Goal: Entertainment & Leisure: Browse casually

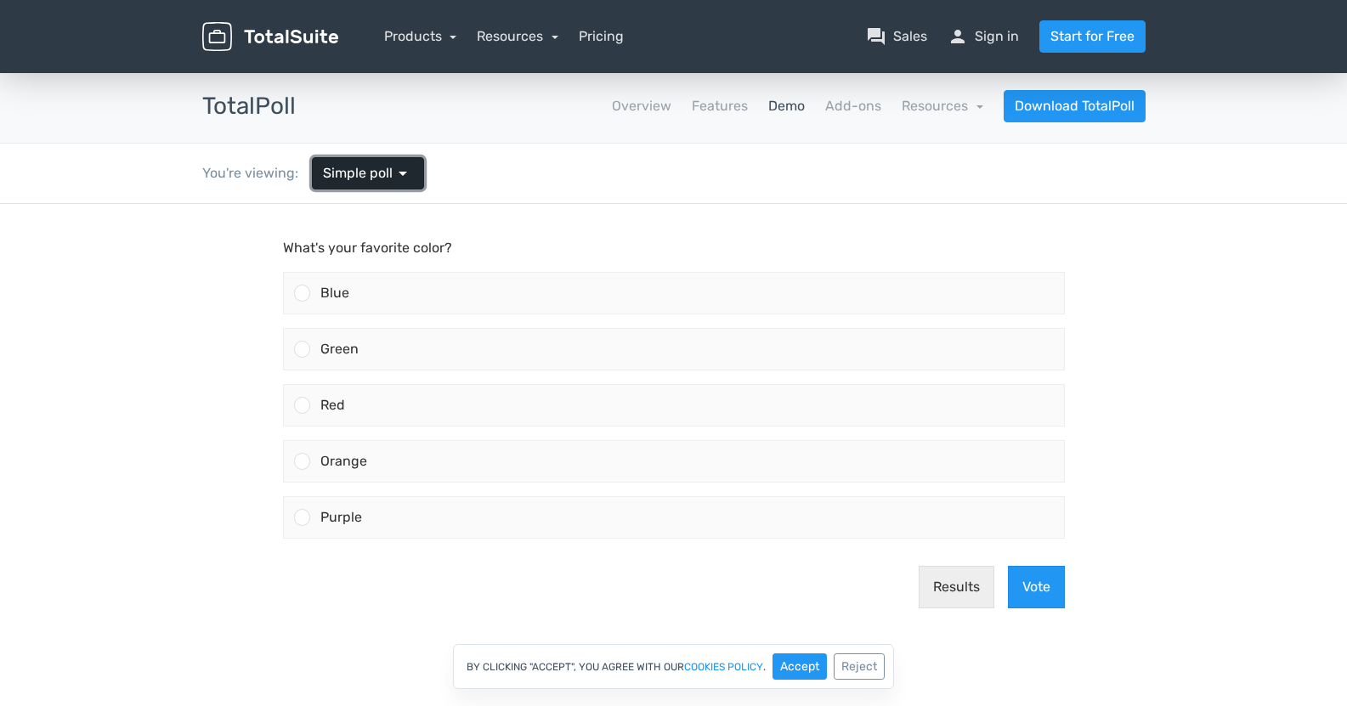
click at [376, 167] on span "Simple poll" at bounding box center [358, 173] width 70 height 20
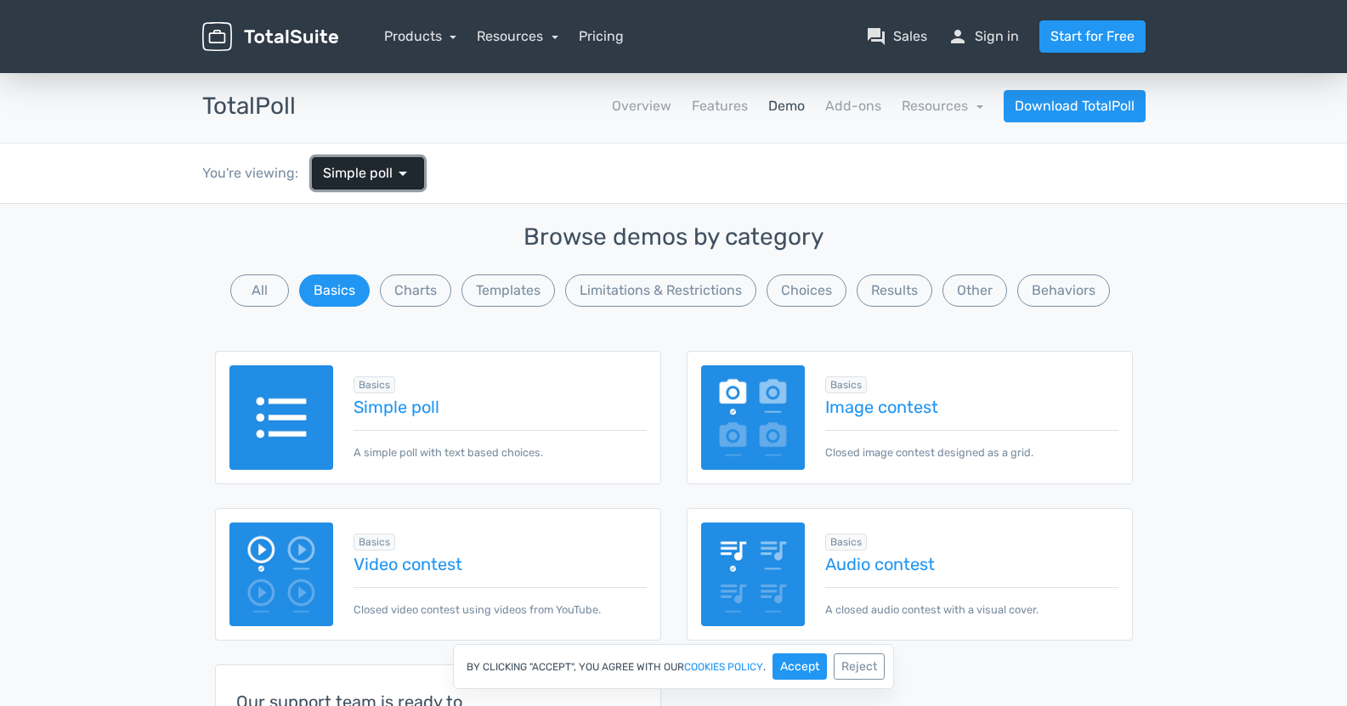
click at [376, 167] on span "Simple poll" at bounding box center [358, 173] width 70 height 20
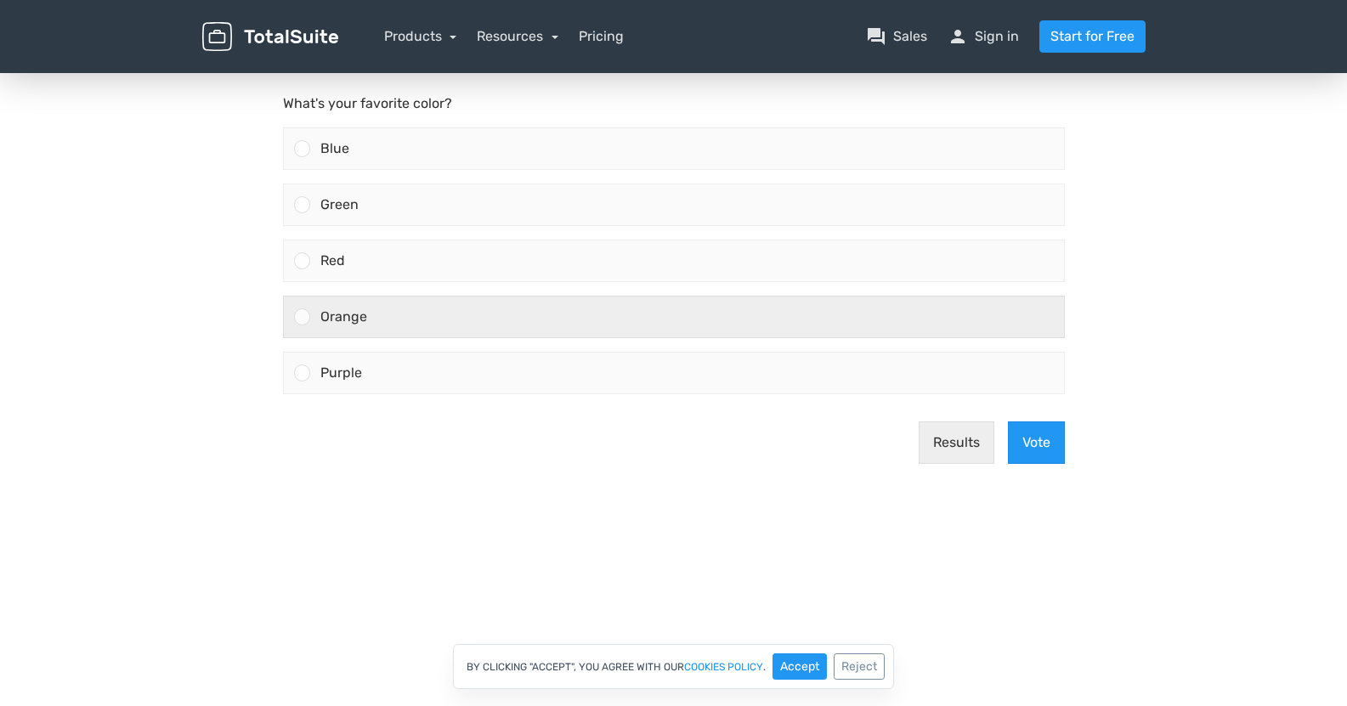
scroll to position [170, 0]
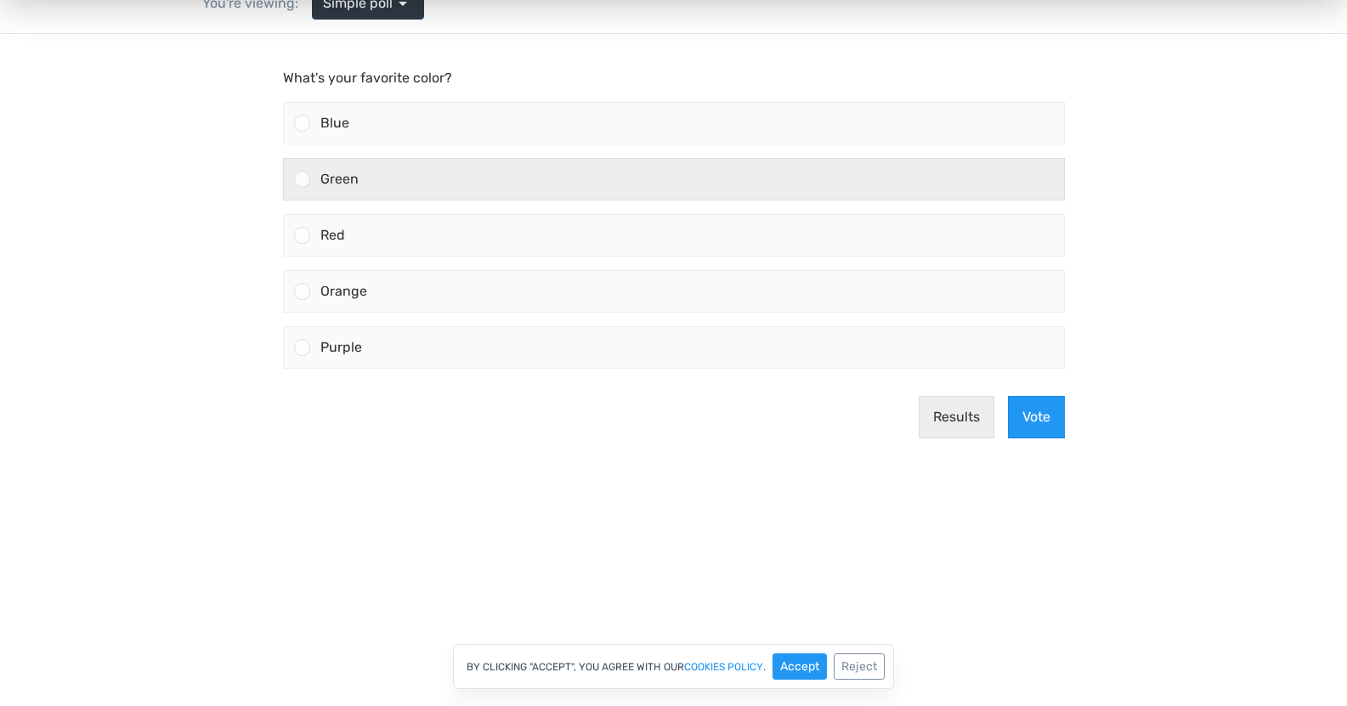
click at [371, 184] on div "Green" at bounding box center [687, 179] width 754 height 41
click at [302, 179] on input "Green" at bounding box center [302, 179] width 0 height 0
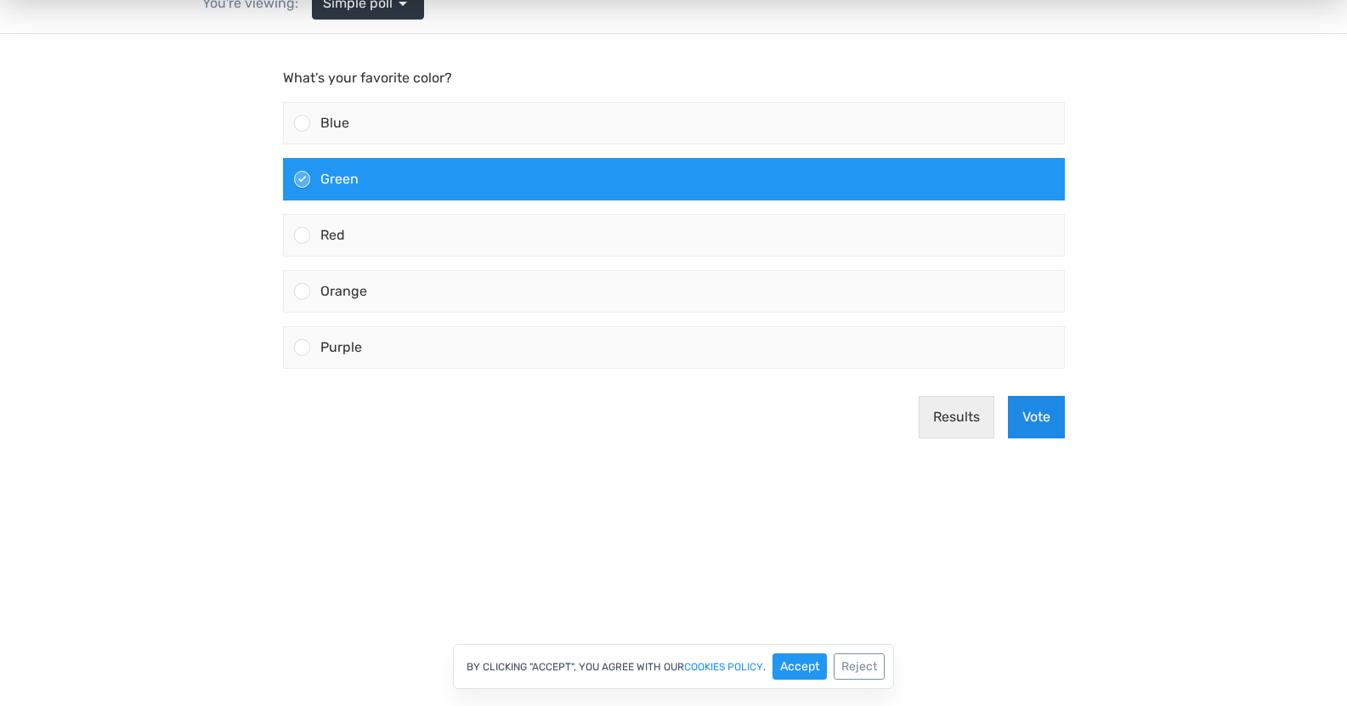
click at [1041, 423] on button "Vote" at bounding box center [1036, 417] width 57 height 42
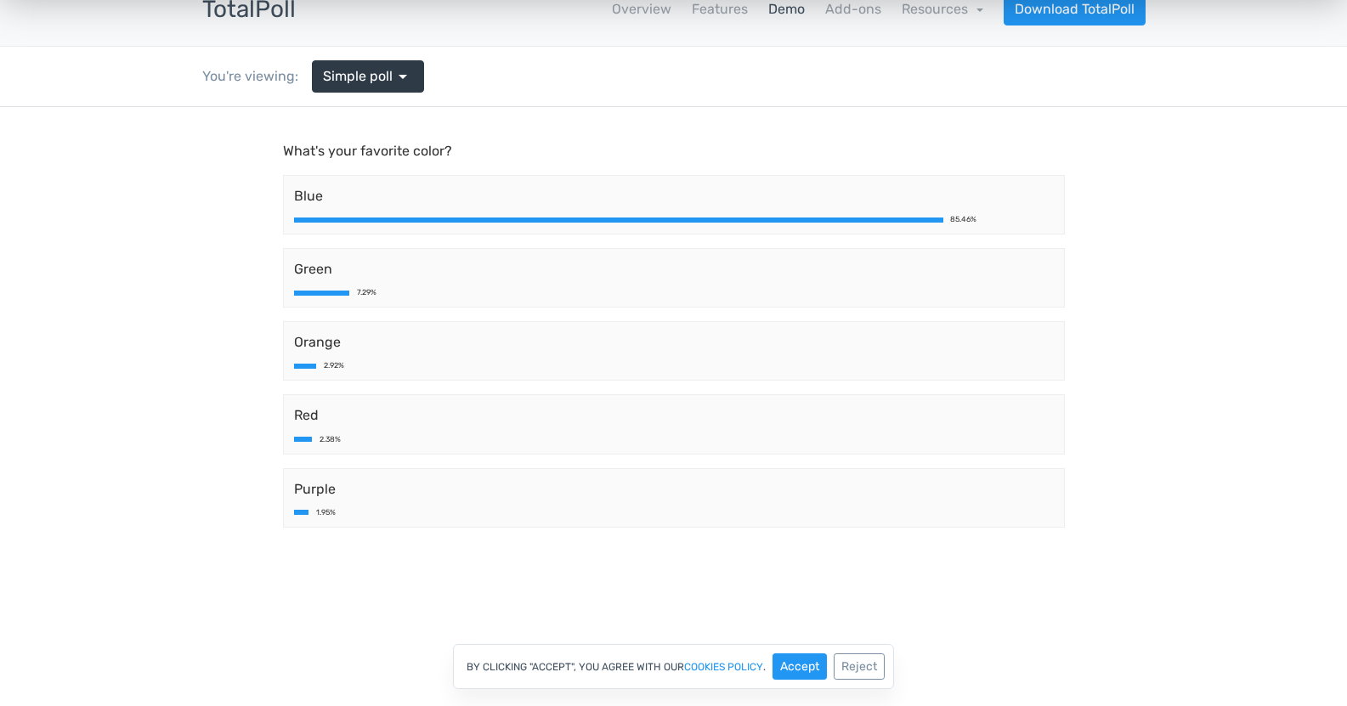
scroll to position [0, 0]
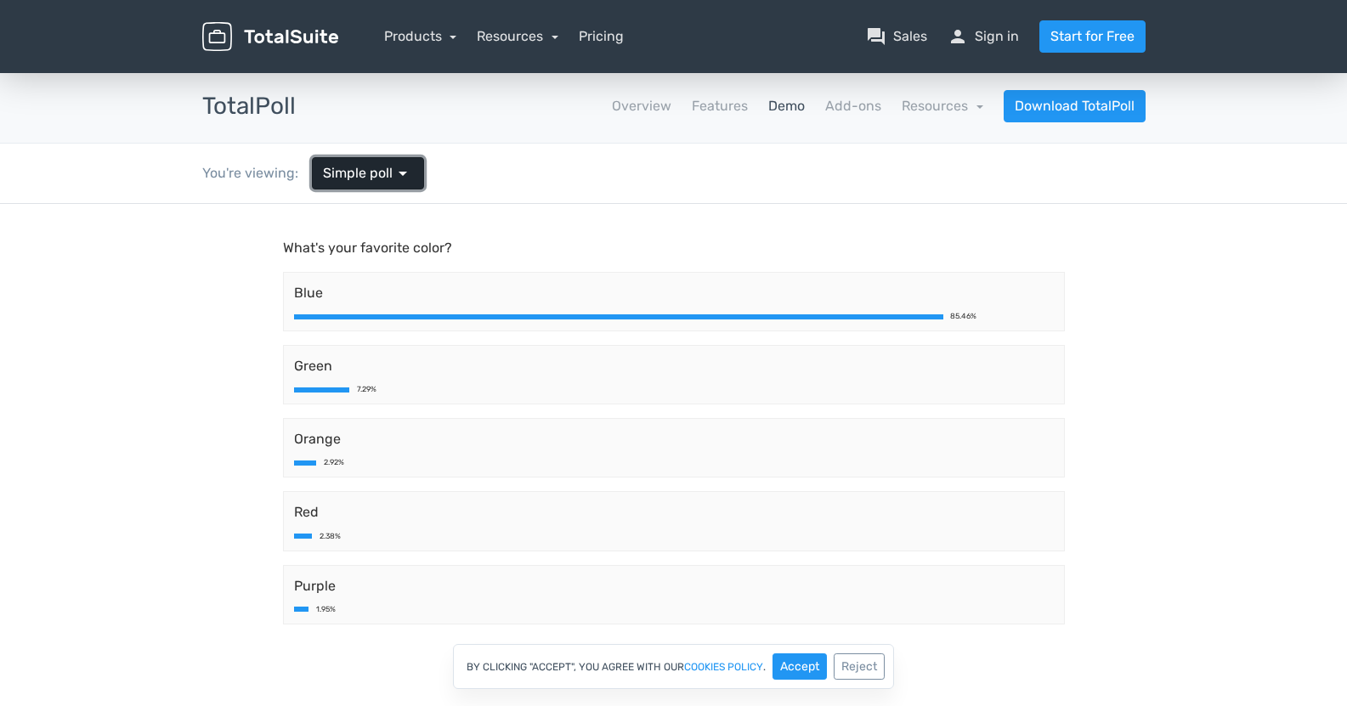
click at [382, 176] on span "Simple poll" at bounding box center [358, 173] width 70 height 20
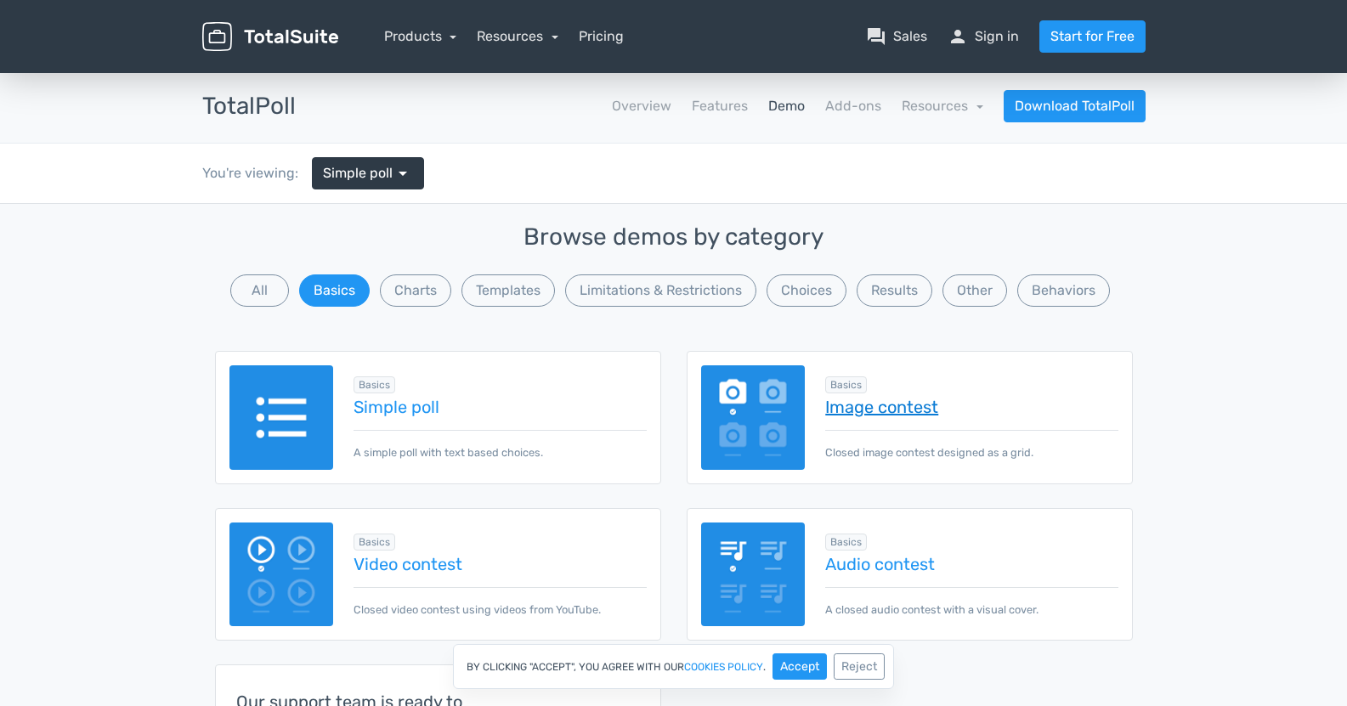
click at [907, 403] on link "Image contest" at bounding box center [971, 407] width 292 height 19
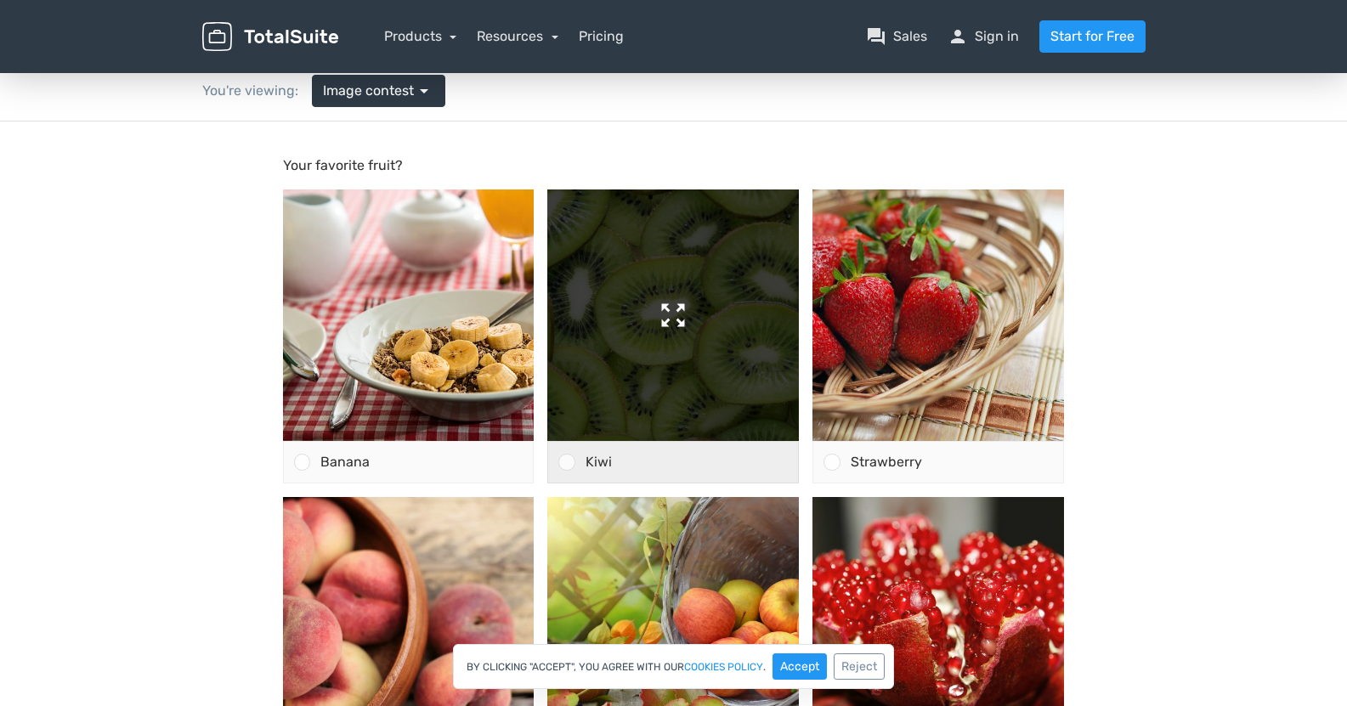
scroll to position [85, 0]
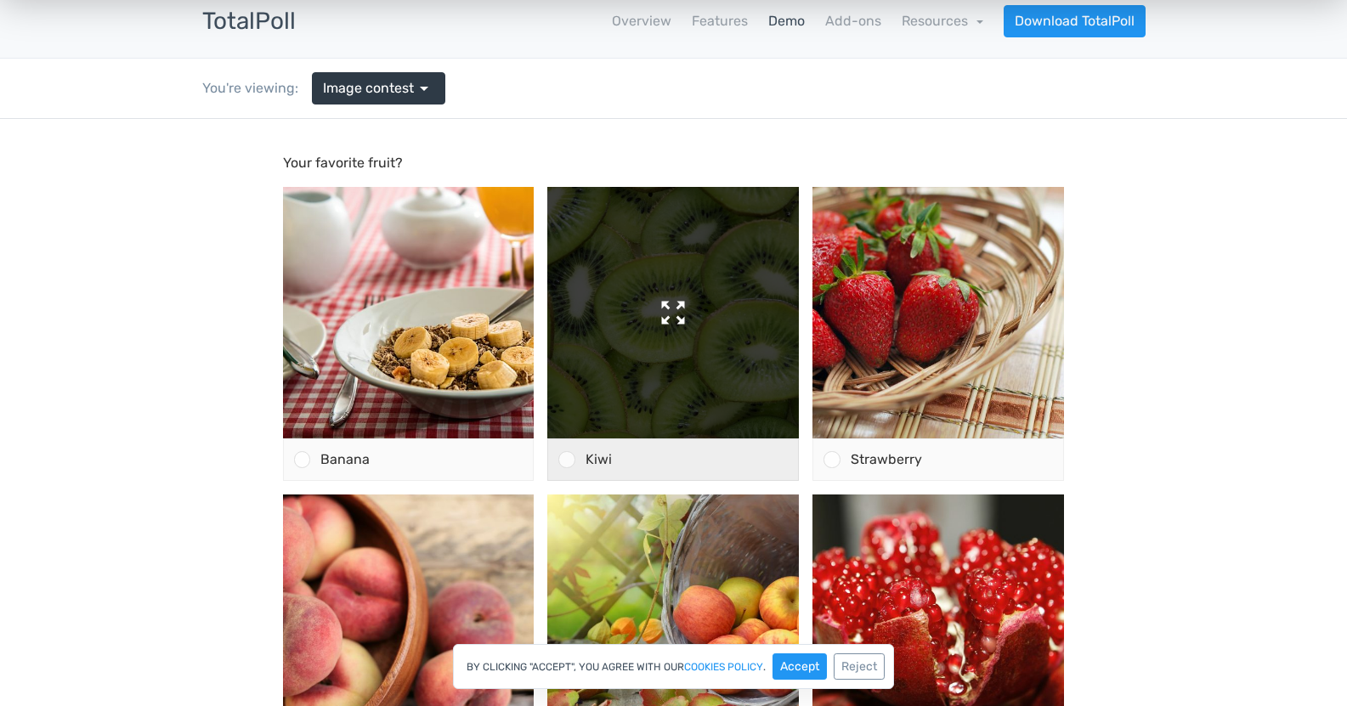
click at [722, 367] on img at bounding box center [673, 313] width 252 height 252
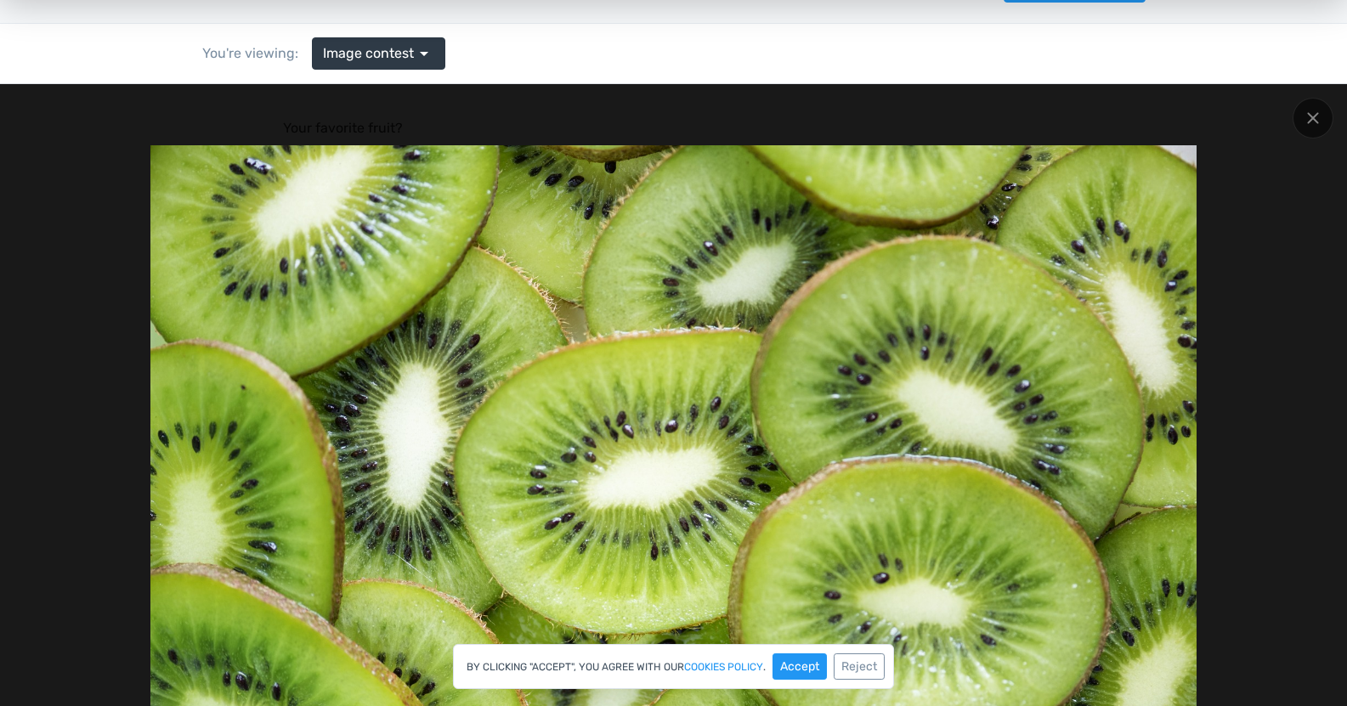
scroll to position [170, 0]
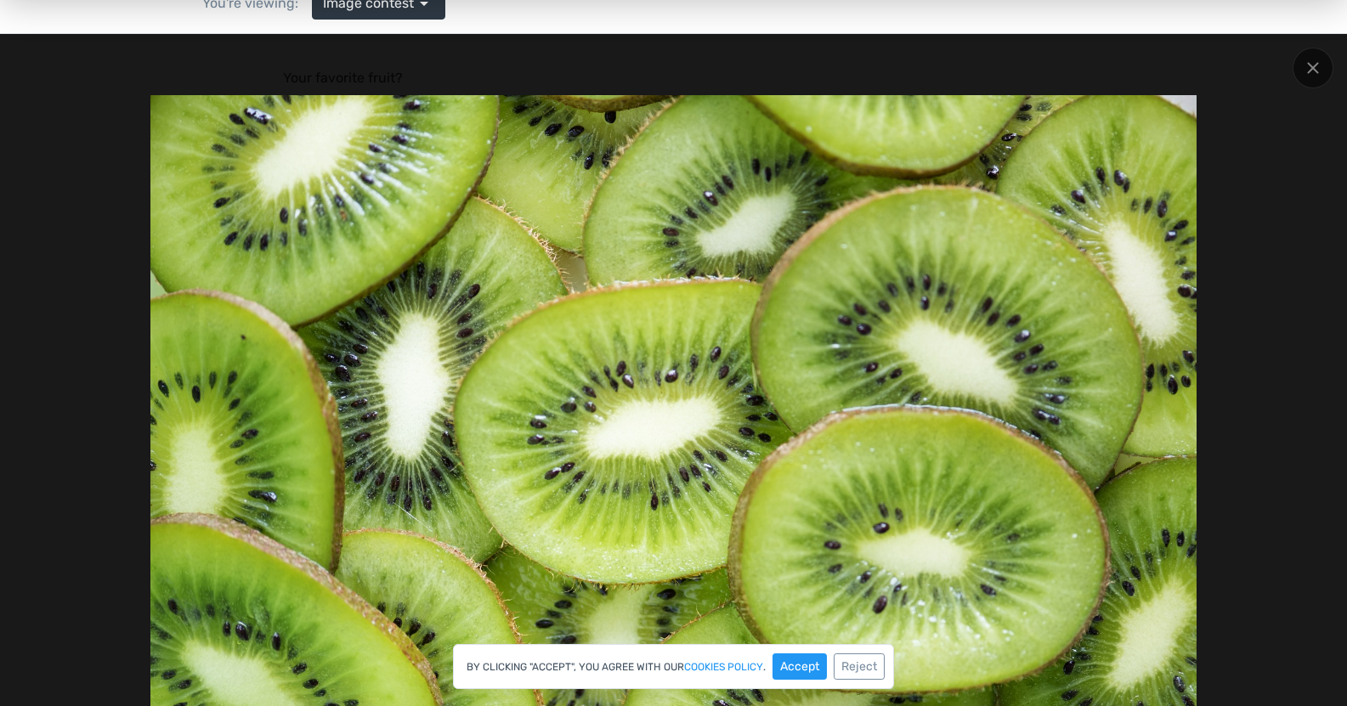
click at [1304, 25] on div "You're viewing: Image contest arrow_drop_down Browse demos by category All Basi…" at bounding box center [673, 4] width 1347 height 60
click at [1326, 64] on div at bounding box center [1313, 68] width 41 height 41
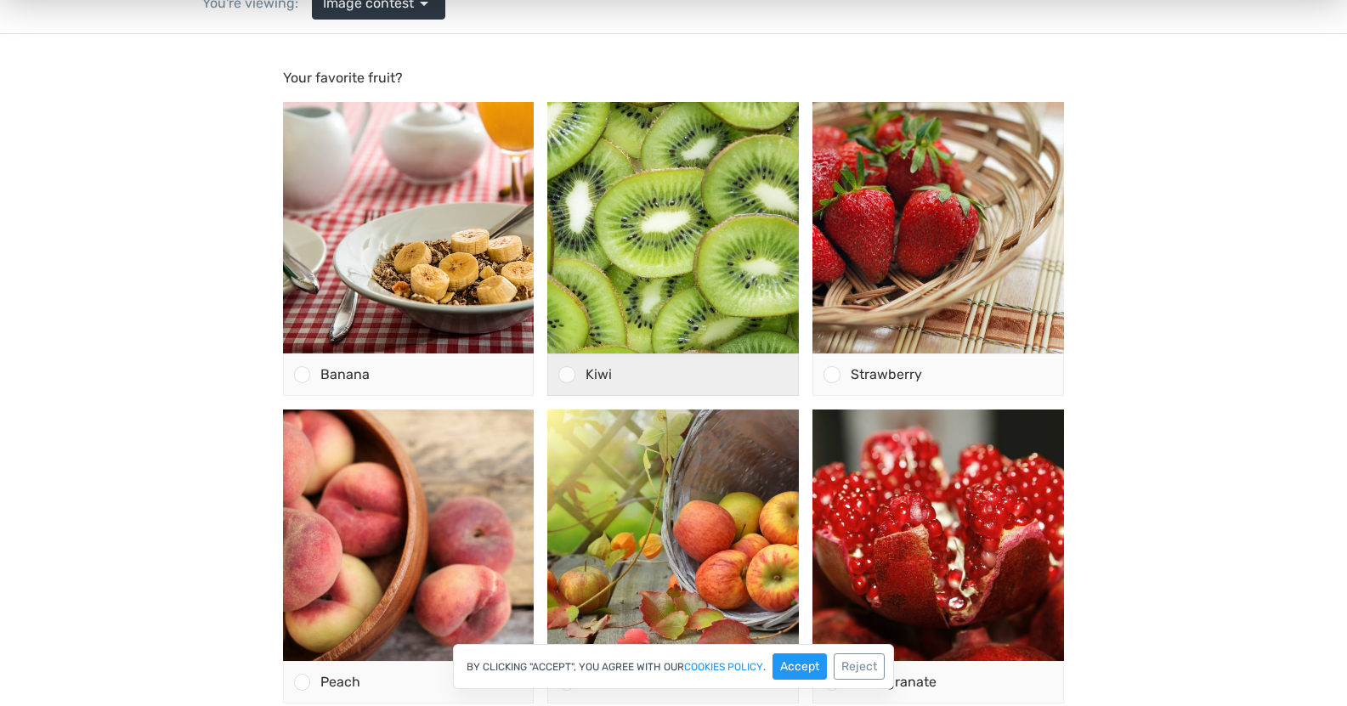
click at [569, 376] on div at bounding box center [566, 374] width 16 height 16
click at [567, 375] on input "Kiwi" at bounding box center [567, 375] width 0 height 0
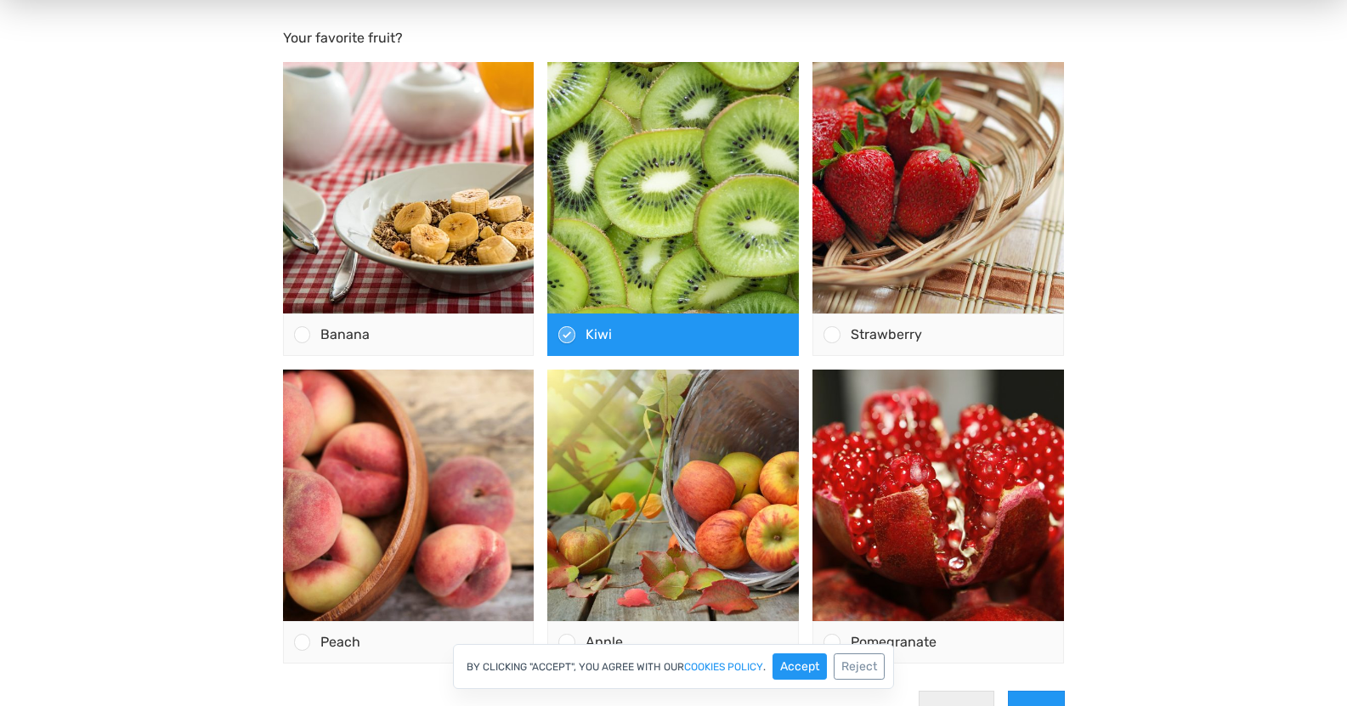
scroll to position [340, 0]
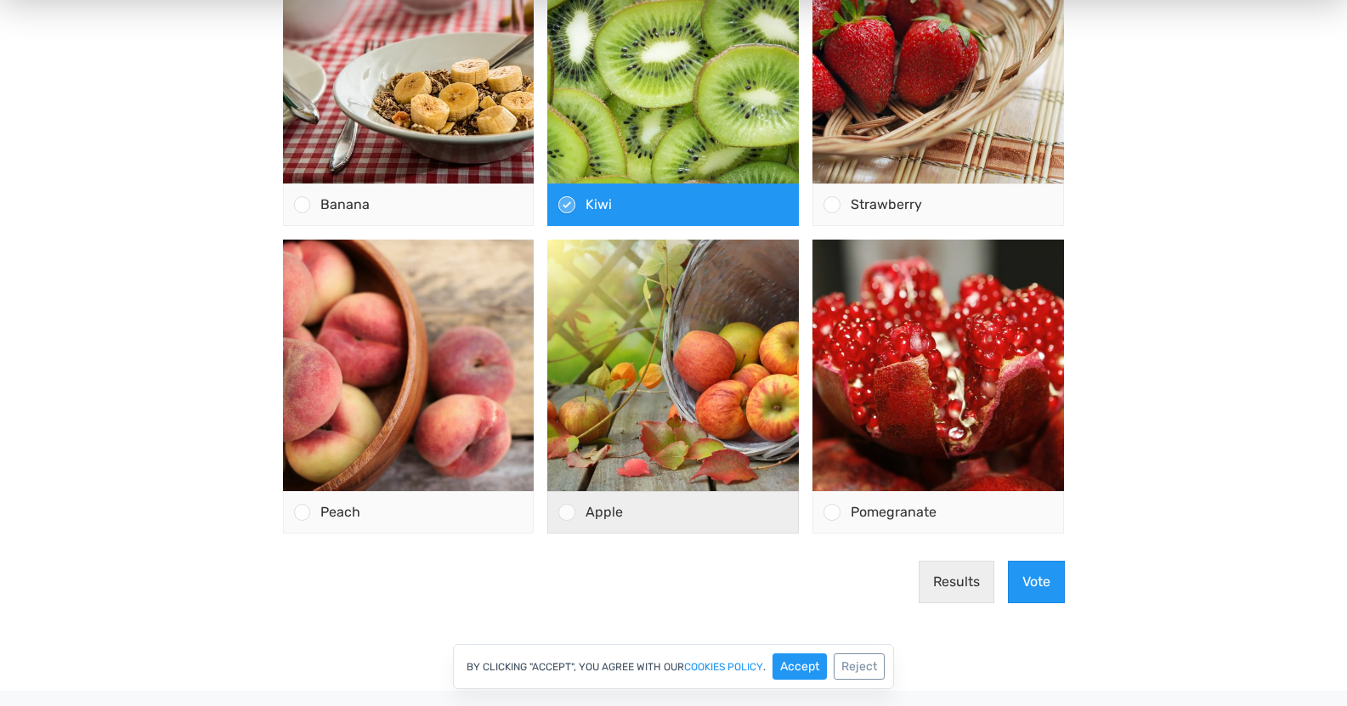
click at [563, 514] on div at bounding box center [566, 512] width 16 height 16
click at [567, 512] on input "Apple" at bounding box center [567, 512] width 0 height 0
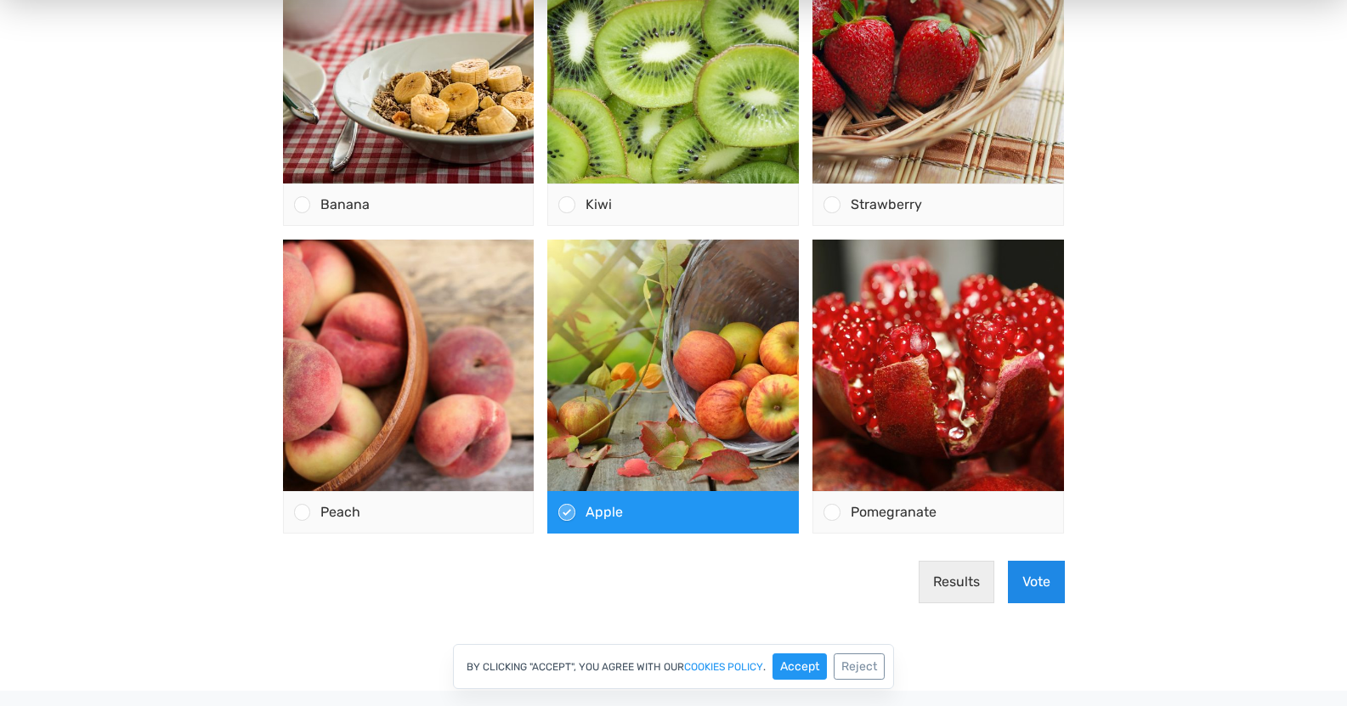
click at [1022, 581] on button "Vote" at bounding box center [1036, 582] width 57 height 42
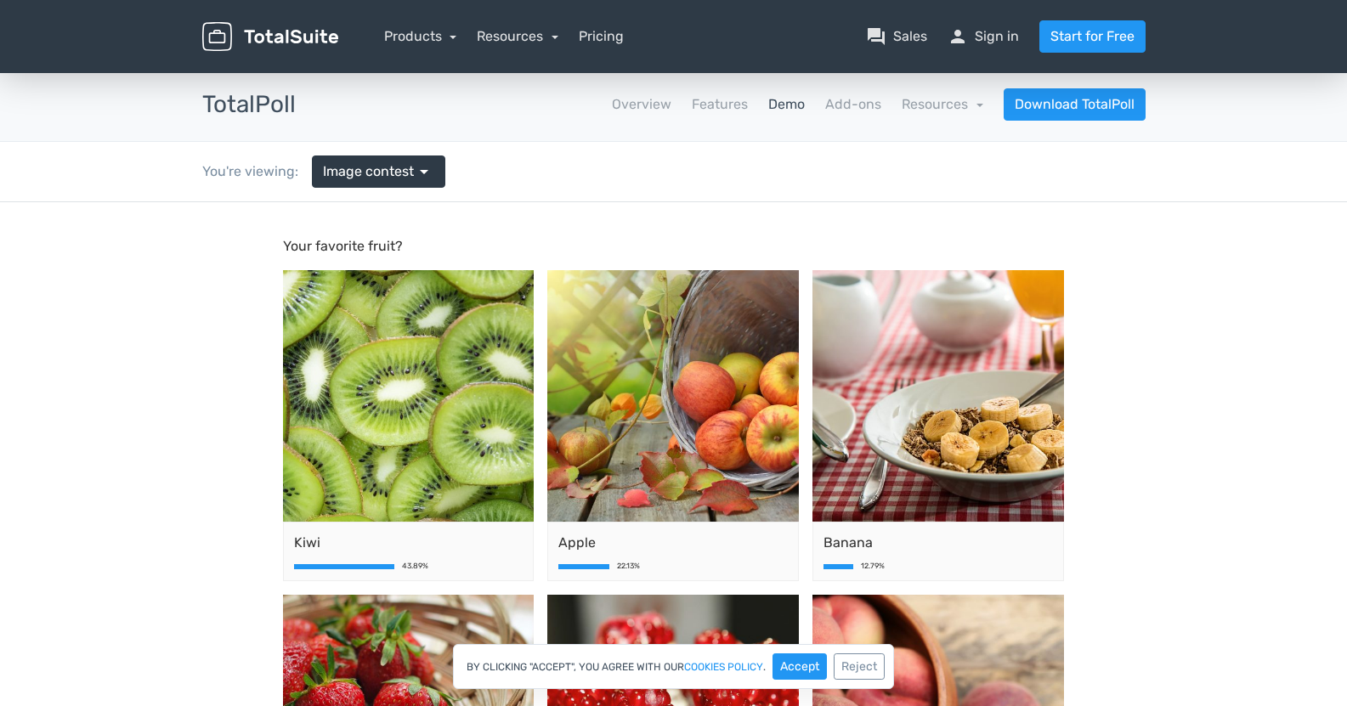
scroll to position [0, 0]
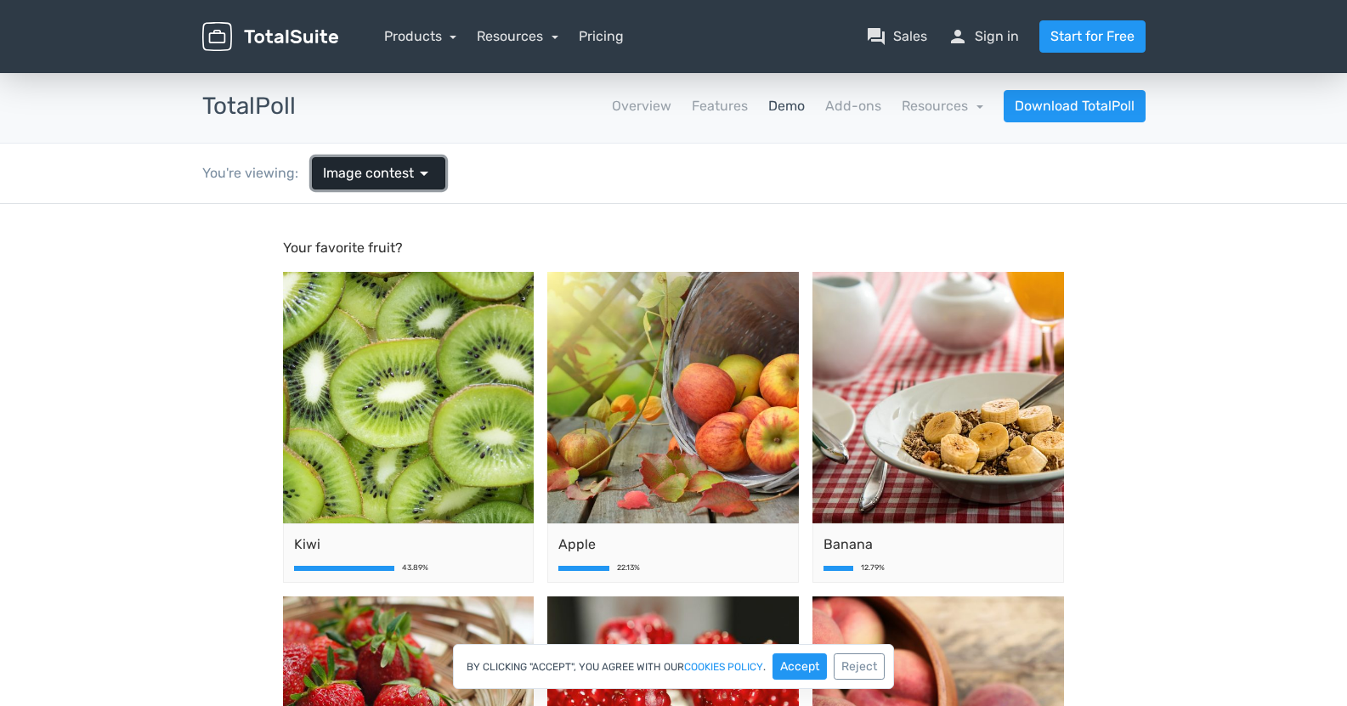
click at [433, 175] on link "Image contest arrow_drop_down" at bounding box center [378, 173] width 133 height 32
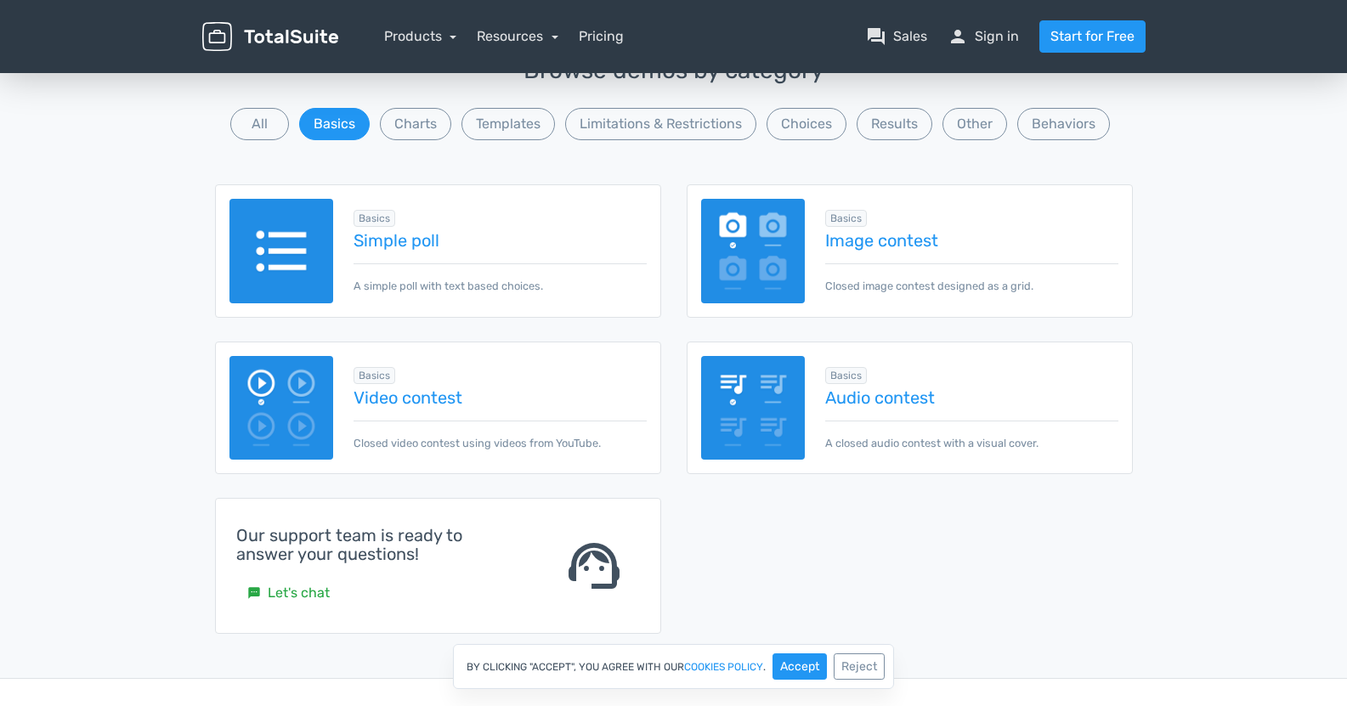
scroll to position [170, 0]
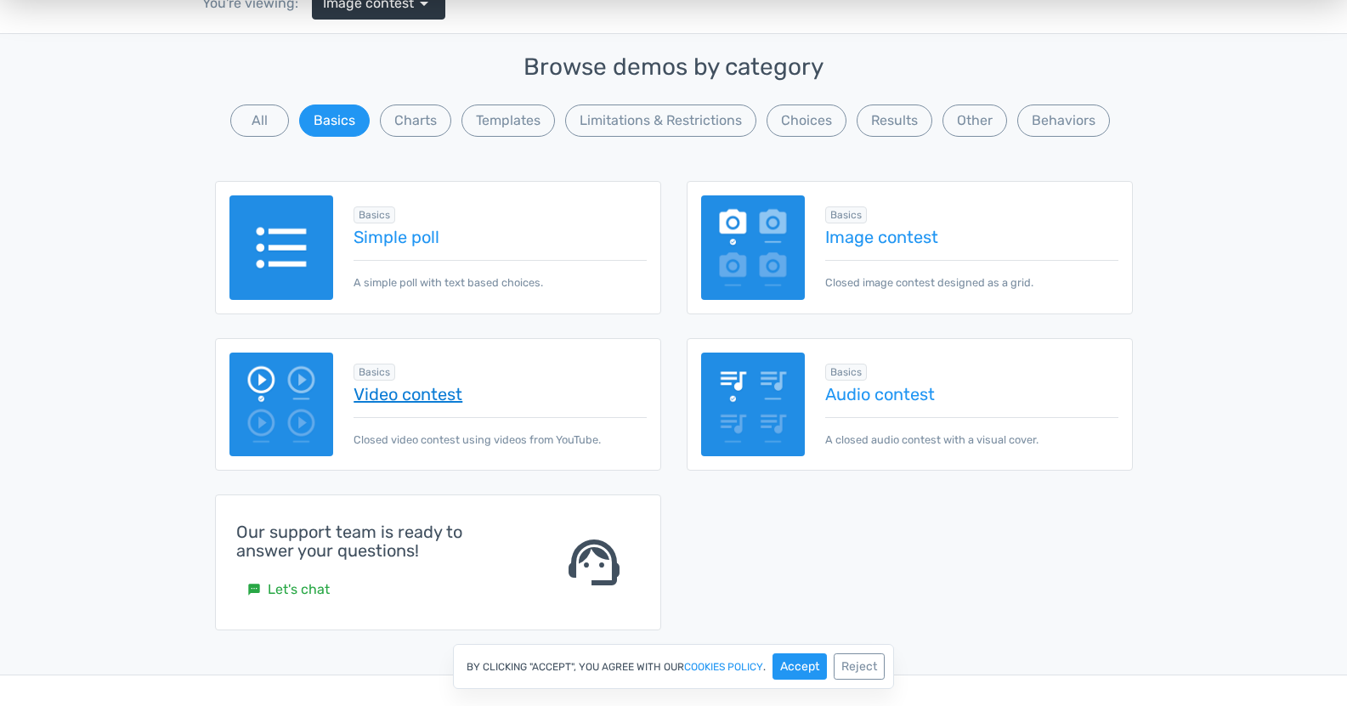
click at [414, 396] on link "Video contest" at bounding box center [500, 394] width 292 height 19
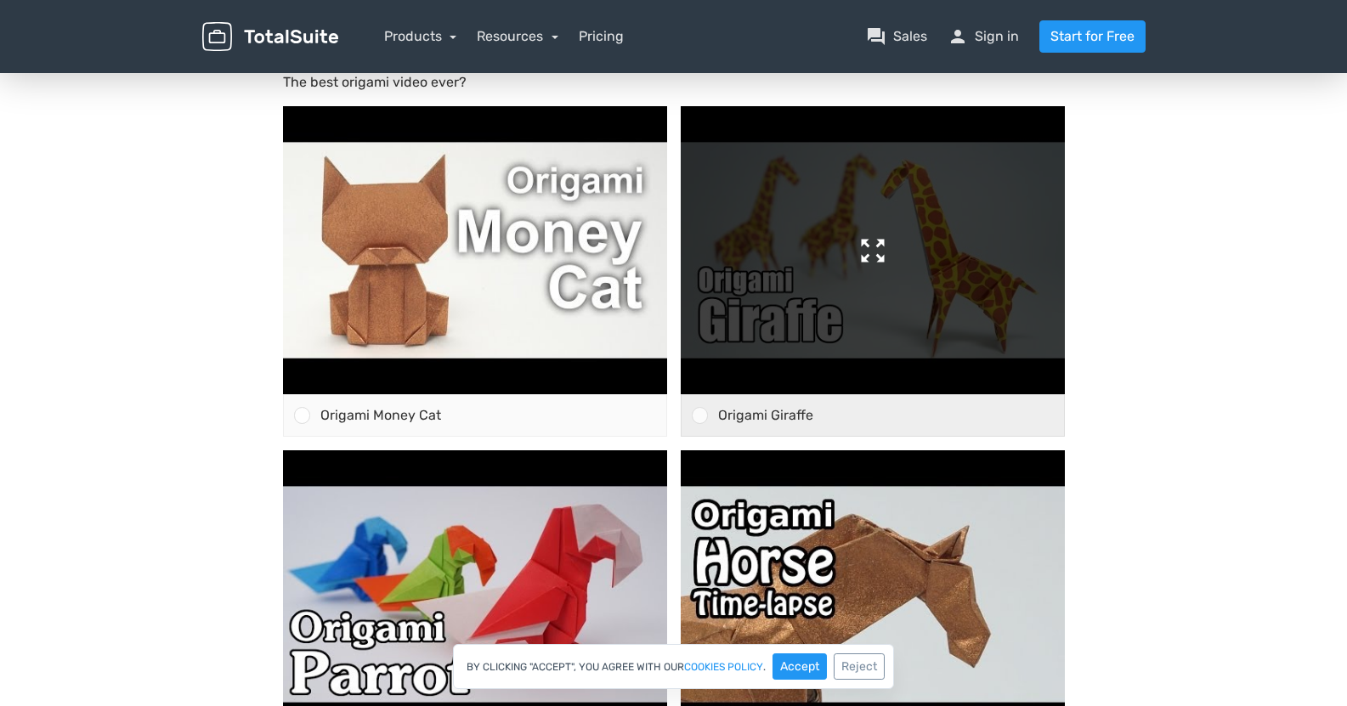
scroll to position [170, 0]
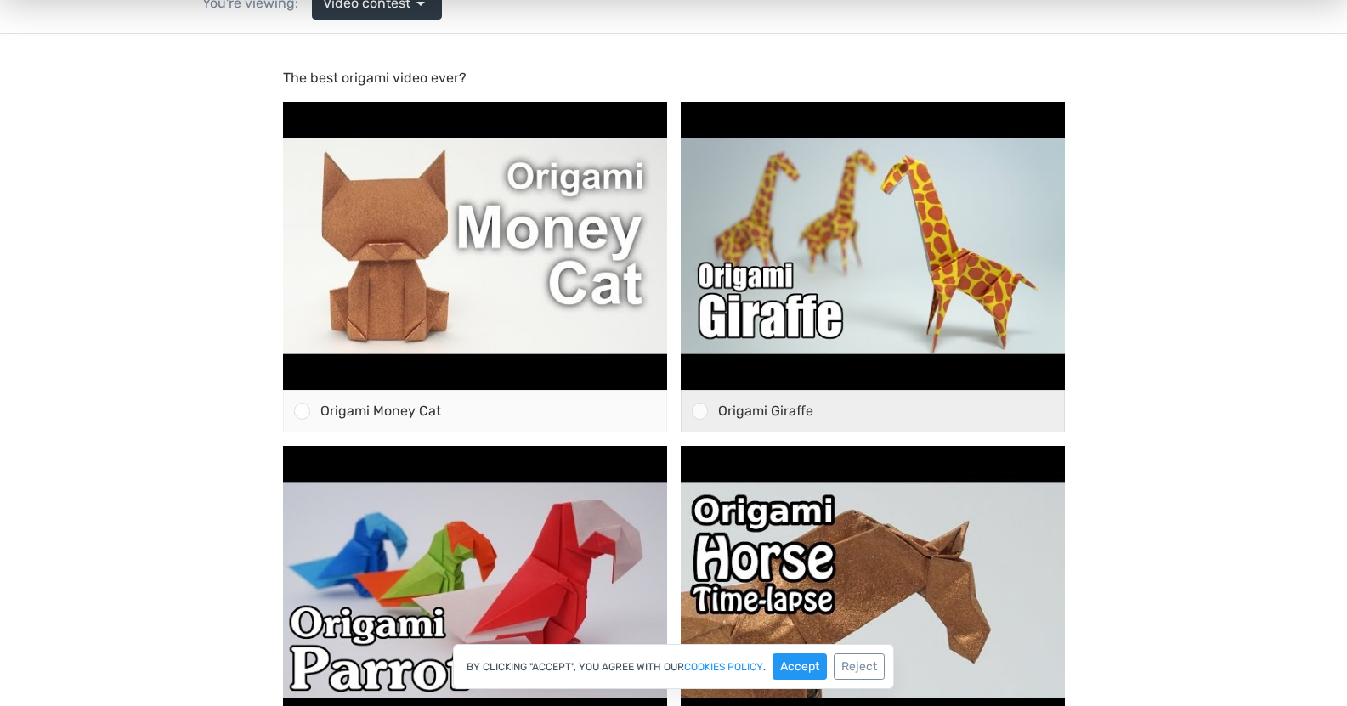
click at [697, 410] on div at bounding box center [700, 411] width 16 height 16
click at [699, 411] on input "Origami Giraffe" at bounding box center [699, 411] width 0 height 0
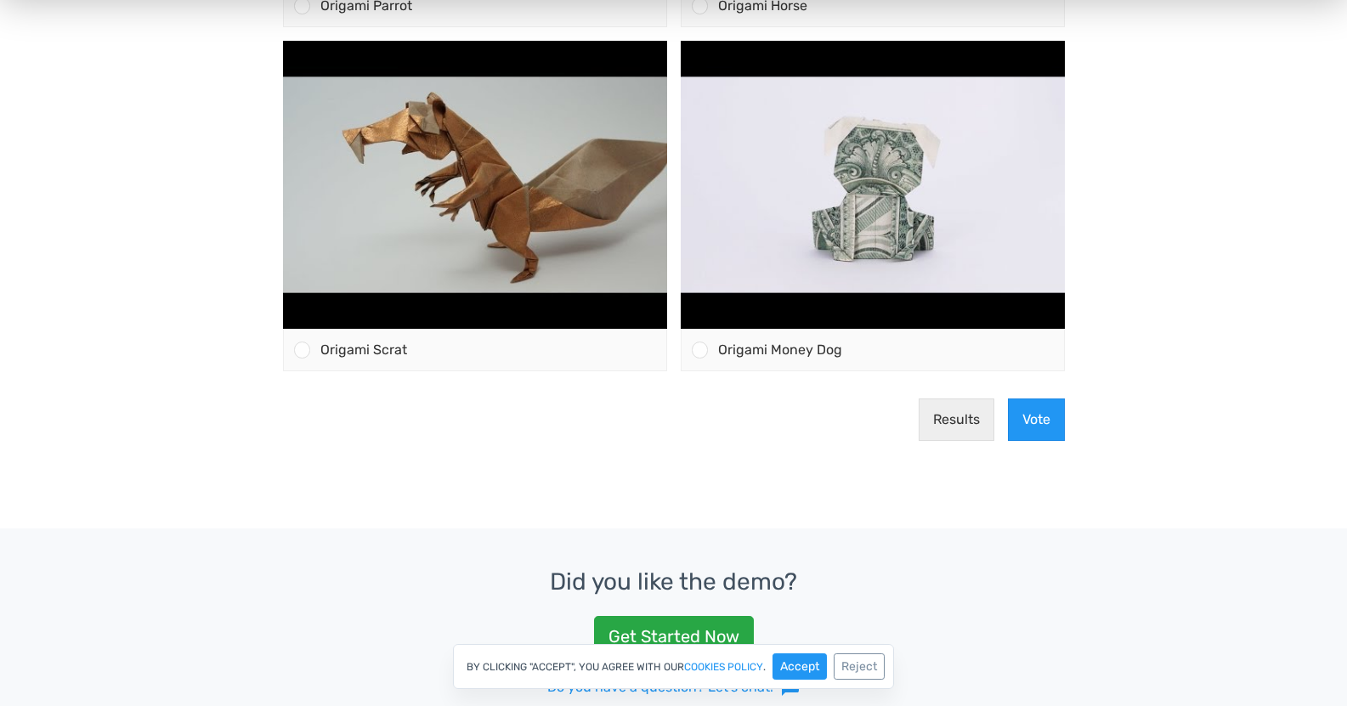
scroll to position [935, 0]
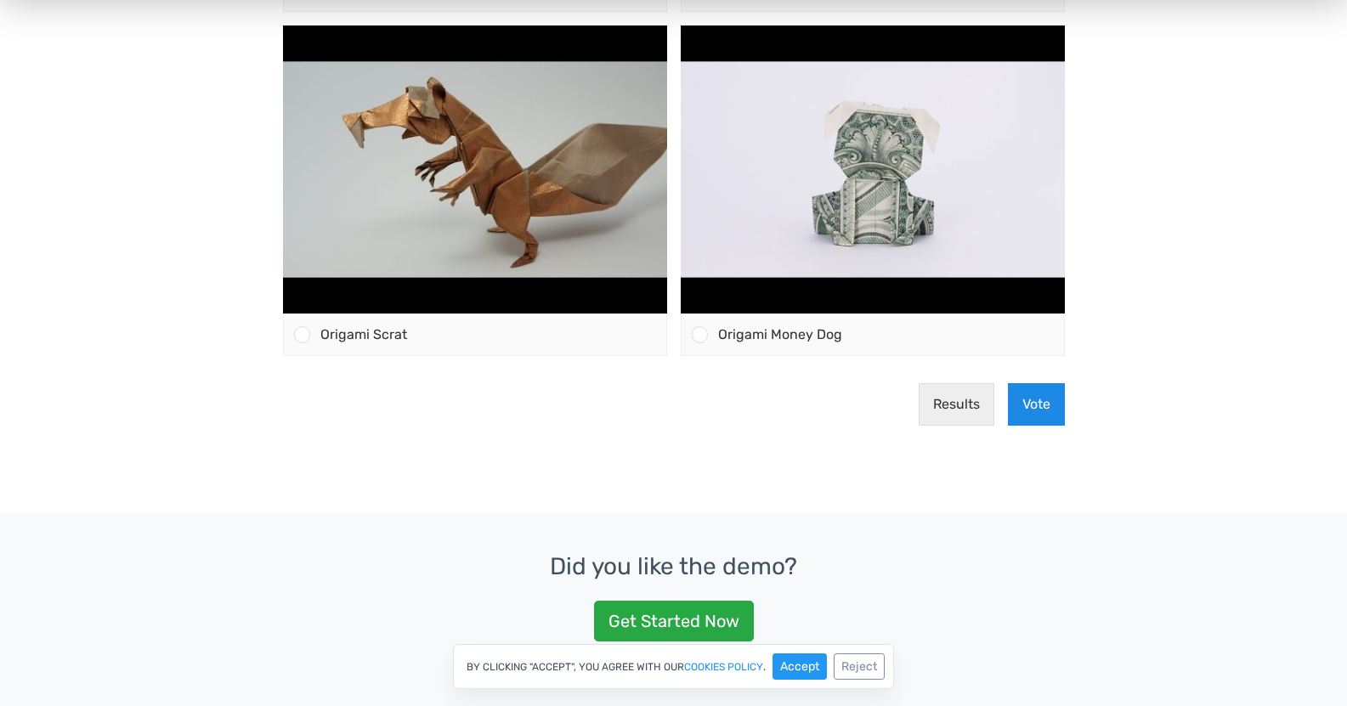
click at [1025, 387] on button "Vote" at bounding box center [1036, 404] width 57 height 42
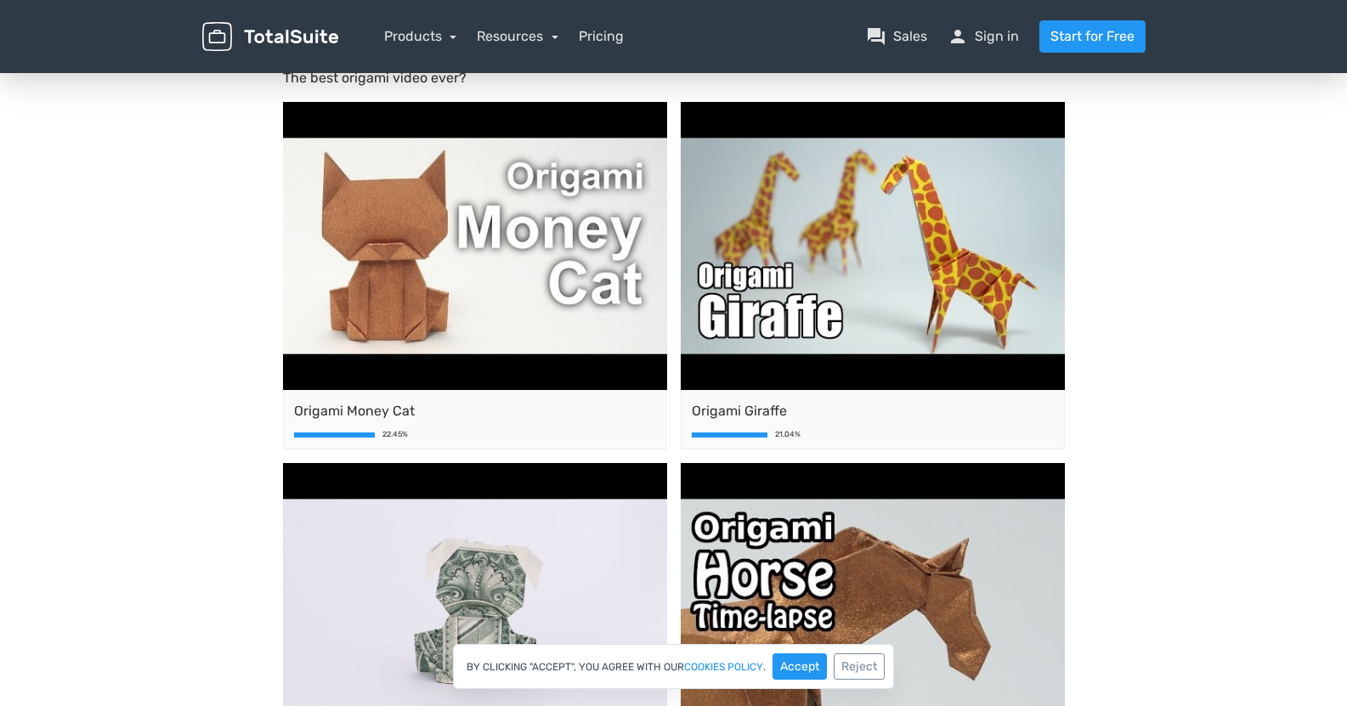
scroll to position [0, 0]
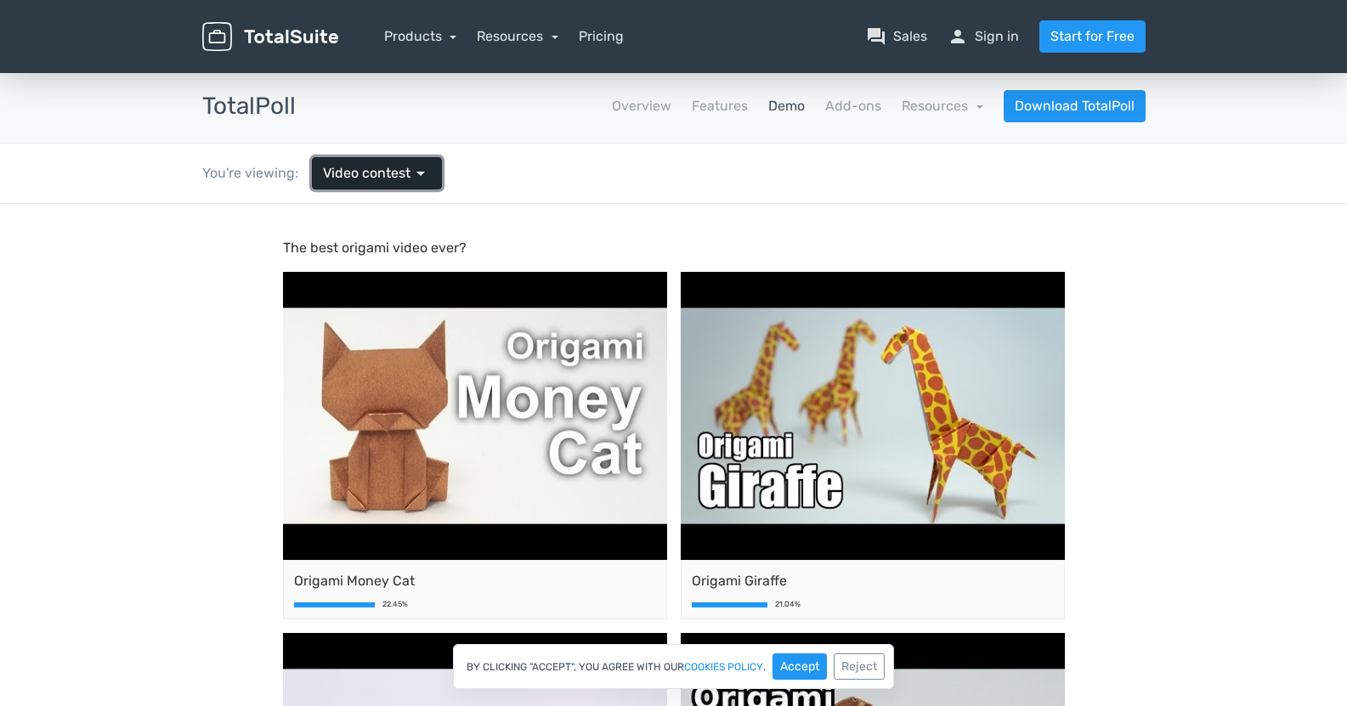
click at [383, 182] on span "Video contest" at bounding box center [367, 173] width 88 height 20
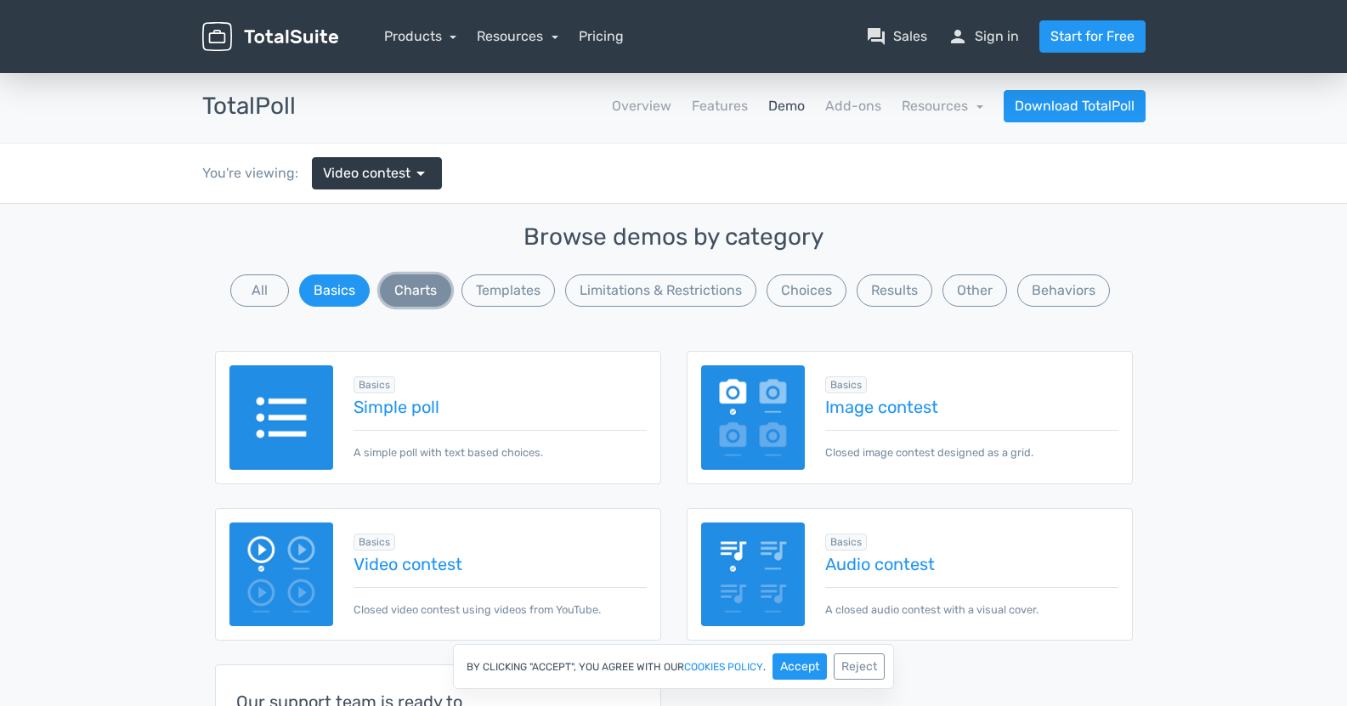
click at [427, 291] on button "Charts" at bounding box center [415, 290] width 71 height 32
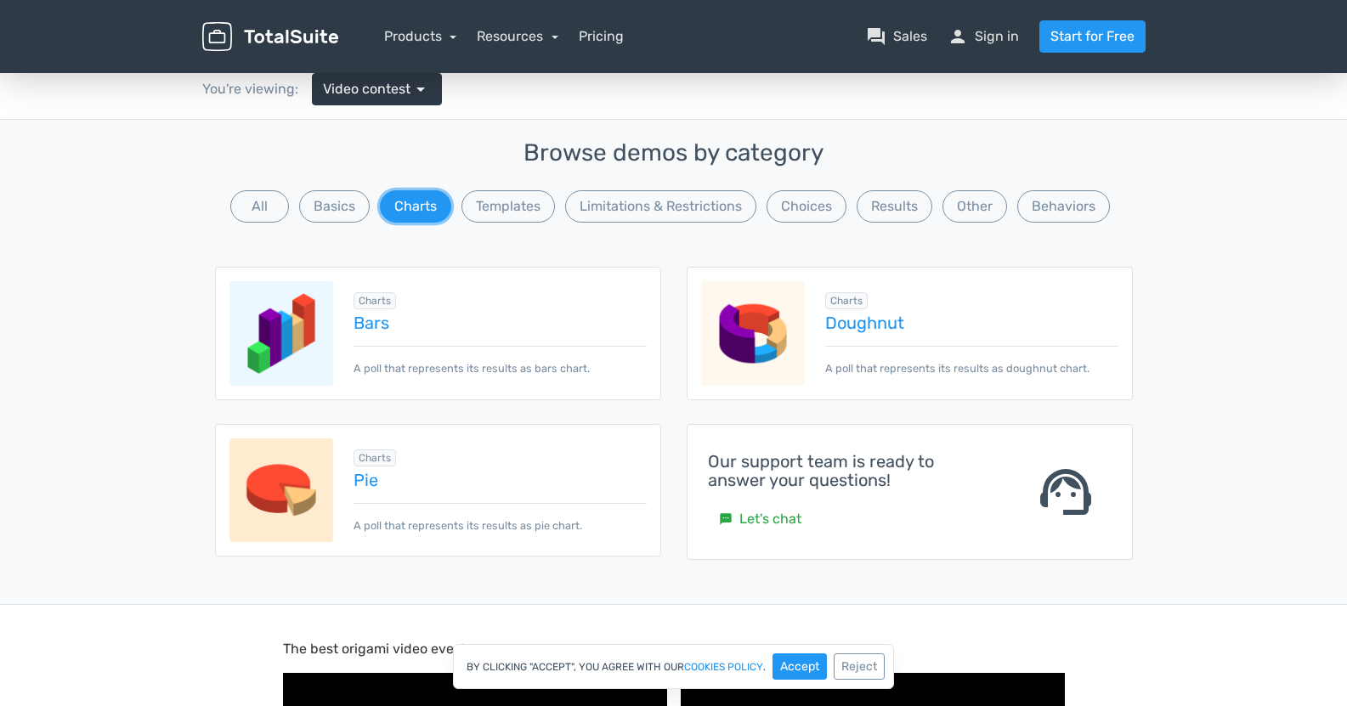
scroll to position [85, 0]
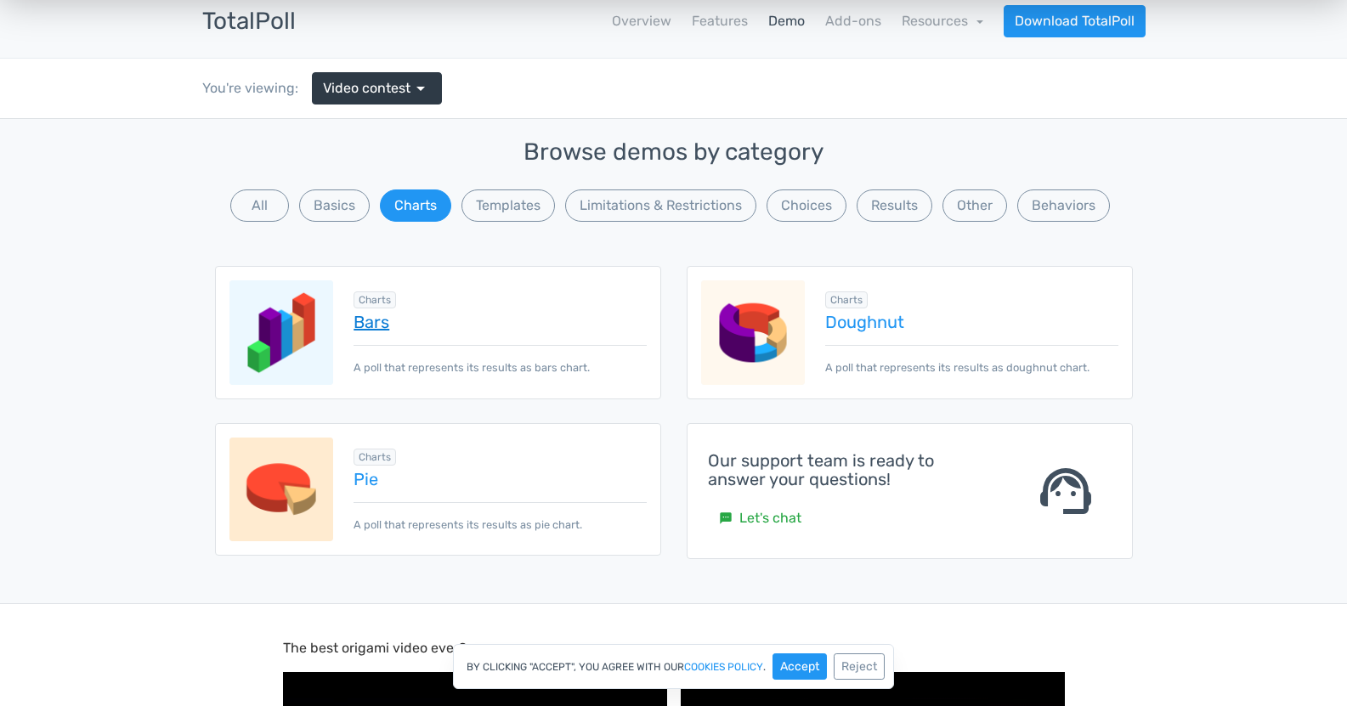
click at [369, 323] on link "Bars" at bounding box center [500, 322] width 292 height 19
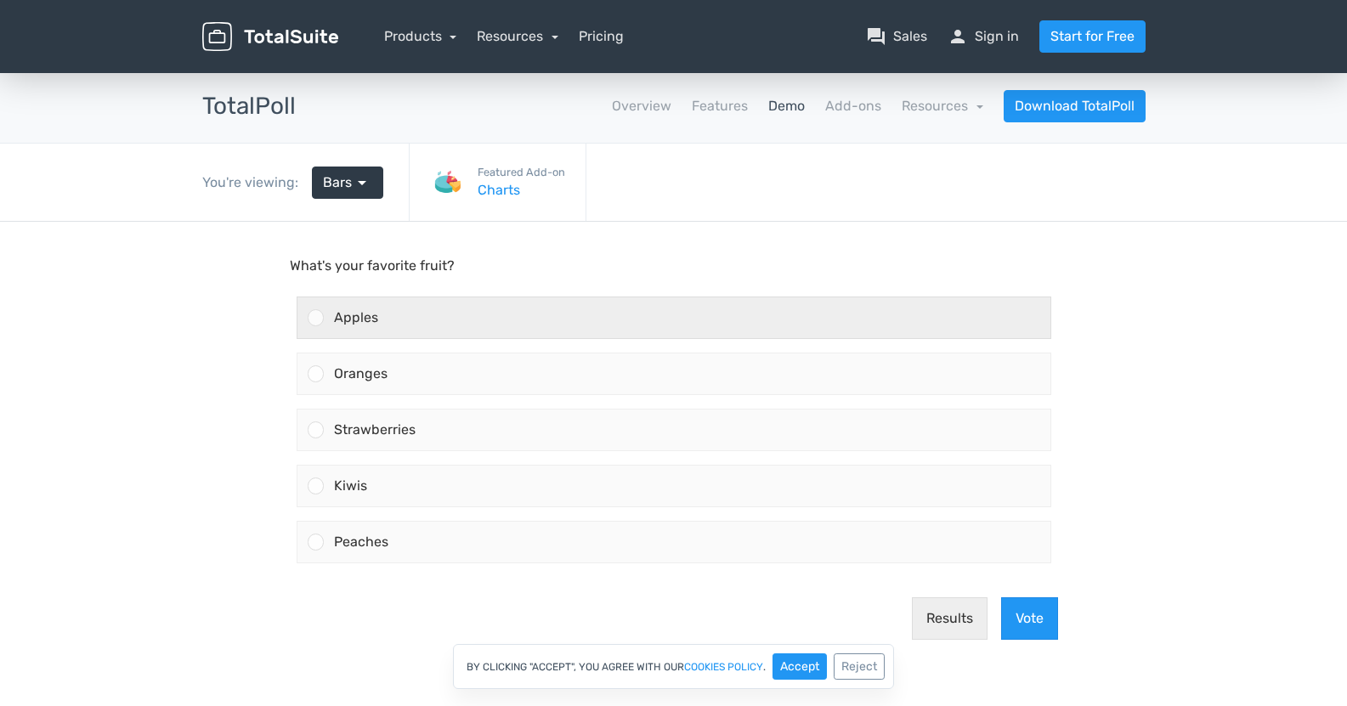
click at [351, 319] on span "Apples" at bounding box center [356, 317] width 44 height 16
click at [315, 318] on input "Apples" at bounding box center [315, 318] width 0 height 0
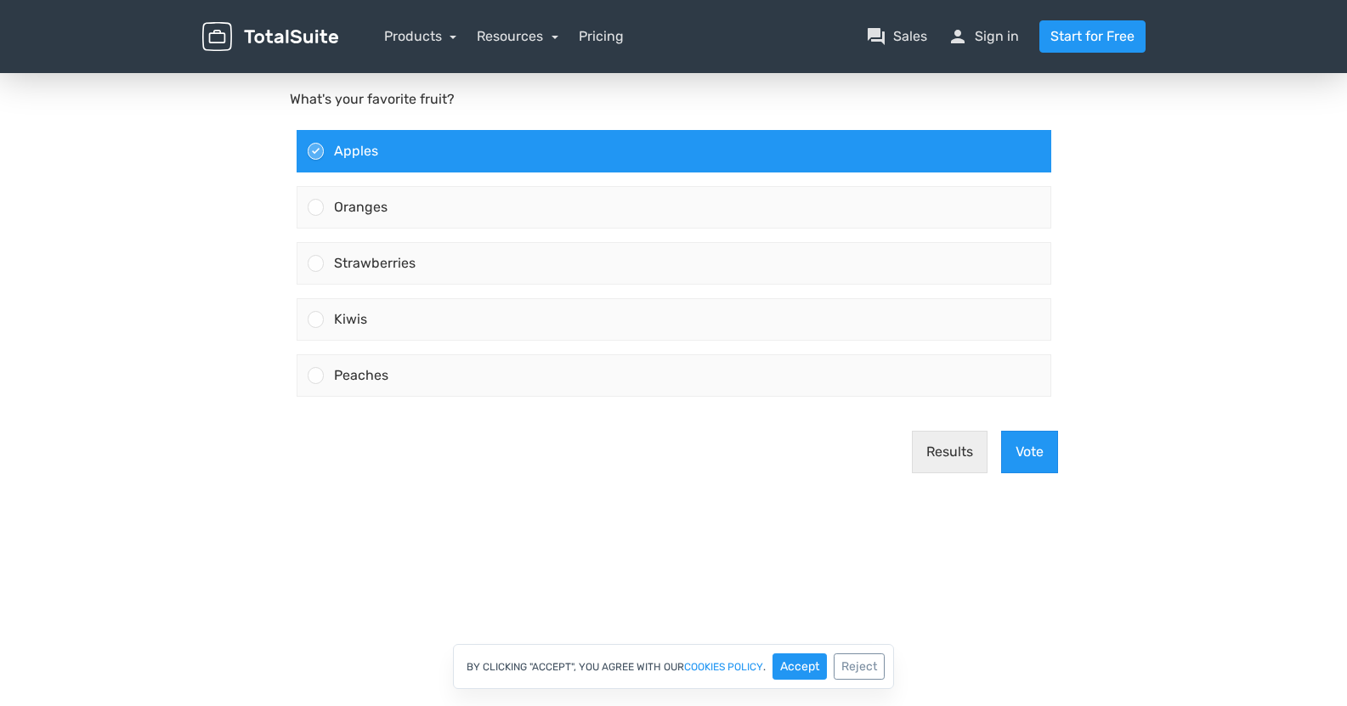
scroll to position [170, 0]
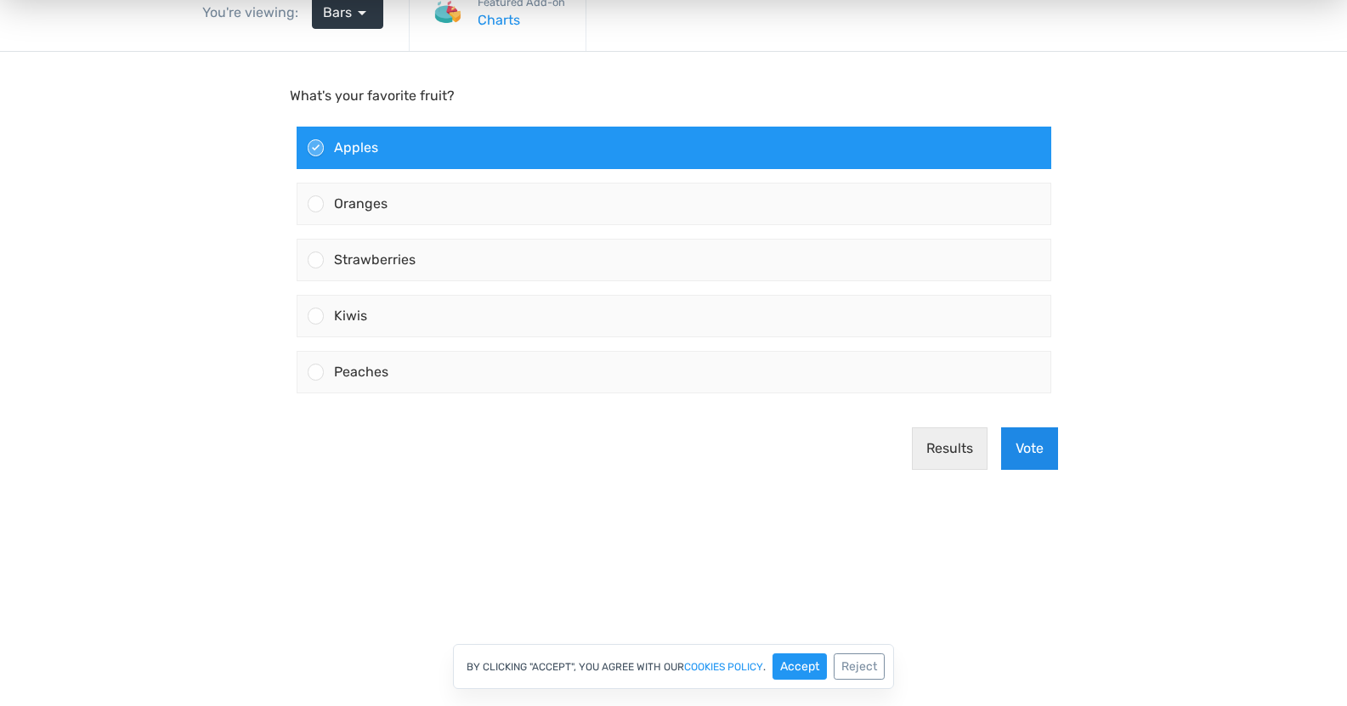
click at [1043, 431] on button "Vote" at bounding box center [1029, 448] width 57 height 42
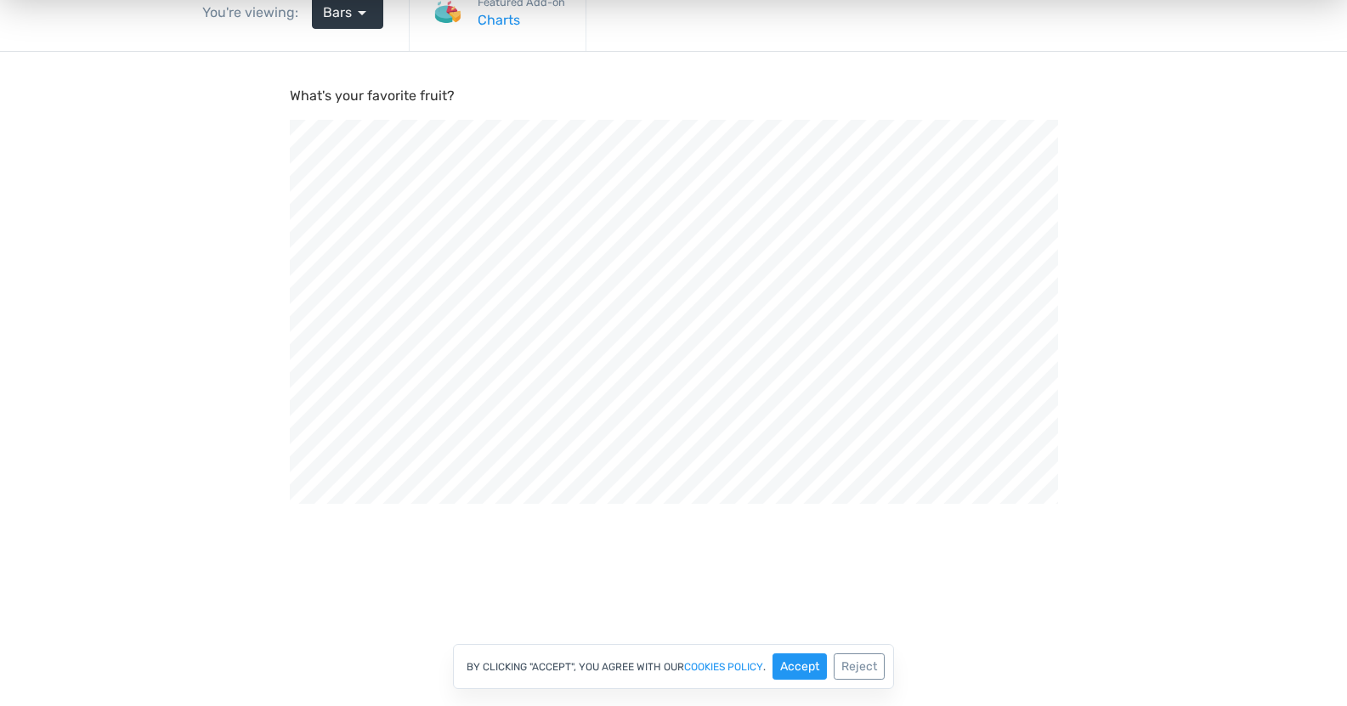
scroll to position [0, 0]
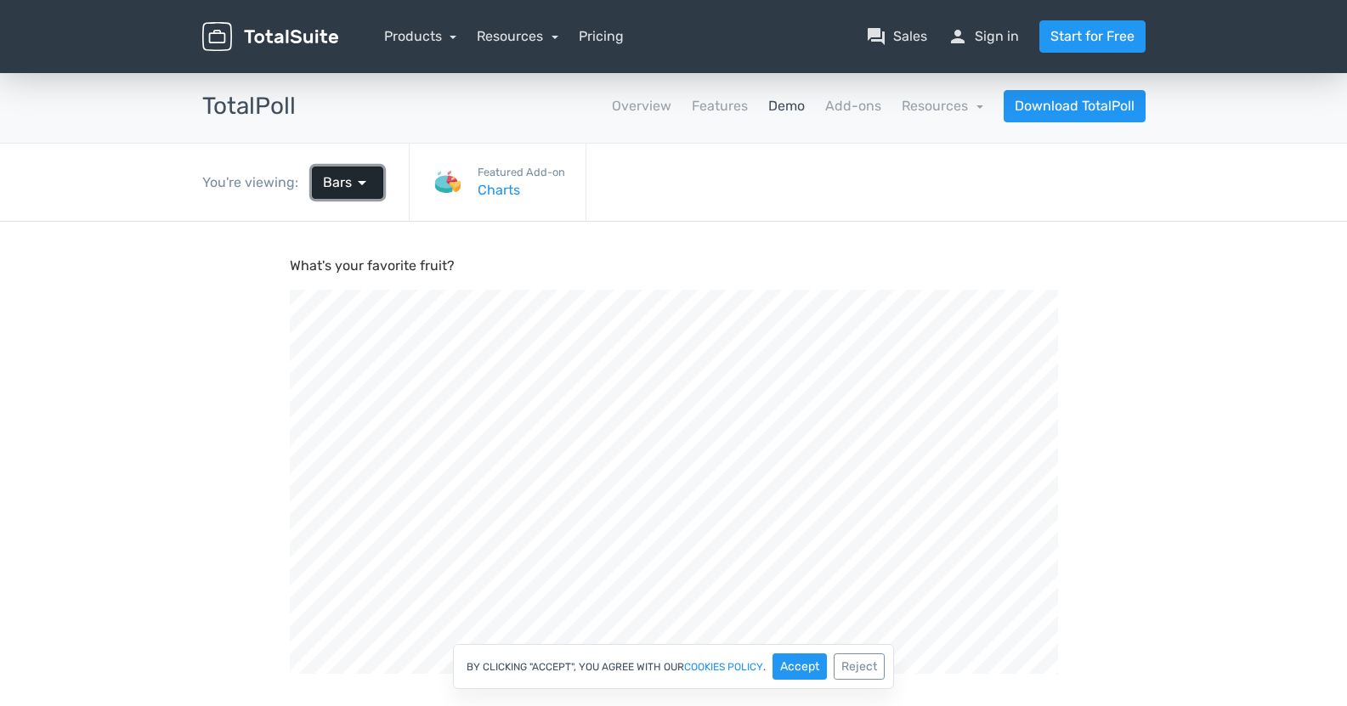
click at [376, 183] on link "Bars arrow_drop_down" at bounding box center [347, 183] width 71 height 32
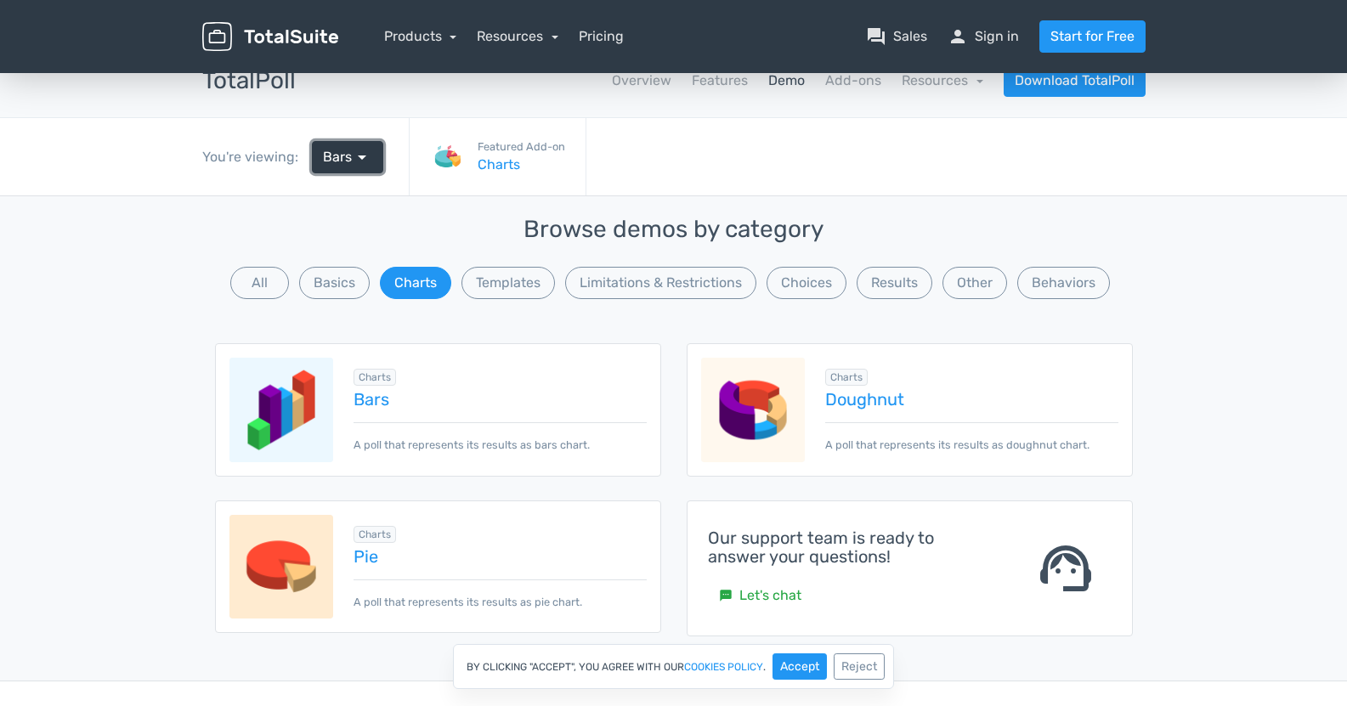
scroll to position [170, 0]
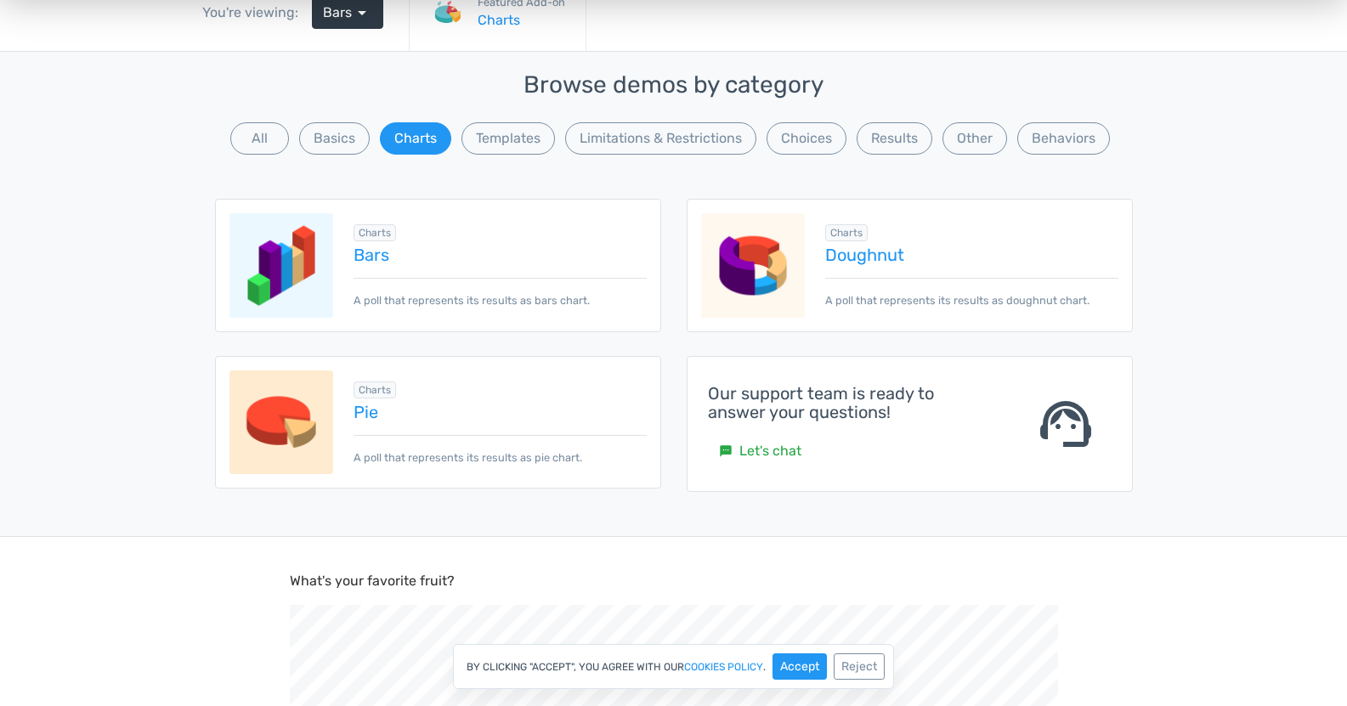
click at [845, 270] on div "Charts info Add-on Required Doughnut A poll that represents its results as doug…" at bounding box center [961, 265] width 313 height 87
click at [852, 261] on link "Doughnut" at bounding box center [971, 255] width 292 height 19
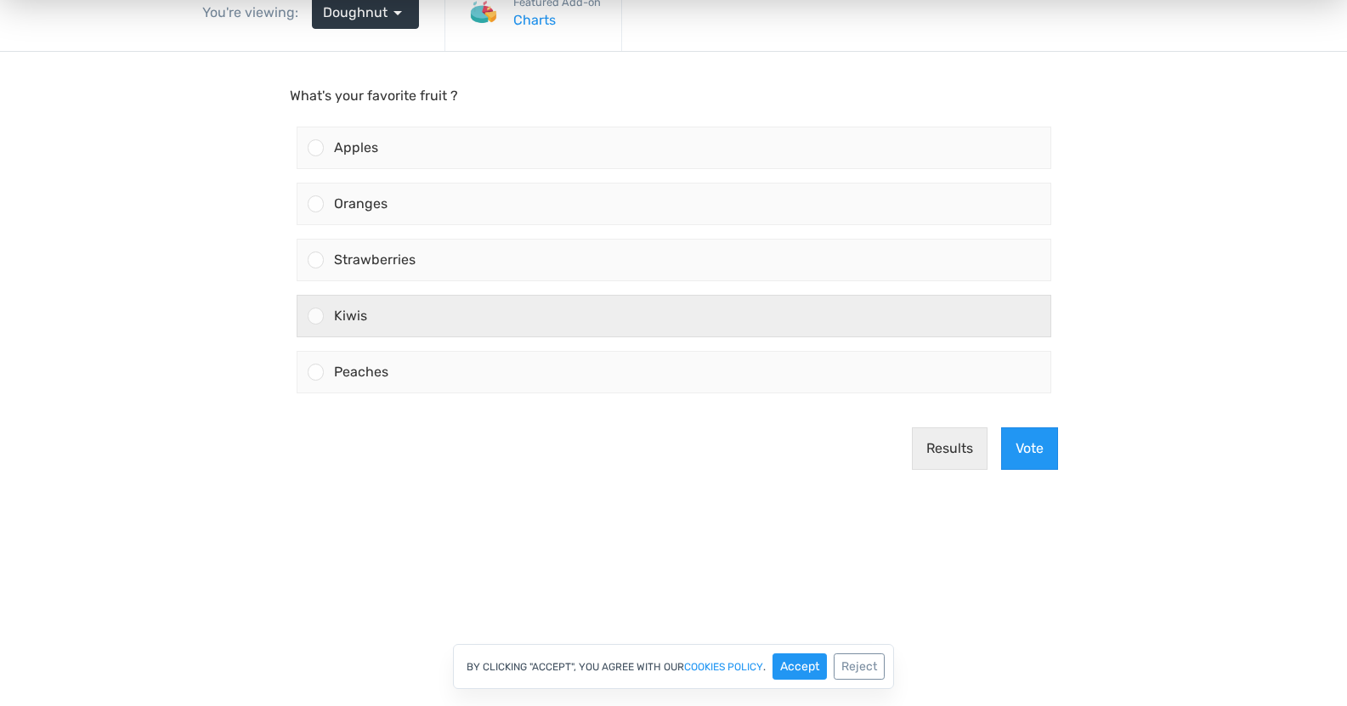
click at [386, 310] on div "Kiwis" at bounding box center [687, 316] width 727 height 41
click at [315, 316] on input "Kiwis" at bounding box center [315, 316] width 0 height 0
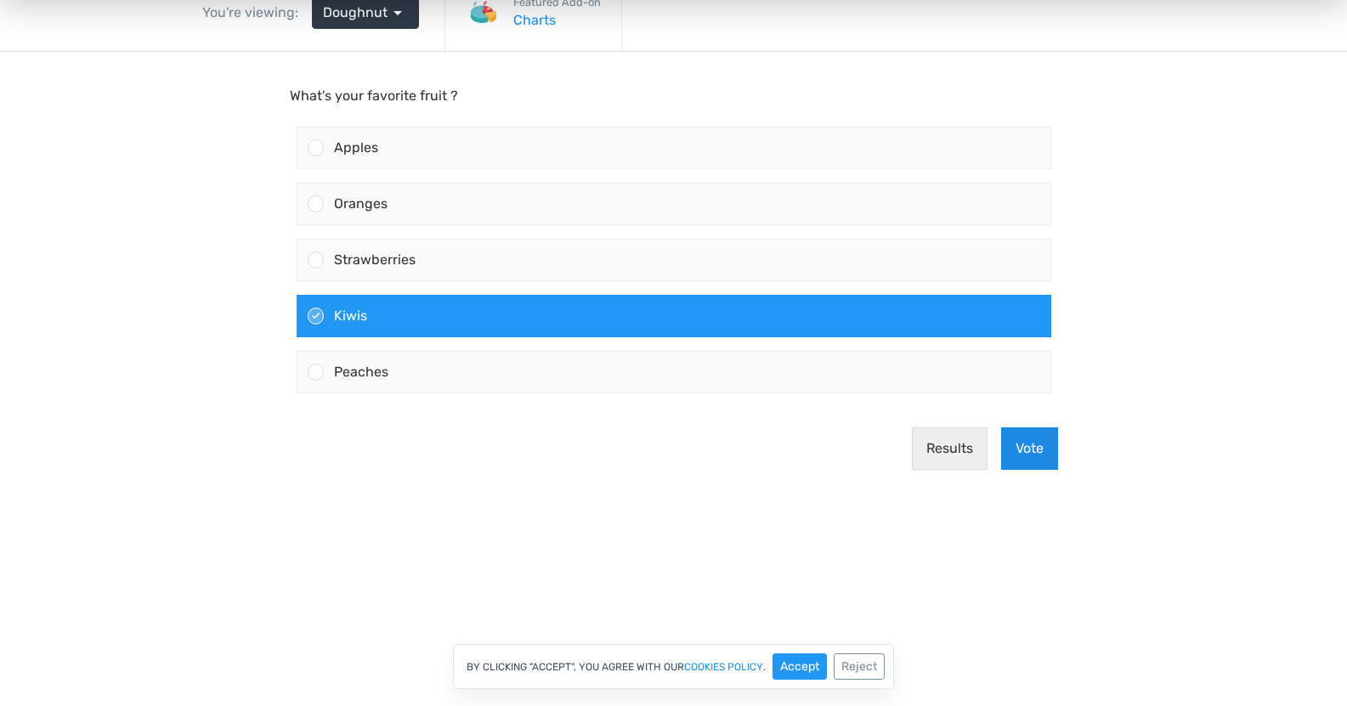
click at [1029, 433] on button "Vote" at bounding box center [1029, 448] width 57 height 42
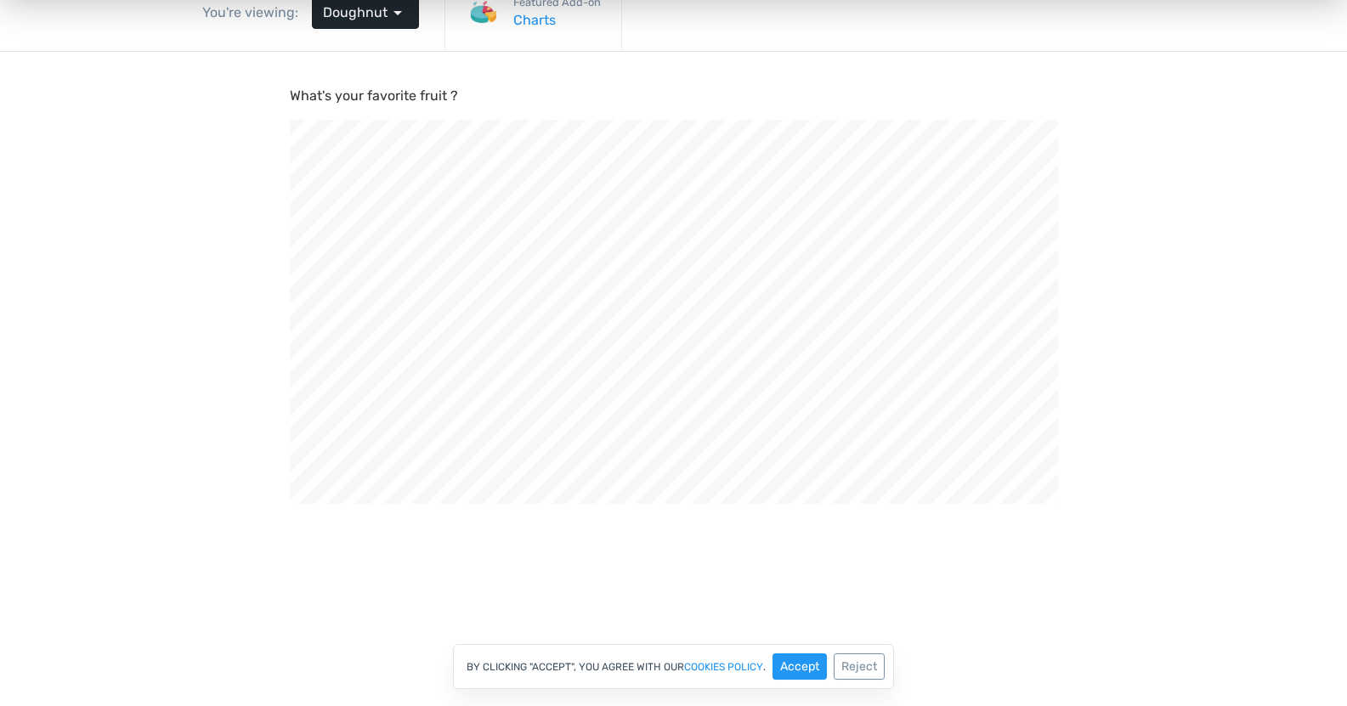
scroll to position [574, 1347]
click at [364, 29] on div "You're viewing: Doughnut arrow_drop_down" at bounding box center [311, 12] width 242 height 59
click at [365, 23] on link "Doughnut arrow_drop_down" at bounding box center [365, 13] width 107 height 32
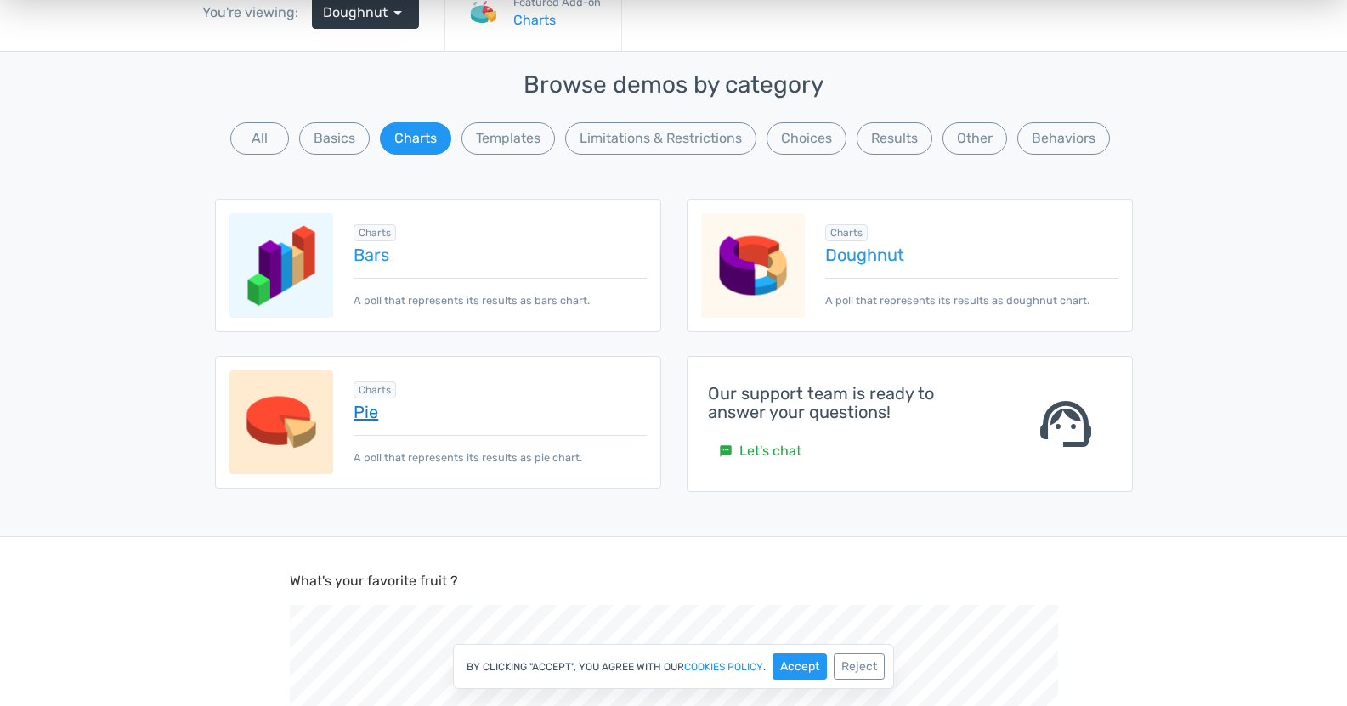
click at [376, 413] on link "Pie" at bounding box center [500, 412] width 292 height 19
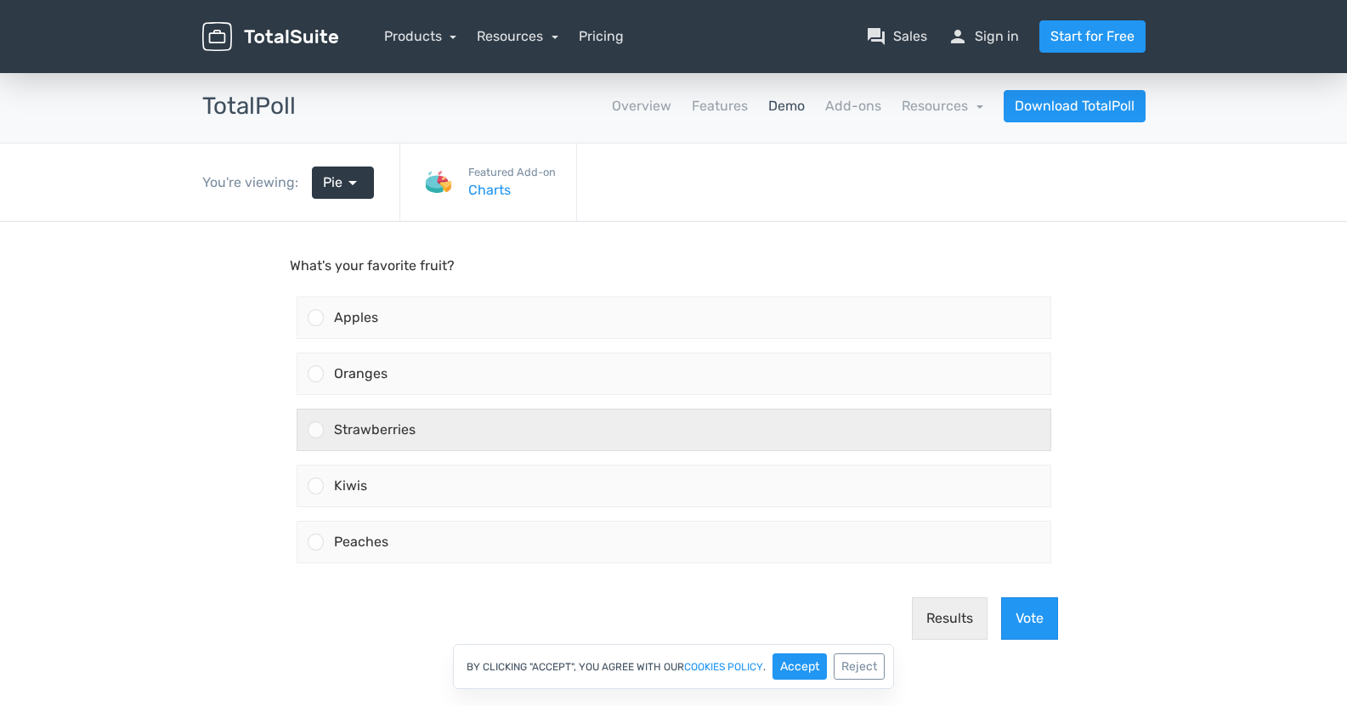
click at [465, 434] on div "Strawberries" at bounding box center [687, 430] width 727 height 41
click at [315, 430] on input "Strawberries" at bounding box center [315, 430] width 0 height 0
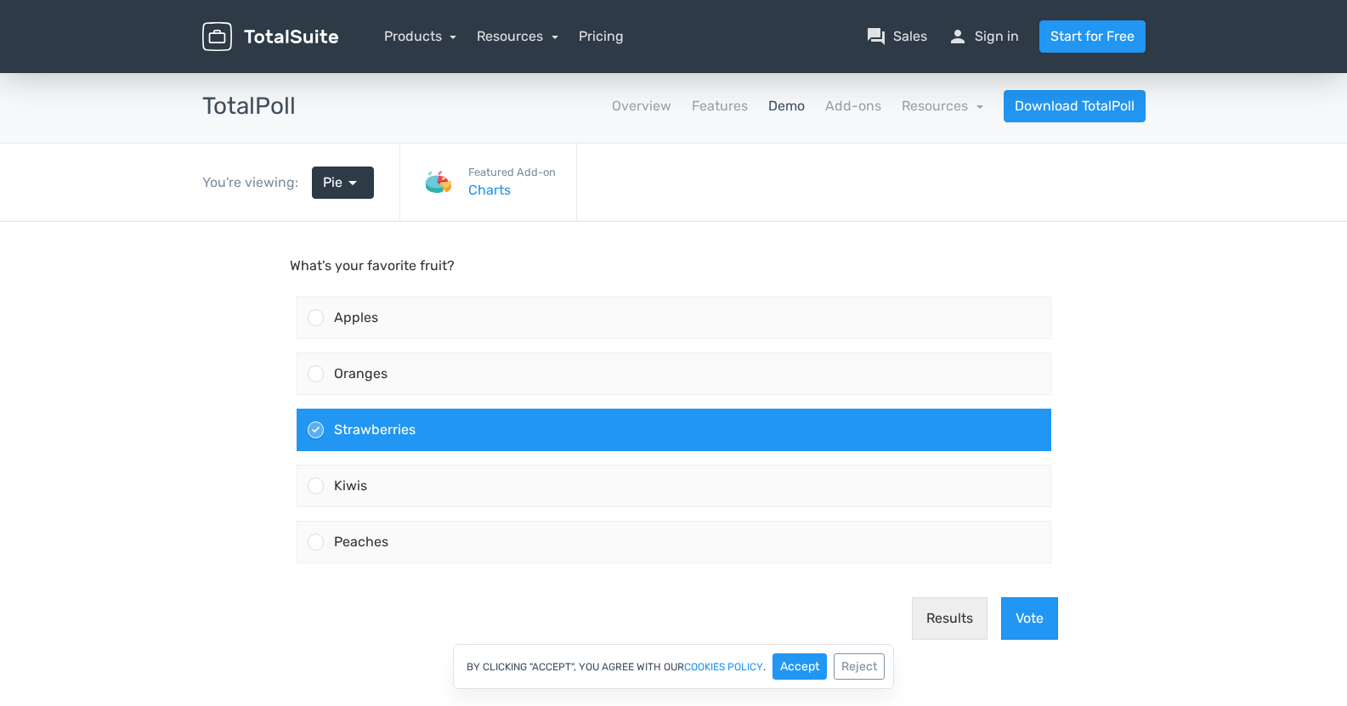
click at [1067, 625] on main "What's your favorite fruit? Apples Oranges Strawberries [GEOGRAPHIC_DATA]" at bounding box center [674, 455] width 816 height 466
click at [1055, 625] on button "Vote" at bounding box center [1029, 618] width 57 height 42
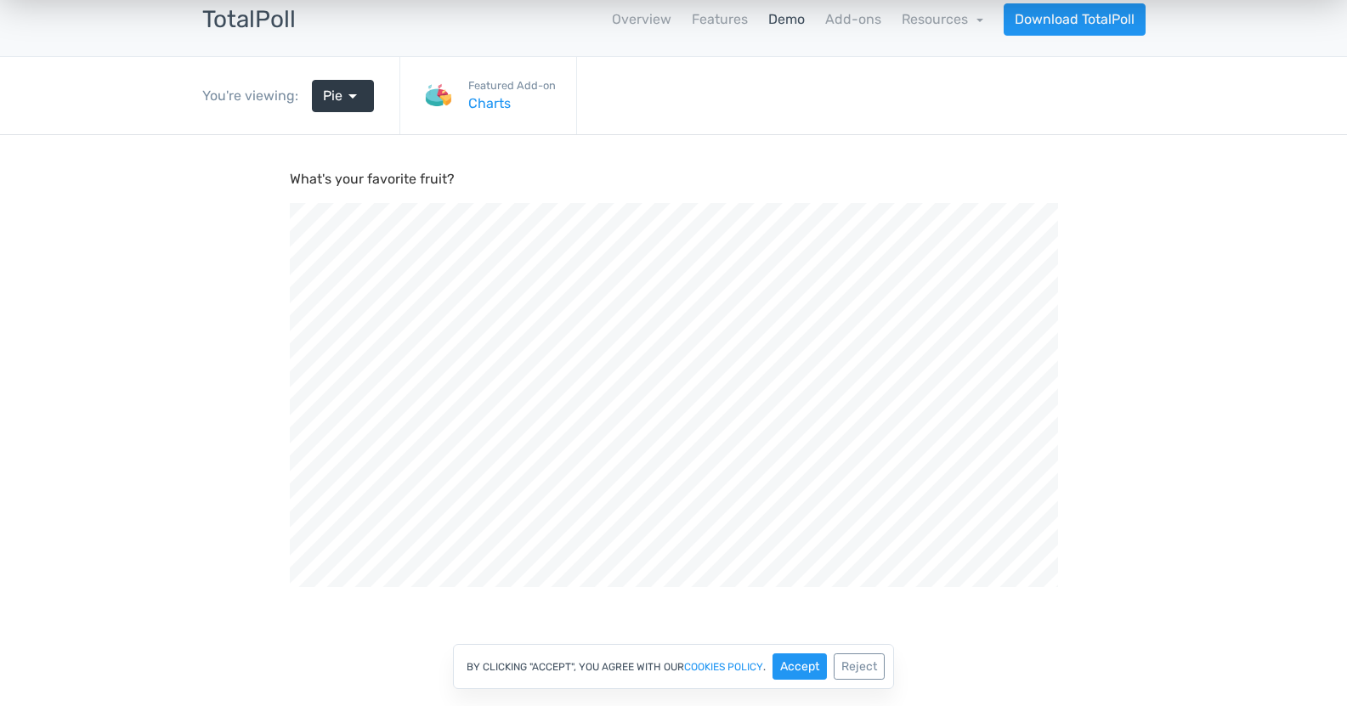
scroll to position [85, 0]
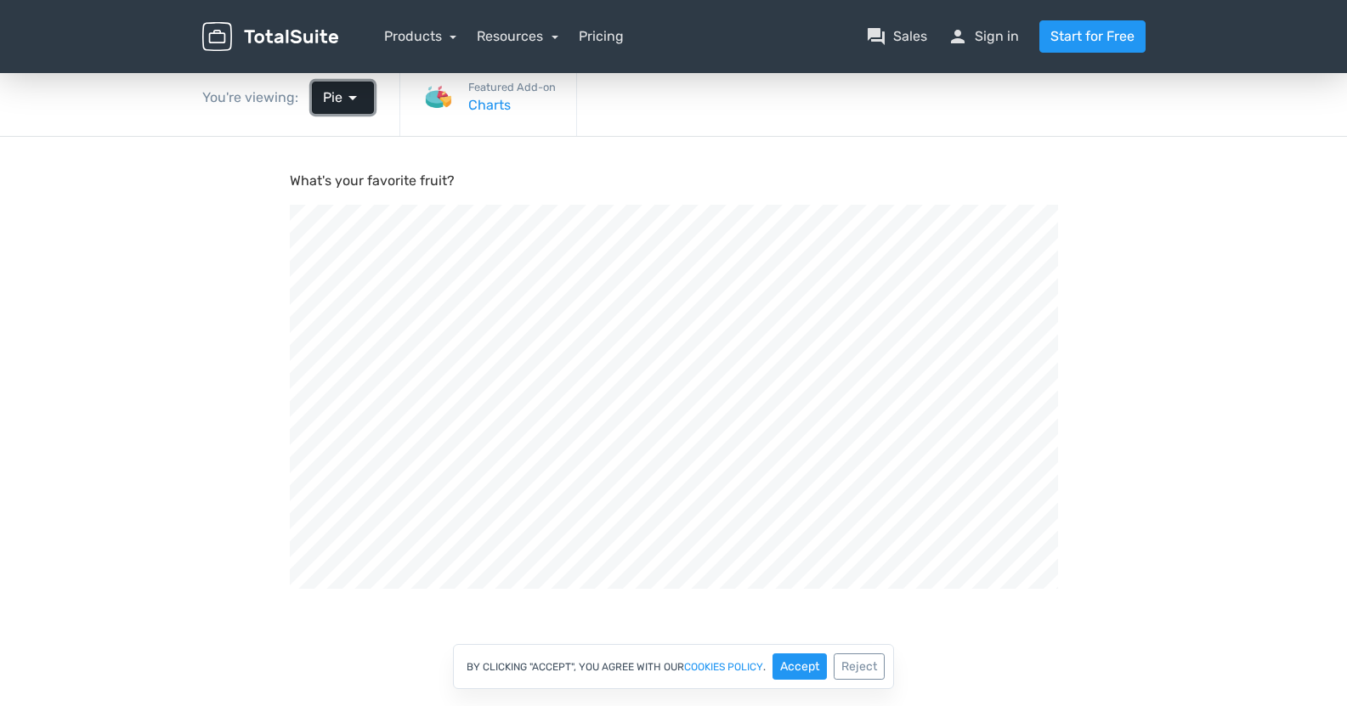
click at [339, 87] on link "Pie arrow_drop_down" at bounding box center [343, 98] width 62 height 32
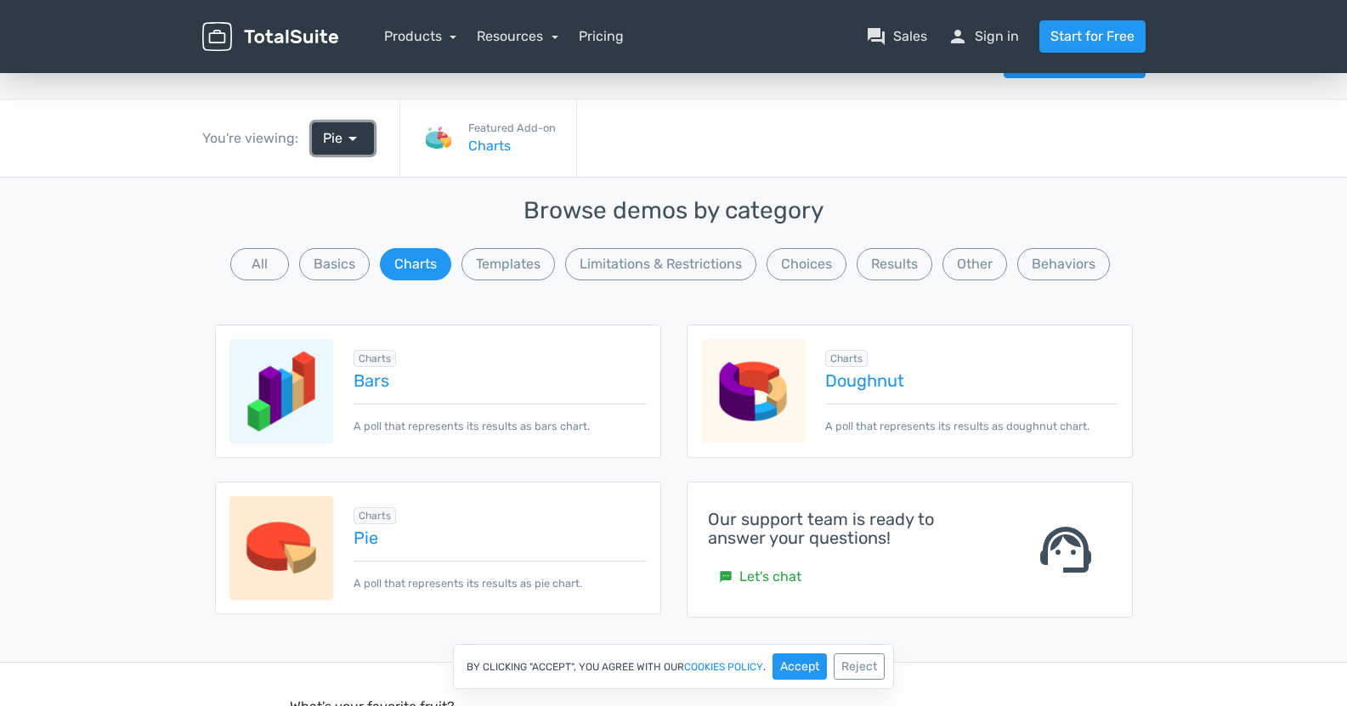
scroll to position [0, 0]
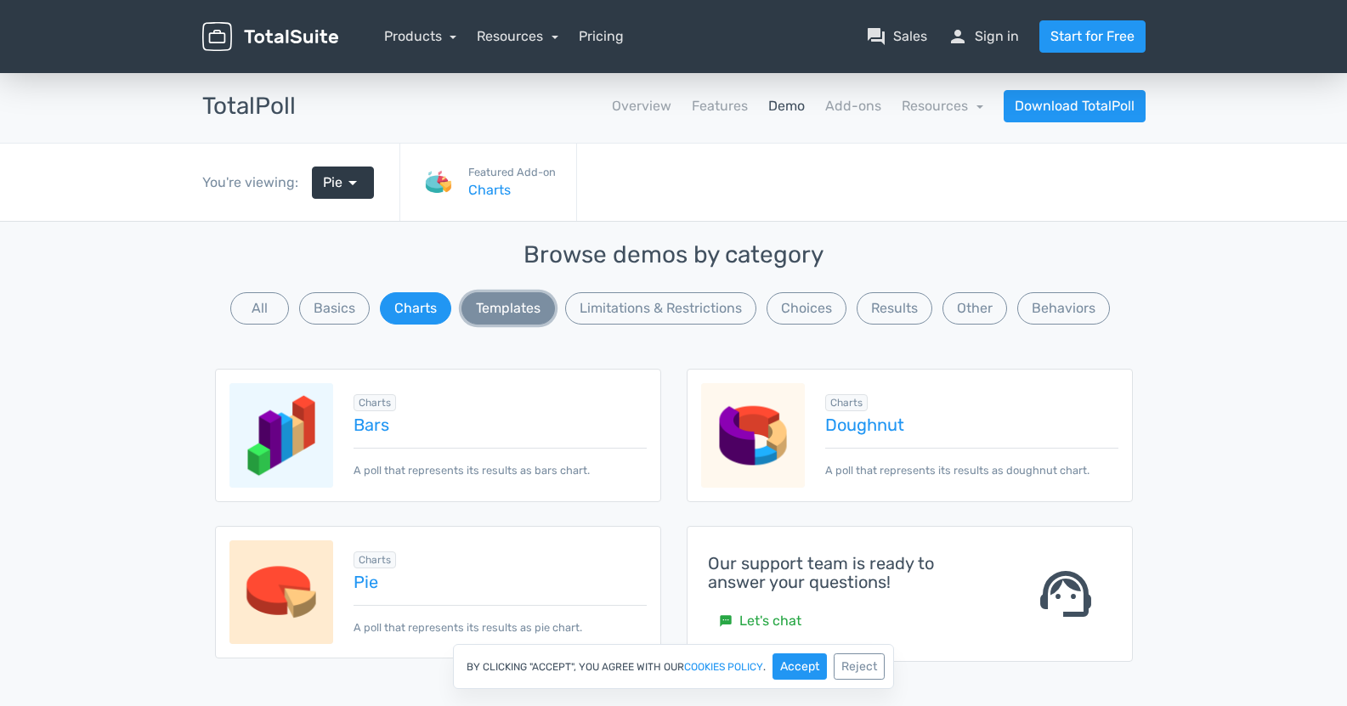
click at [489, 312] on button "Templates" at bounding box center [507, 308] width 93 height 32
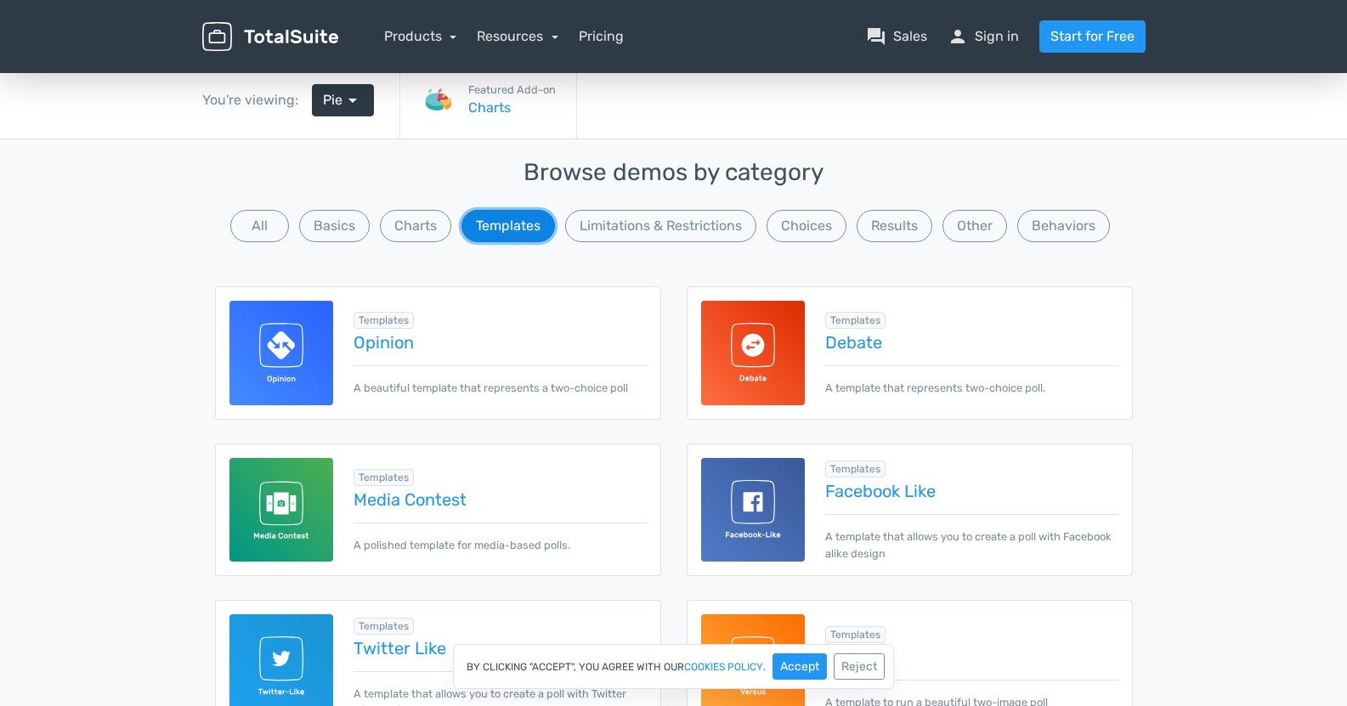
scroll to position [85, 0]
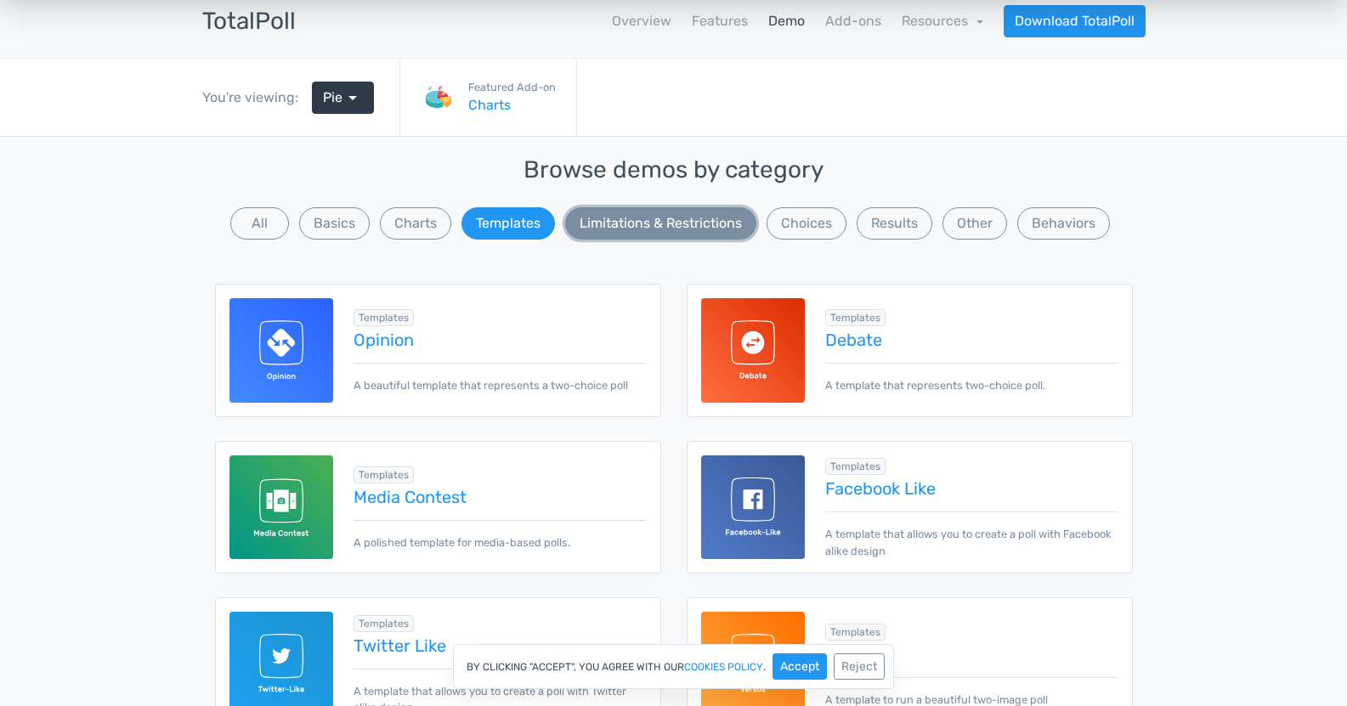
click at [596, 231] on button "Limitations & Restrictions" at bounding box center [660, 223] width 191 height 32
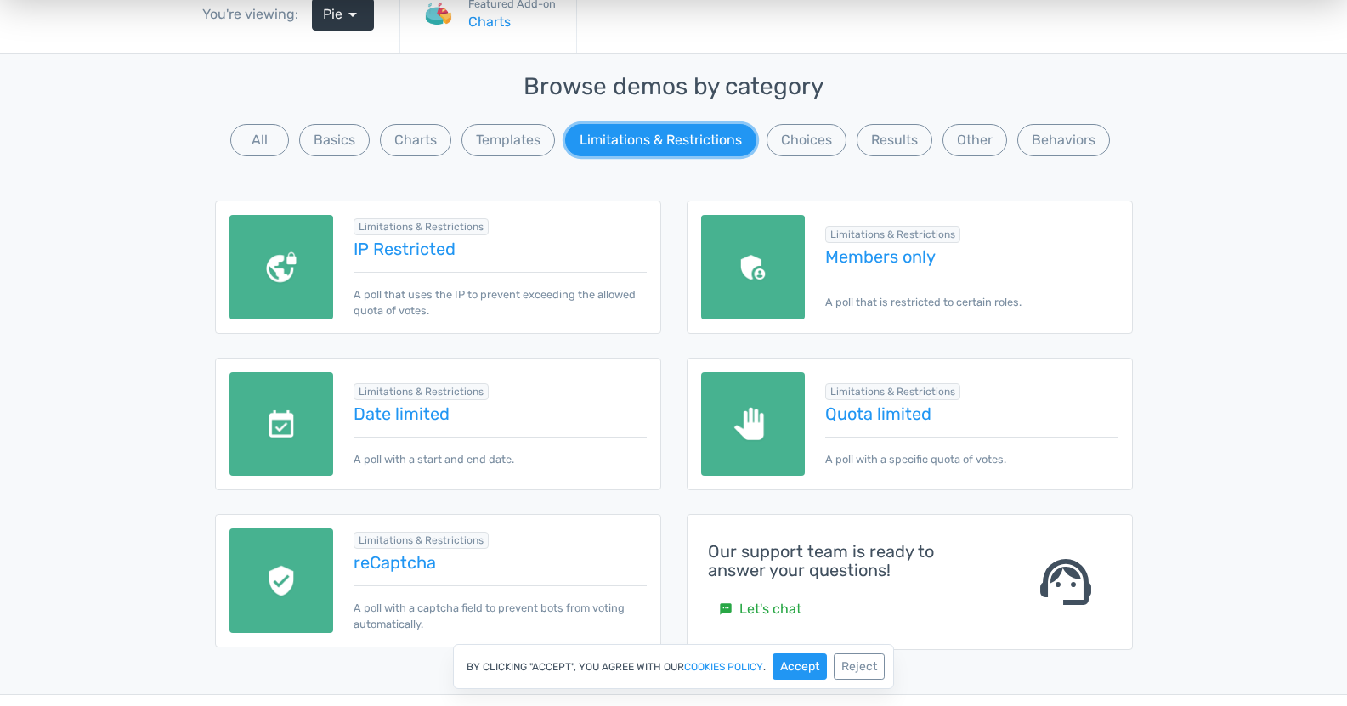
scroll to position [170, 0]
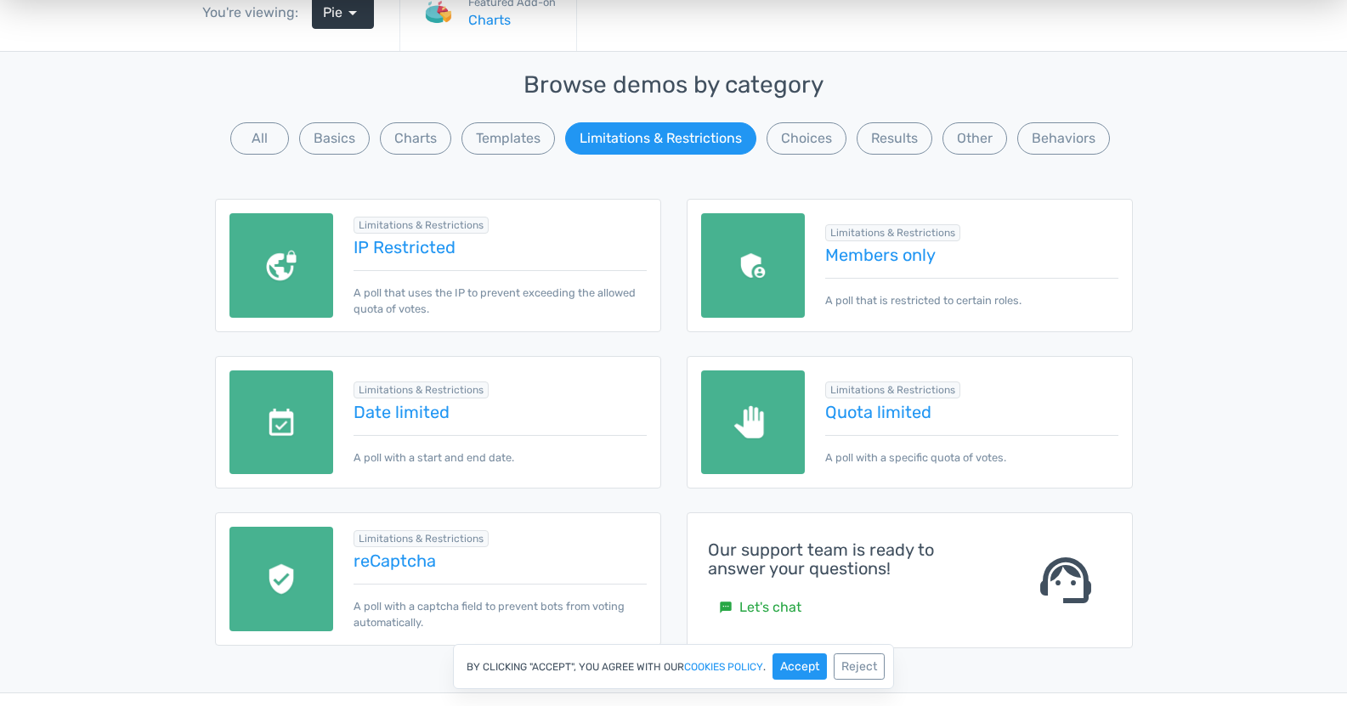
click at [397, 422] on div "Limitations & Restrictions Date limited A poll with a start and end date." at bounding box center [489, 422] width 313 height 87
click at [397, 416] on link "Date limited" at bounding box center [500, 412] width 292 height 19
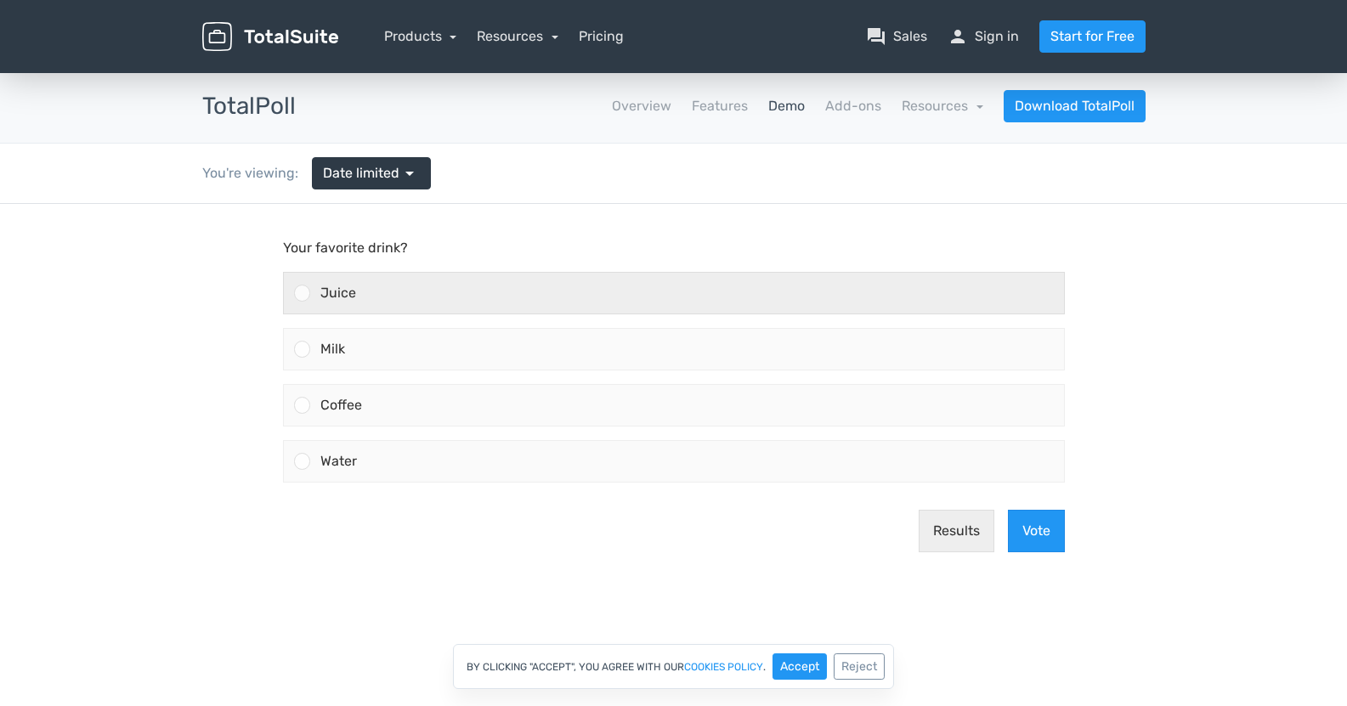
click at [342, 291] on span "Juice" at bounding box center [338, 293] width 36 height 16
click at [302, 293] on input "Juice" at bounding box center [302, 293] width 0 height 0
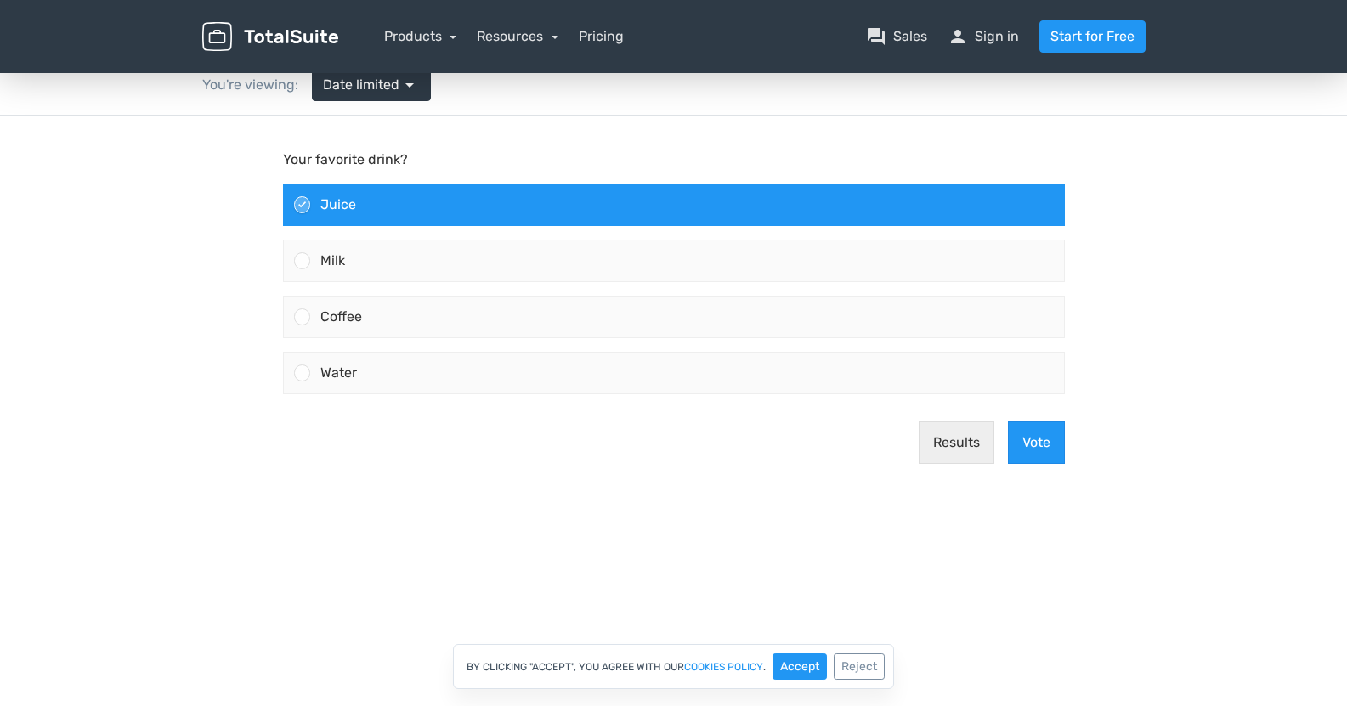
scroll to position [85, 0]
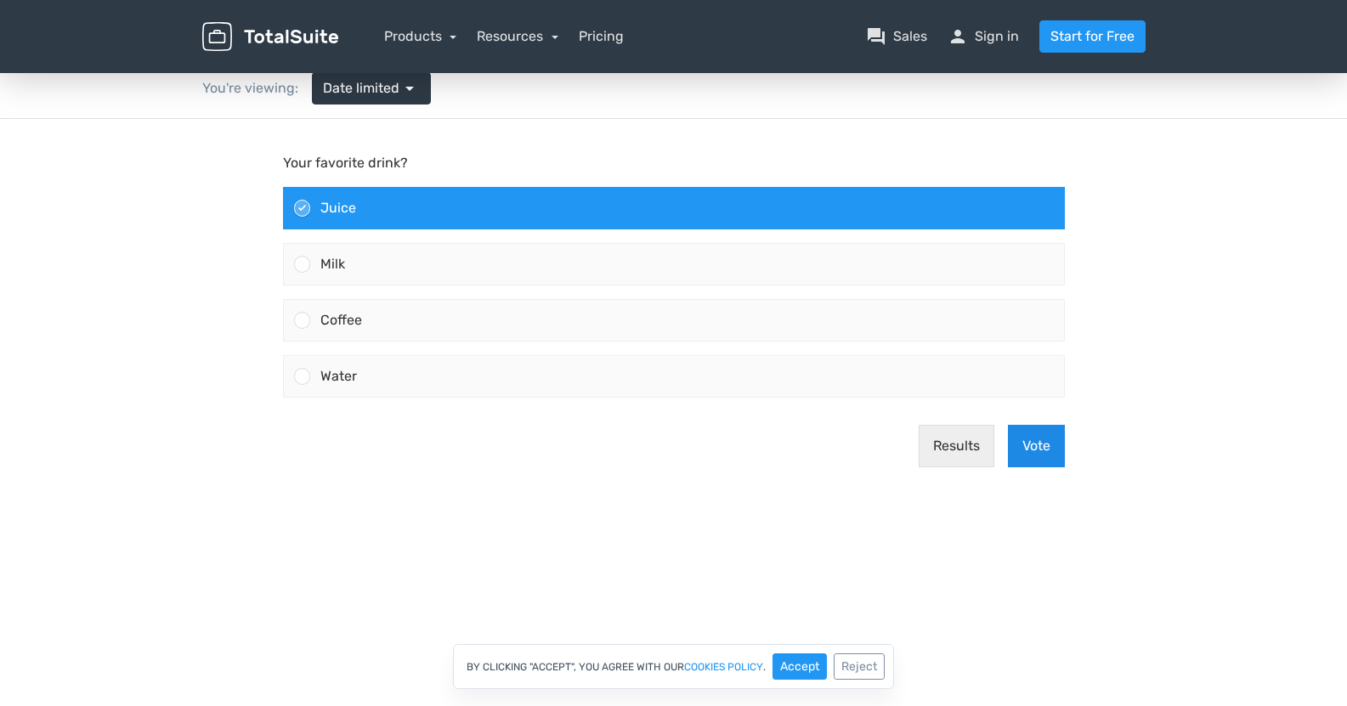
click at [1045, 435] on button "Vote" at bounding box center [1036, 446] width 57 height 42
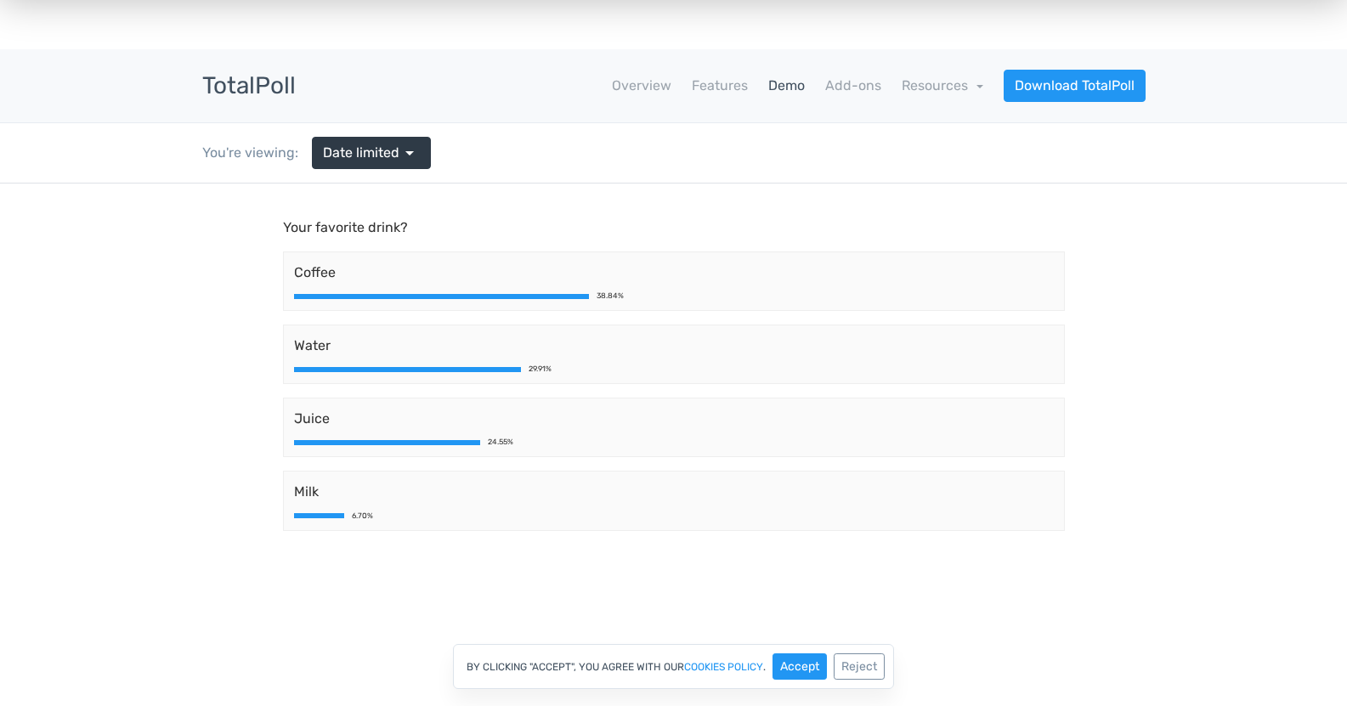
scroll to position [0, 0]
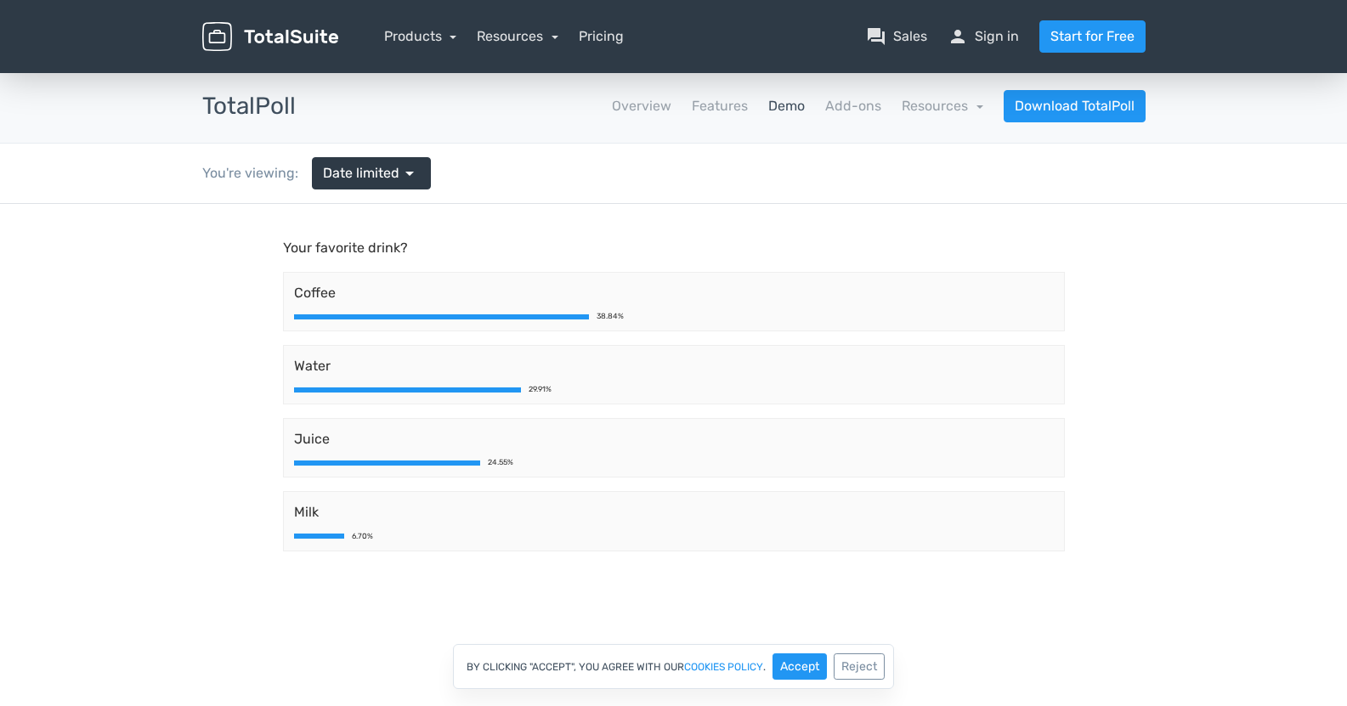
click at [397, 195] on div "You're viewing: Date limited arrow_drop_down" at bounding box center [317, 173] width 254 height 59
click at [394, 181] on span "Date limited" at bounding box center [361, 173] width 76 height 20
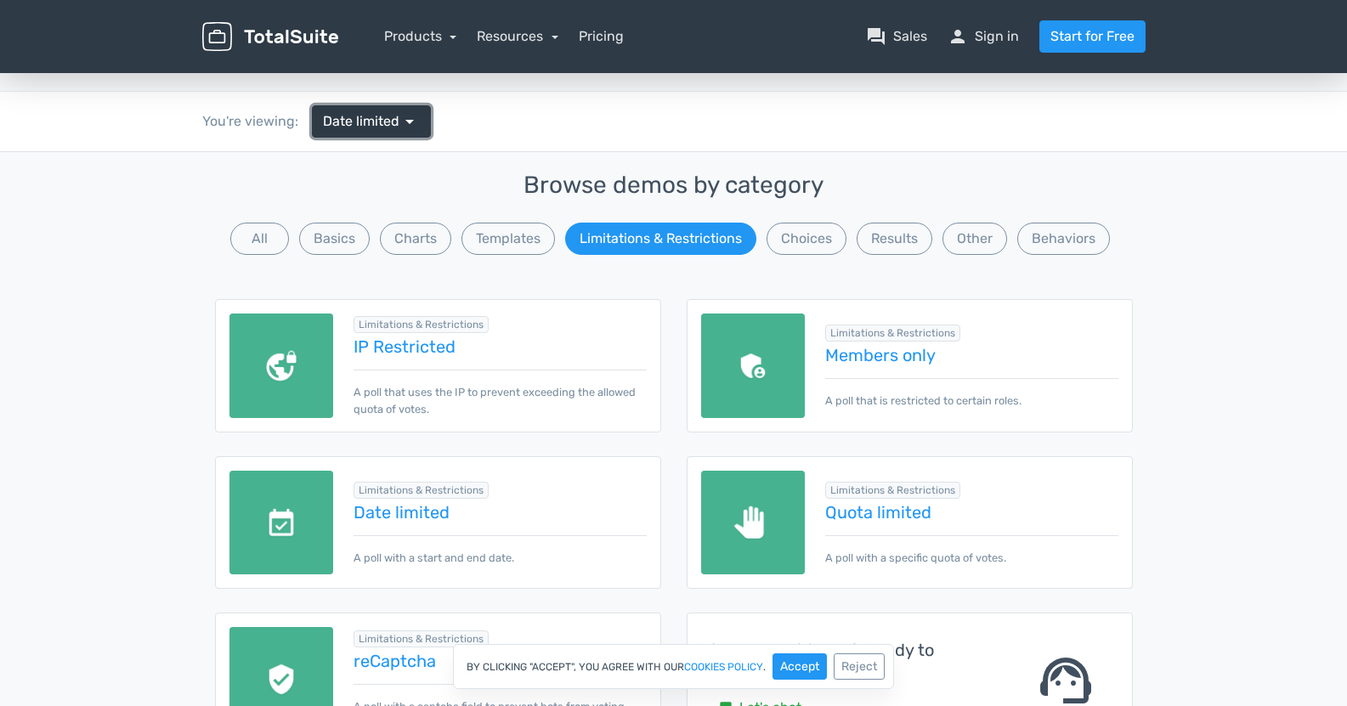
scroll to position [170, 0]
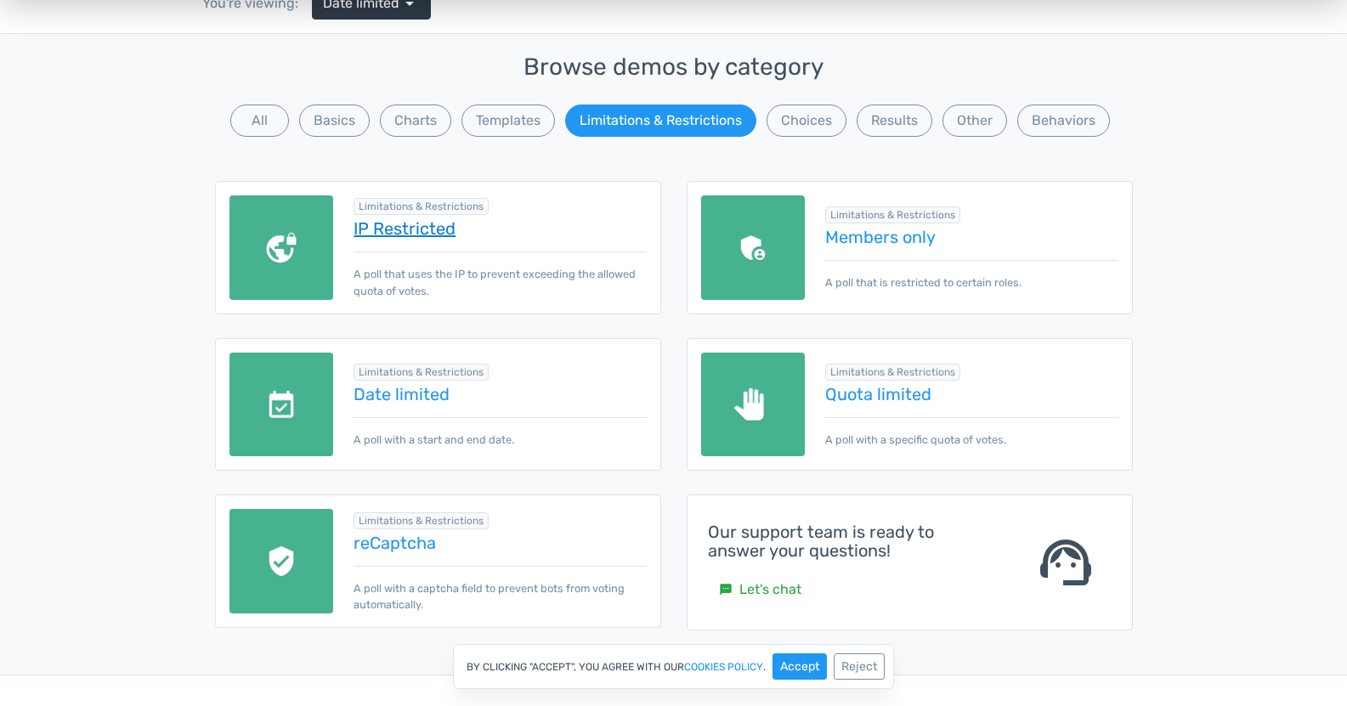
click at [378, 224] on link "IP Restricted" at bounding box center [500, 228] width 292 height 19
click at [405, 227] on link "IP Restricted" at bounding box center [500, 228] width 292 height 19
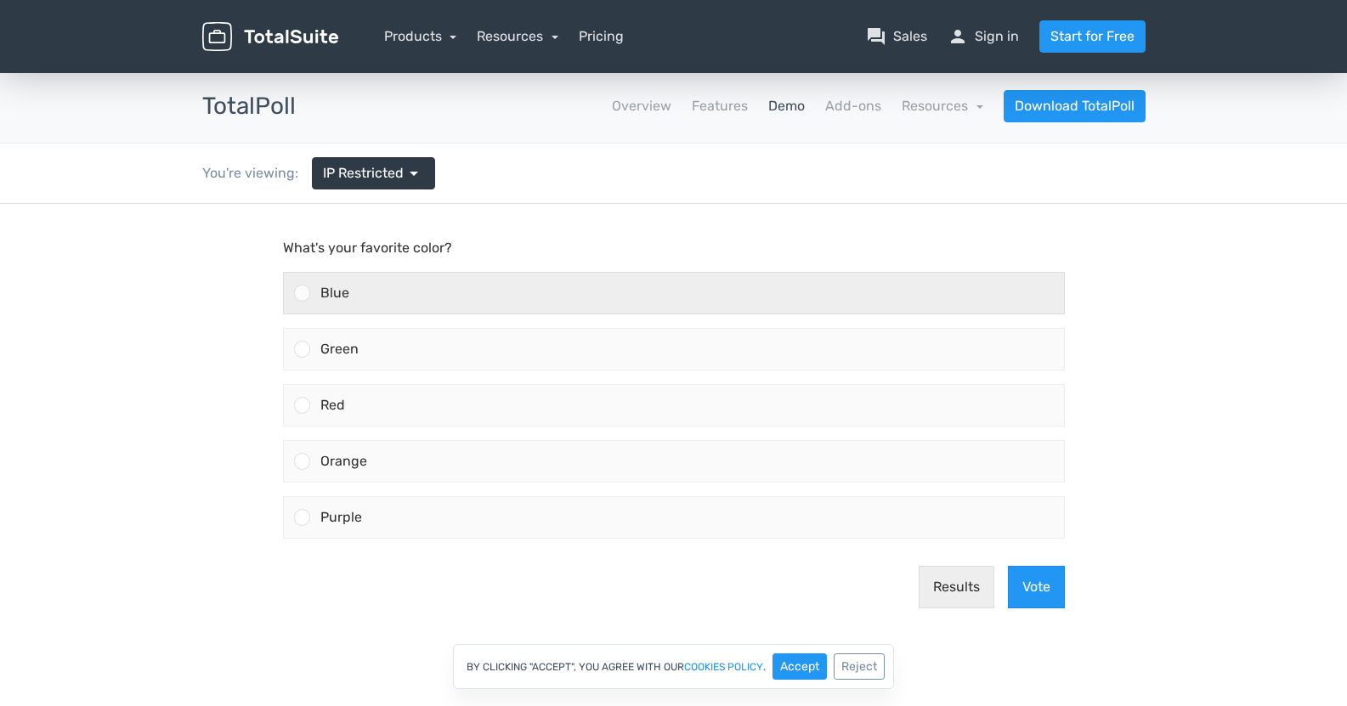
click at [368, 297] on div "Blue" at bounding box center [687, 293] width 754 height 41
click at [302, 293] on input "Blue" at bounding box center [302, 293] width 0 height 0
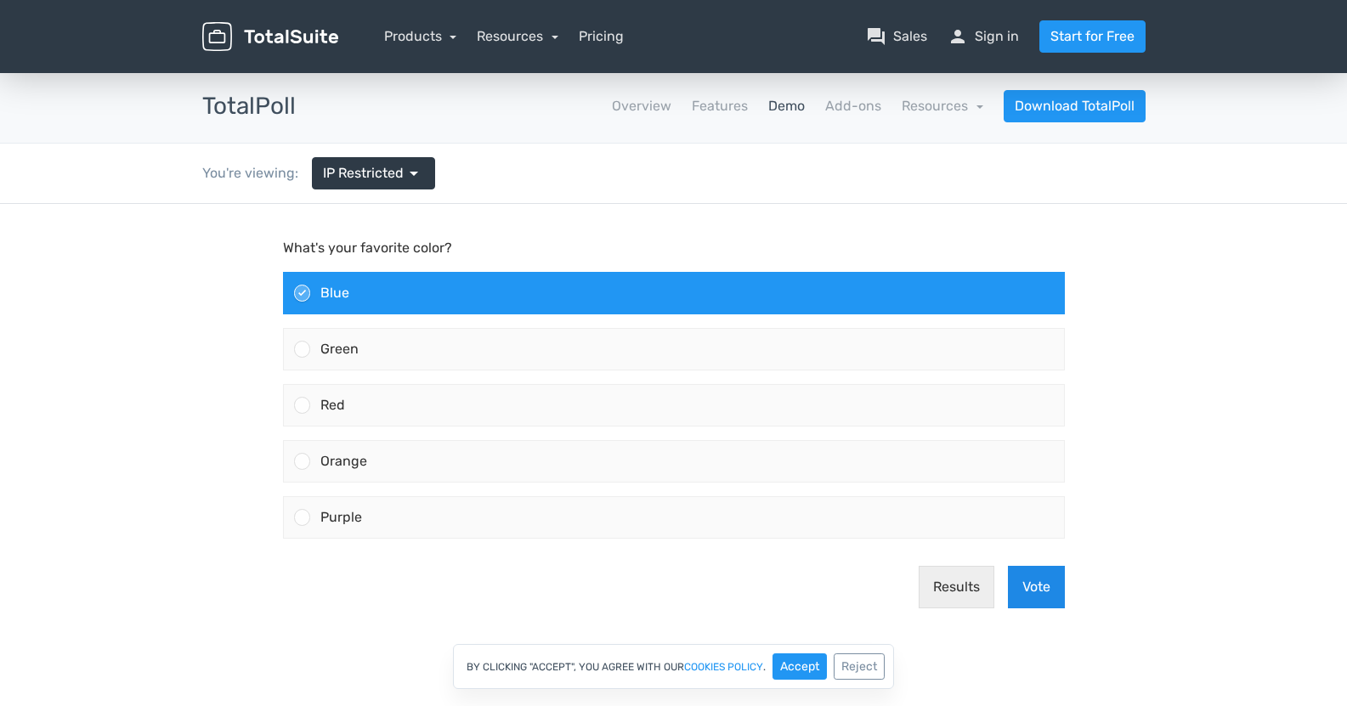
click at [1053, 577] on button "Vote" at bounding box center [1036, 587] width 57 height 42
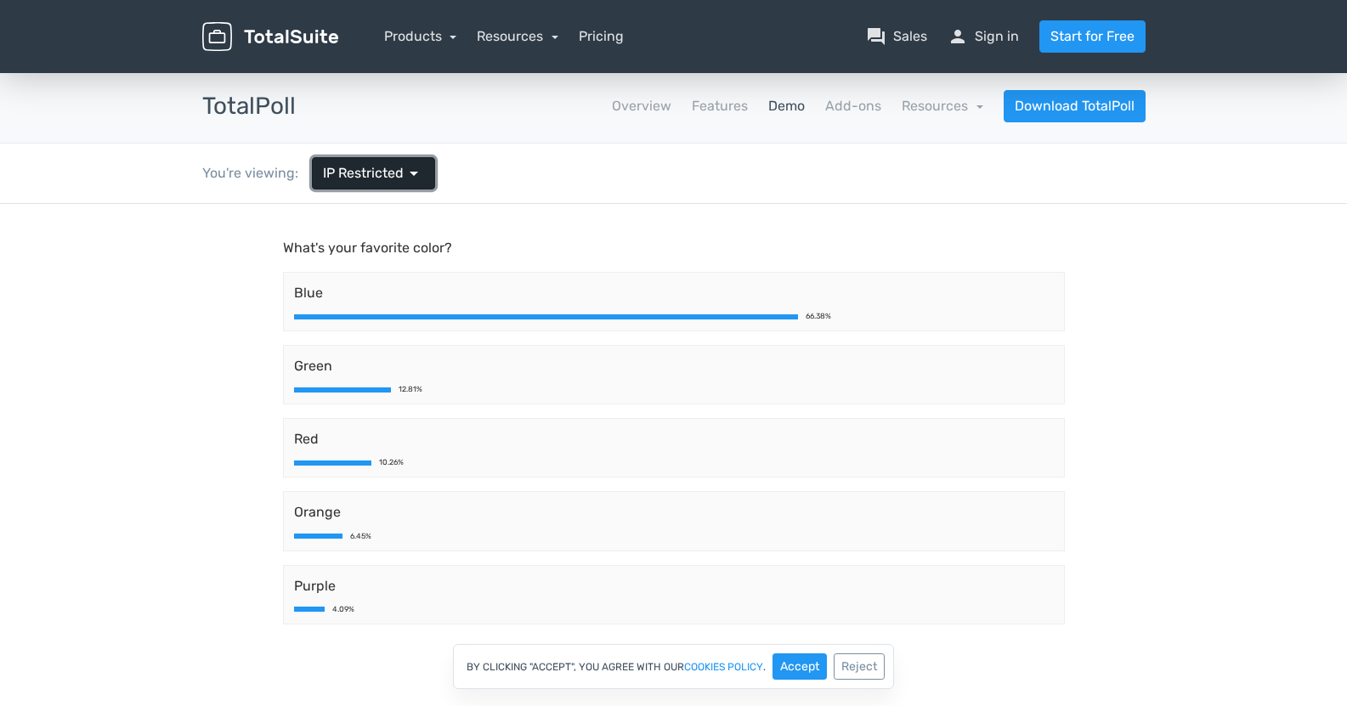
click at [335, 167] on span "IP Restricted" at bounding box center [363, 173] width 81 height 20
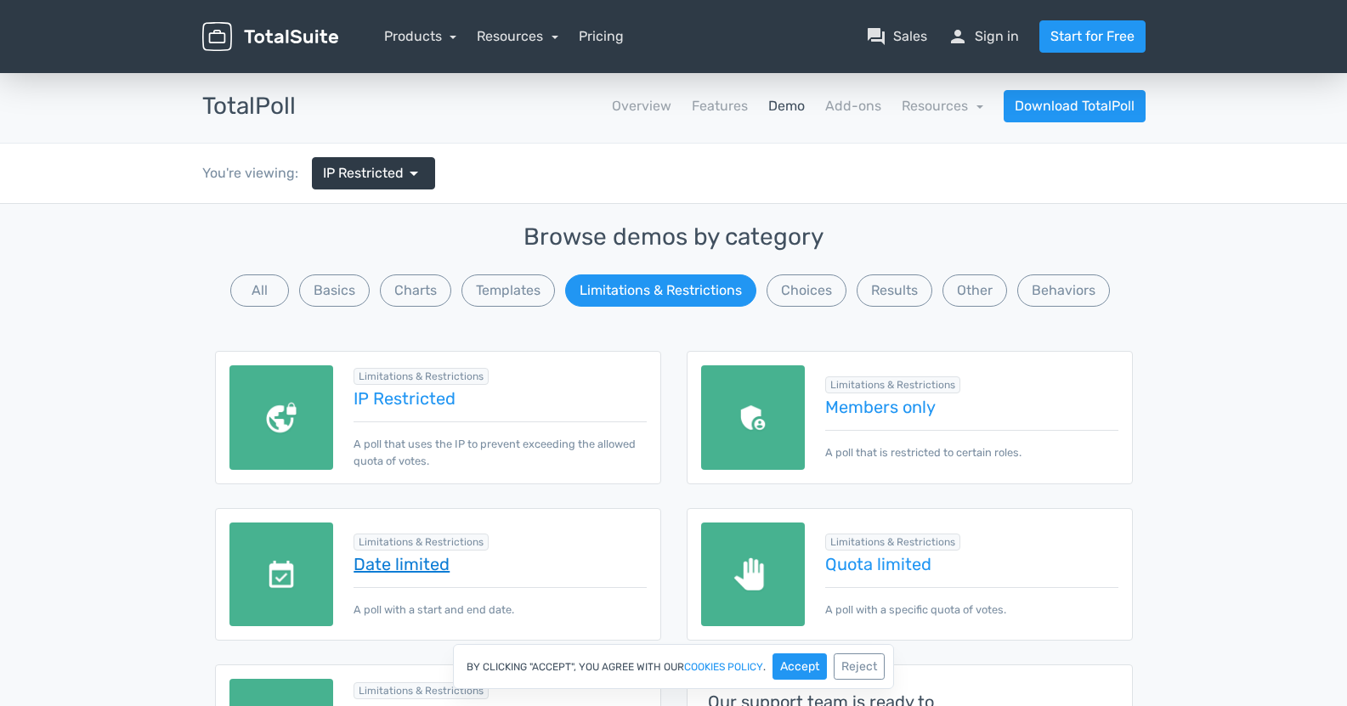
click at [402, 563] on link "Date limited" at bounding box center [500, 564] width 292 height 19
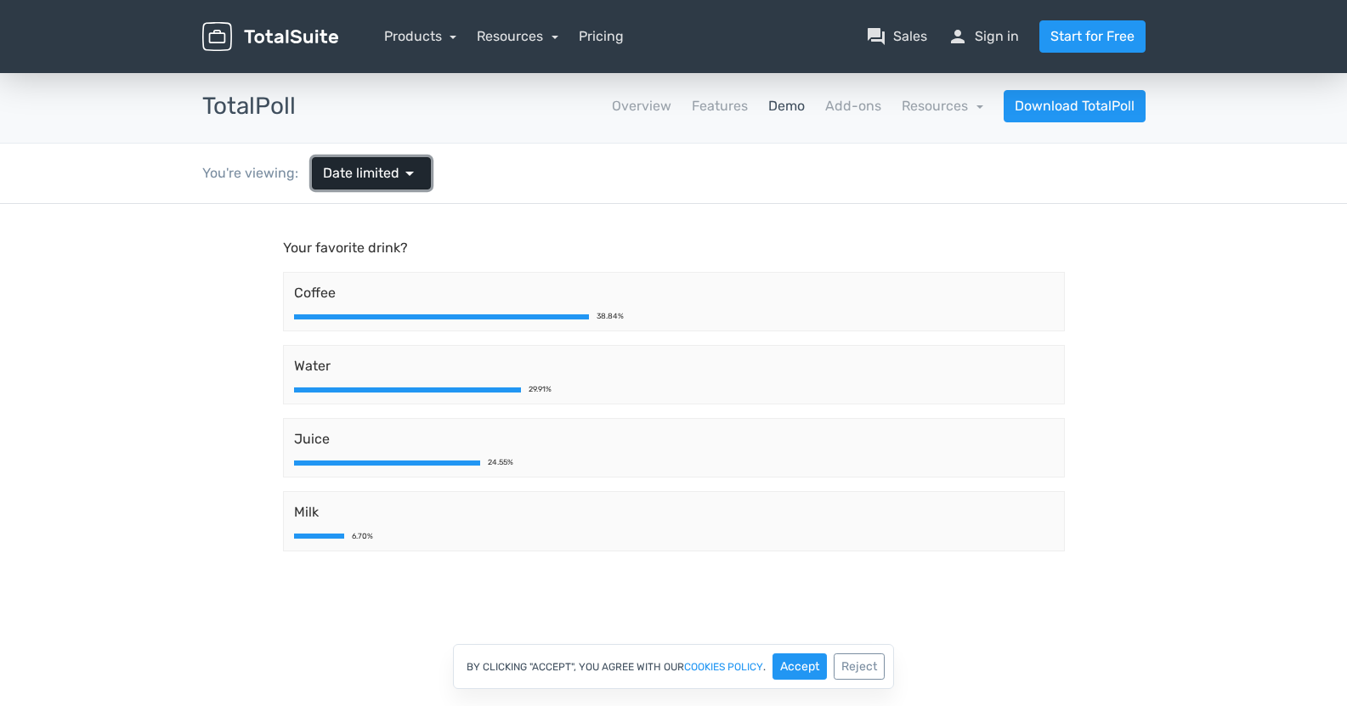
click at [359, 180] on span "Date limited" at bounding box center [361, 173] width 76 height 20
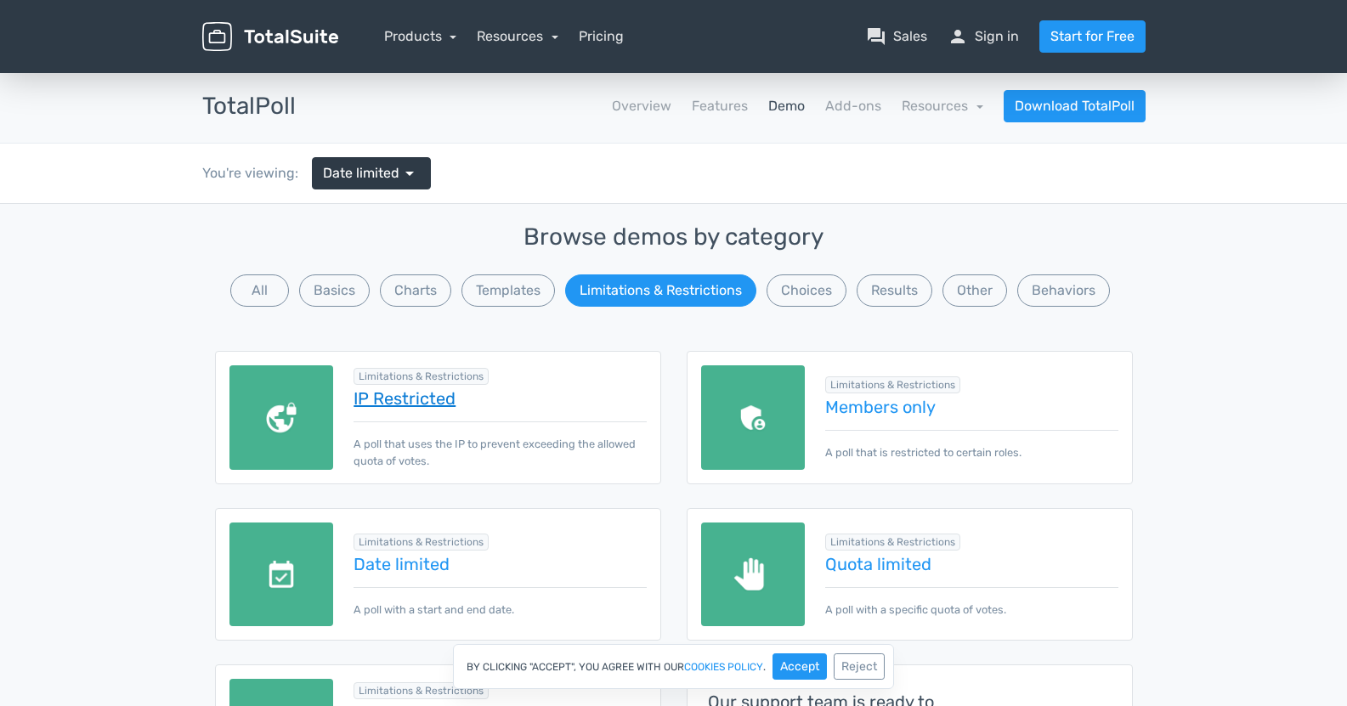
click at [410, 400] on link "IP Restricted" at bounding box center [500, 398] width 292 height 19
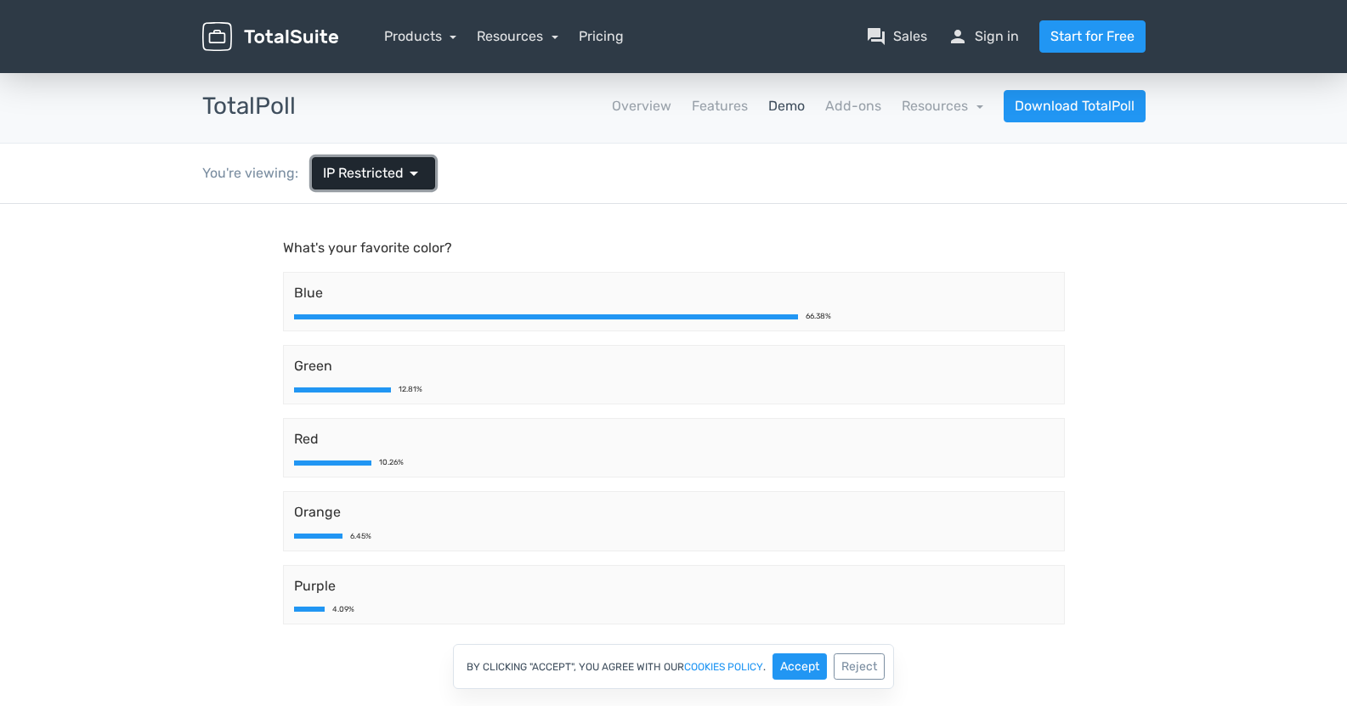
click at [384, 176] on span "IP Restricted" at bounding box center [363, 173] width 81 height 20
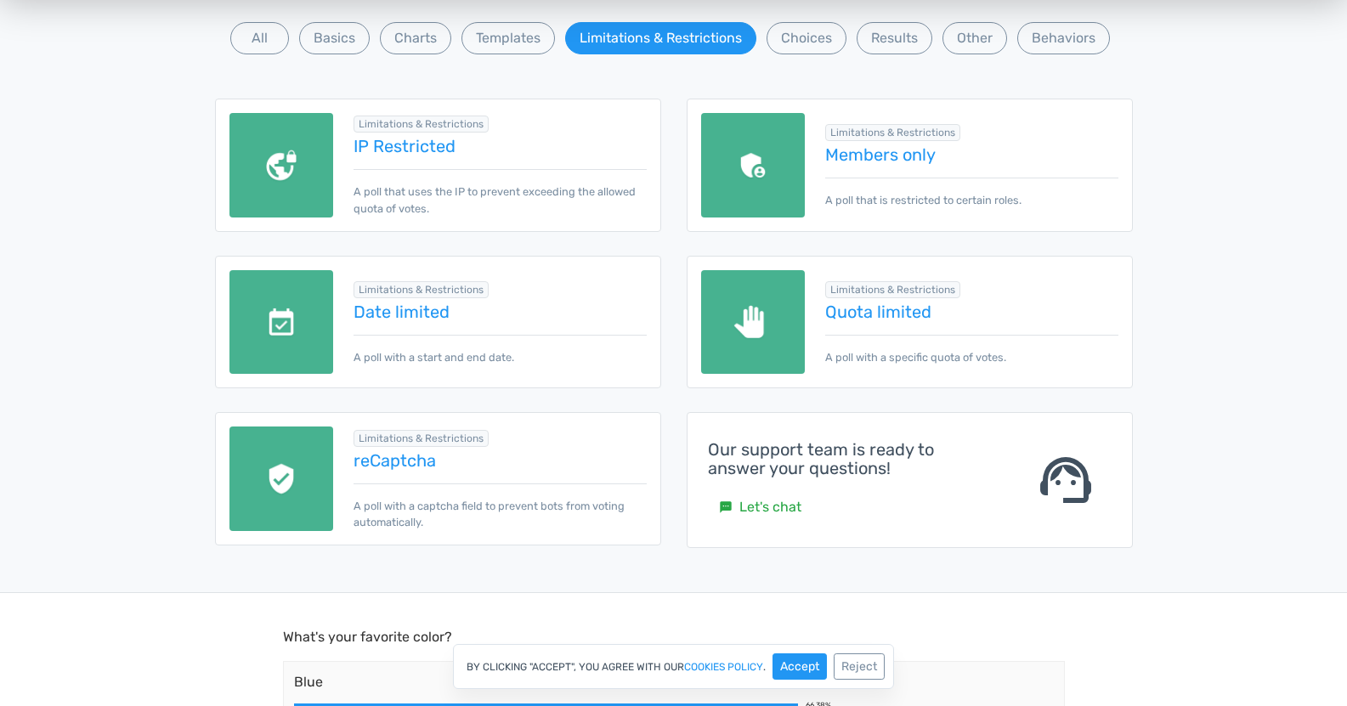
scroll to position [255, 0]
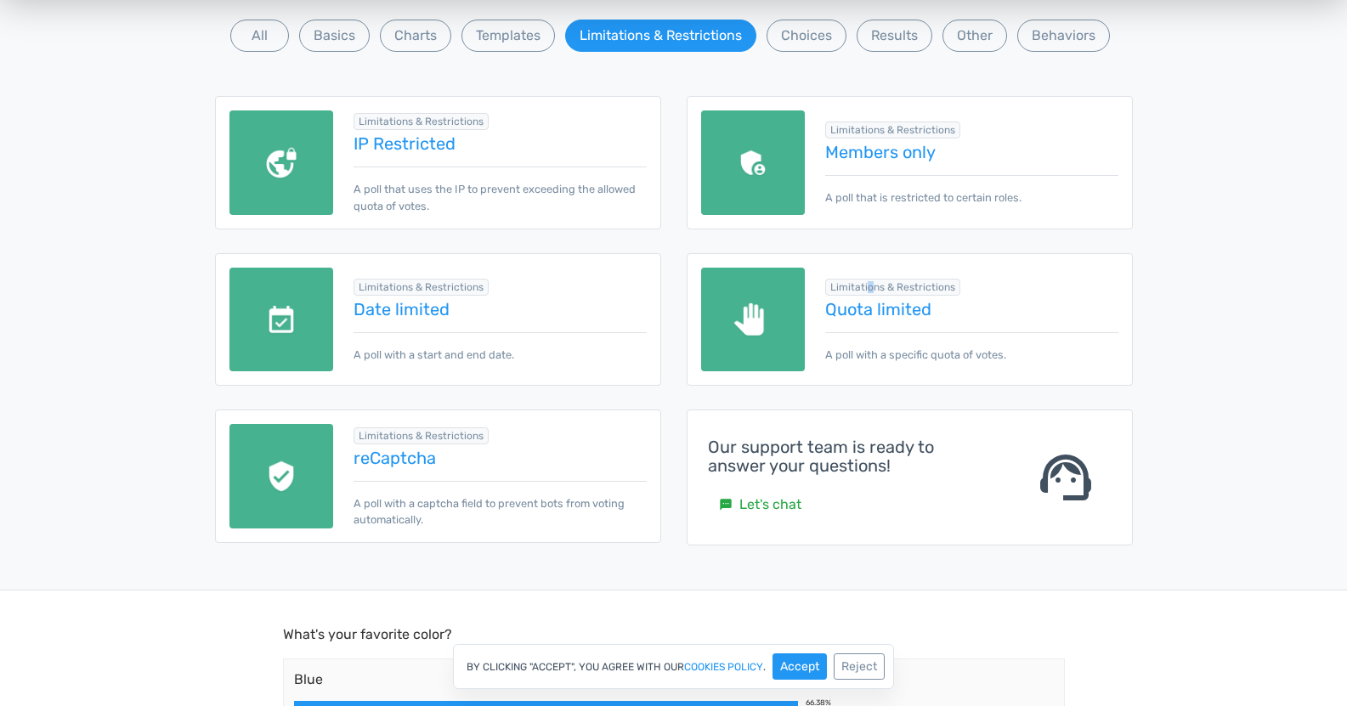
click at [870, 289] on span "Limitations & Restrictions" at bounding box center [892, 287] width 135 height 17
click at [750, 300] on img at bounding box center [753, 320] width 105 height 105
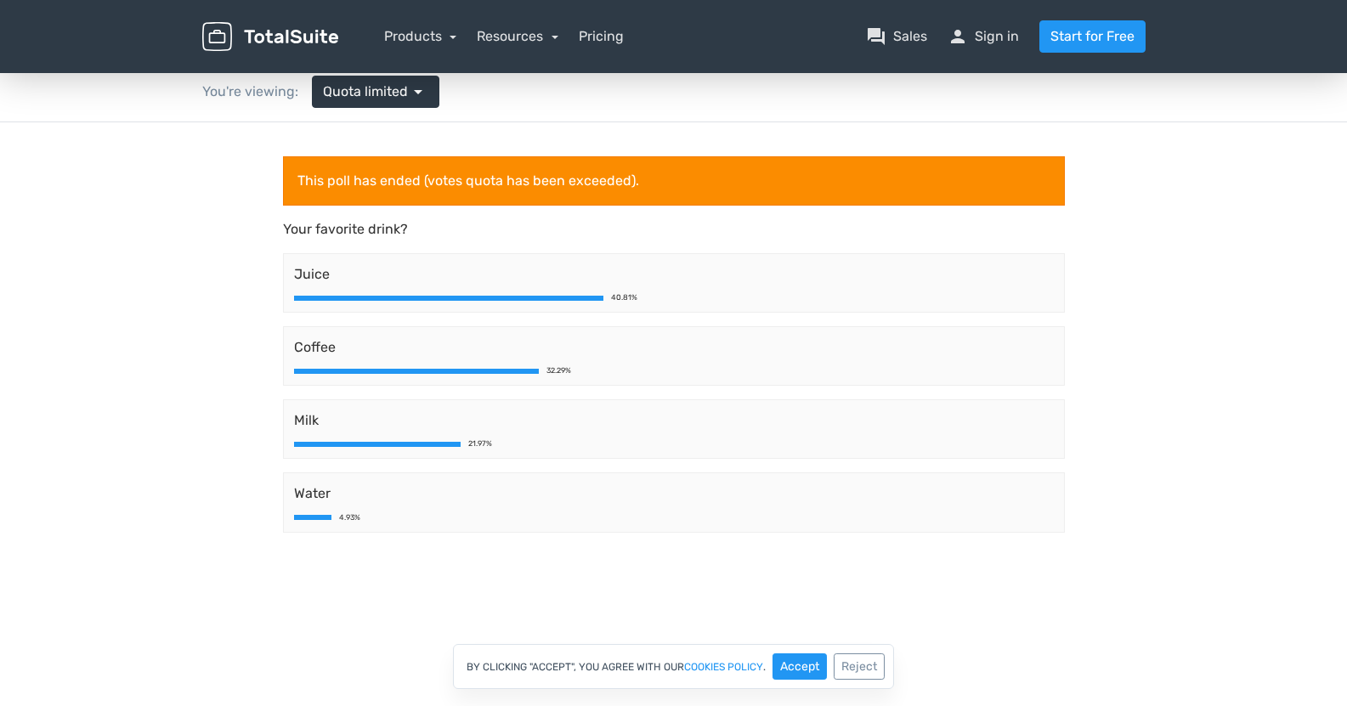
scroll to position [85, 0]
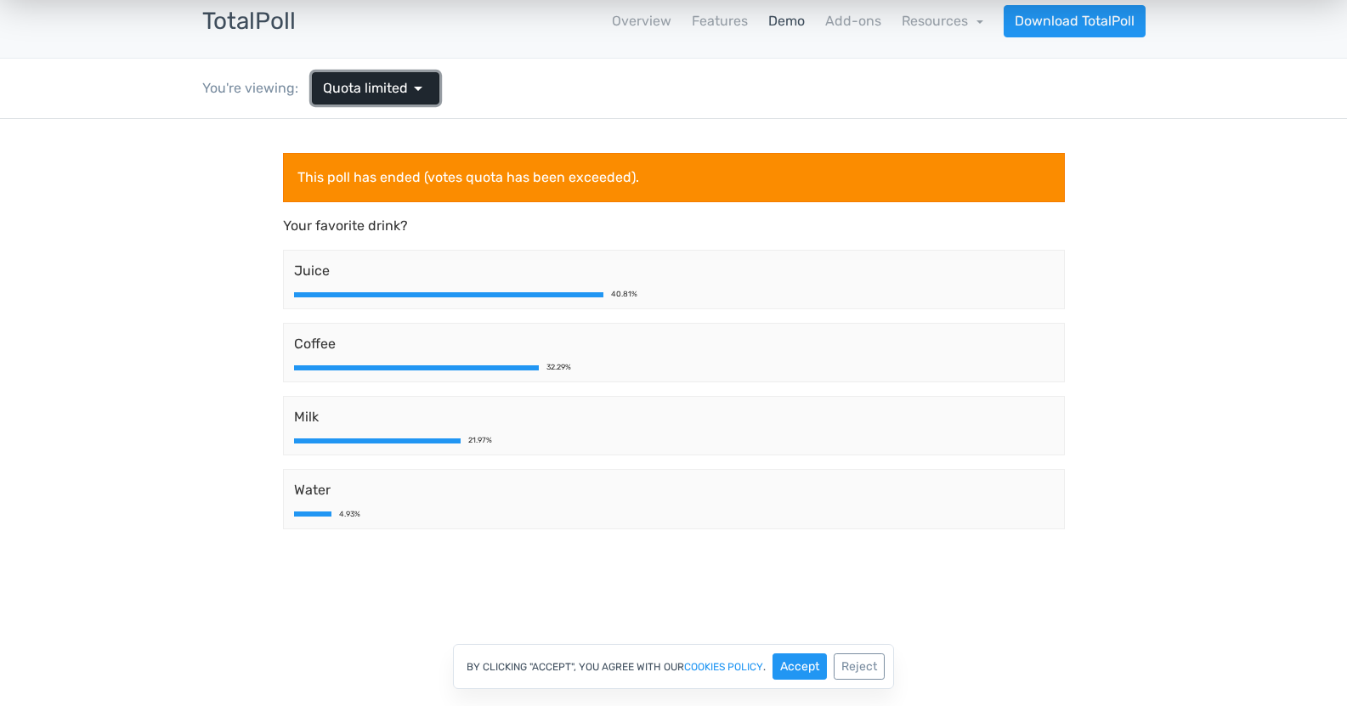
click at [381, 90] on span "Quota limited" at bounding box center [365, 88] width 85 height 20
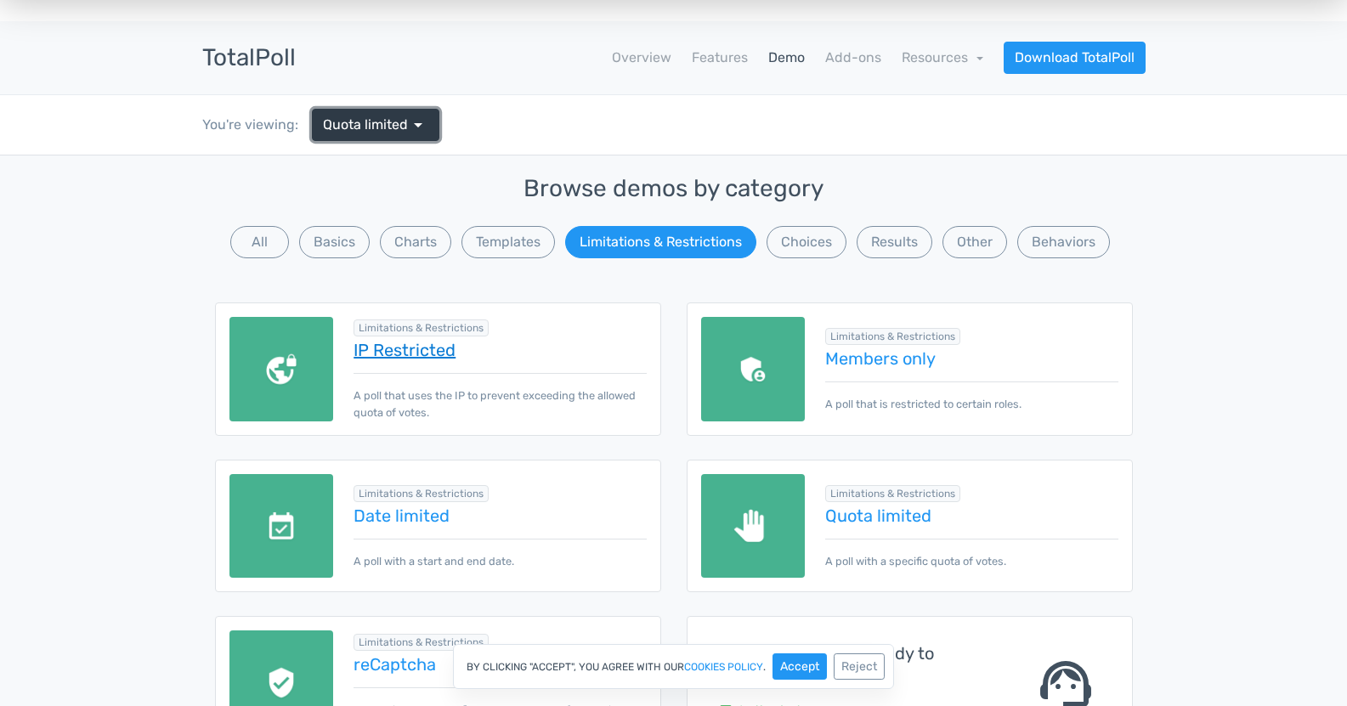
scroll to position [0, 0]
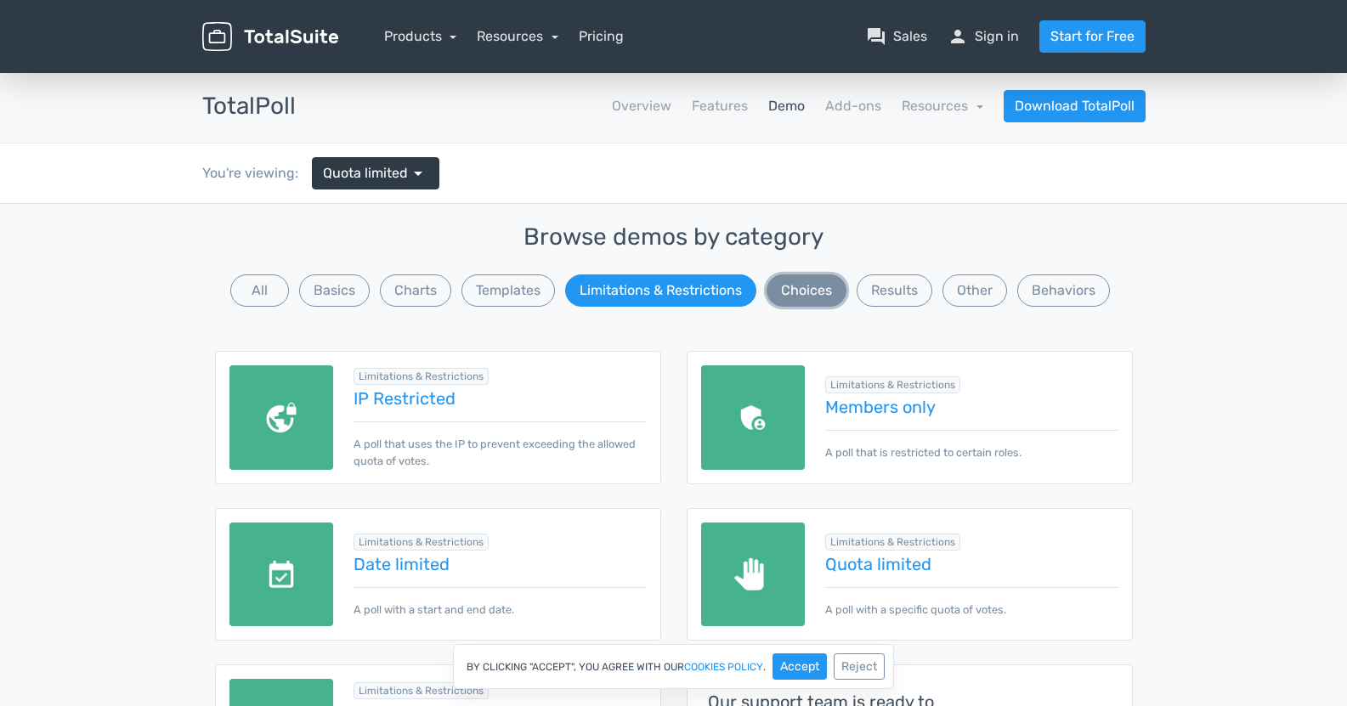
click at [785, 304] on button "Choices" at bounding box center [807, 290] width 80 height 32
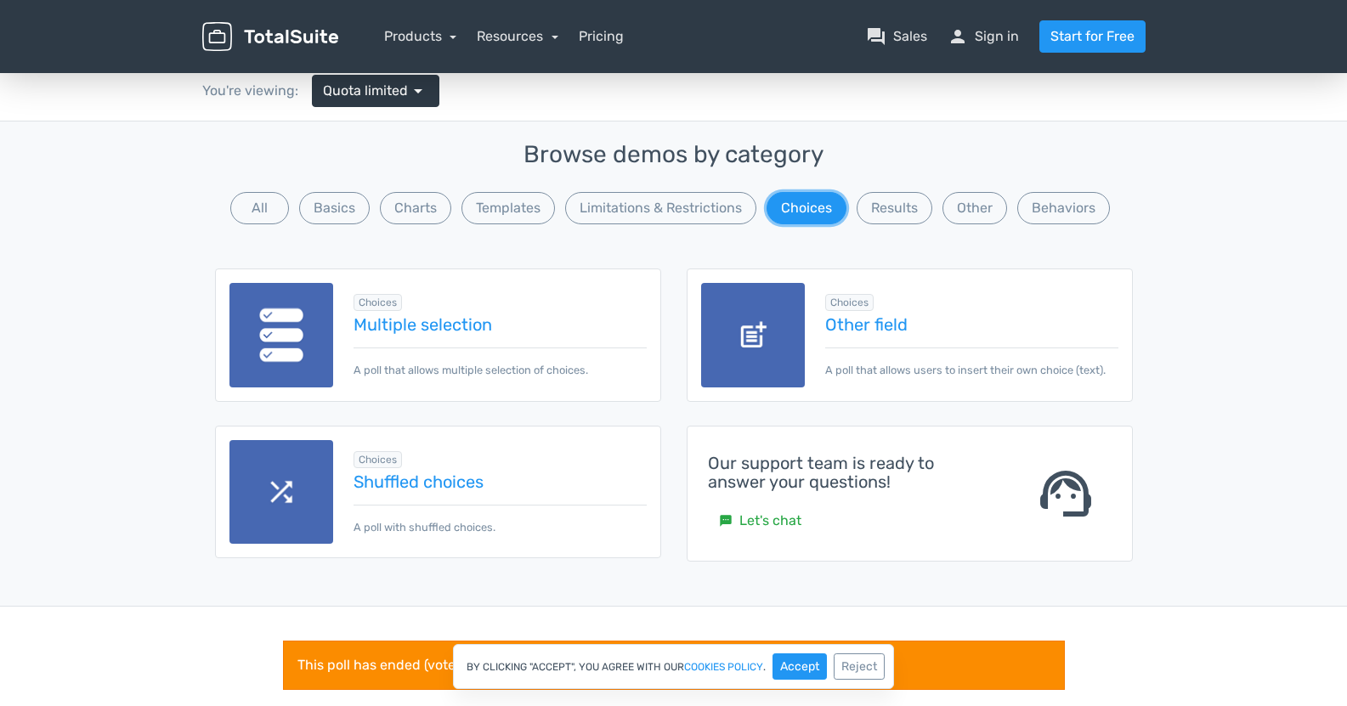
scroll to position [85, 0]
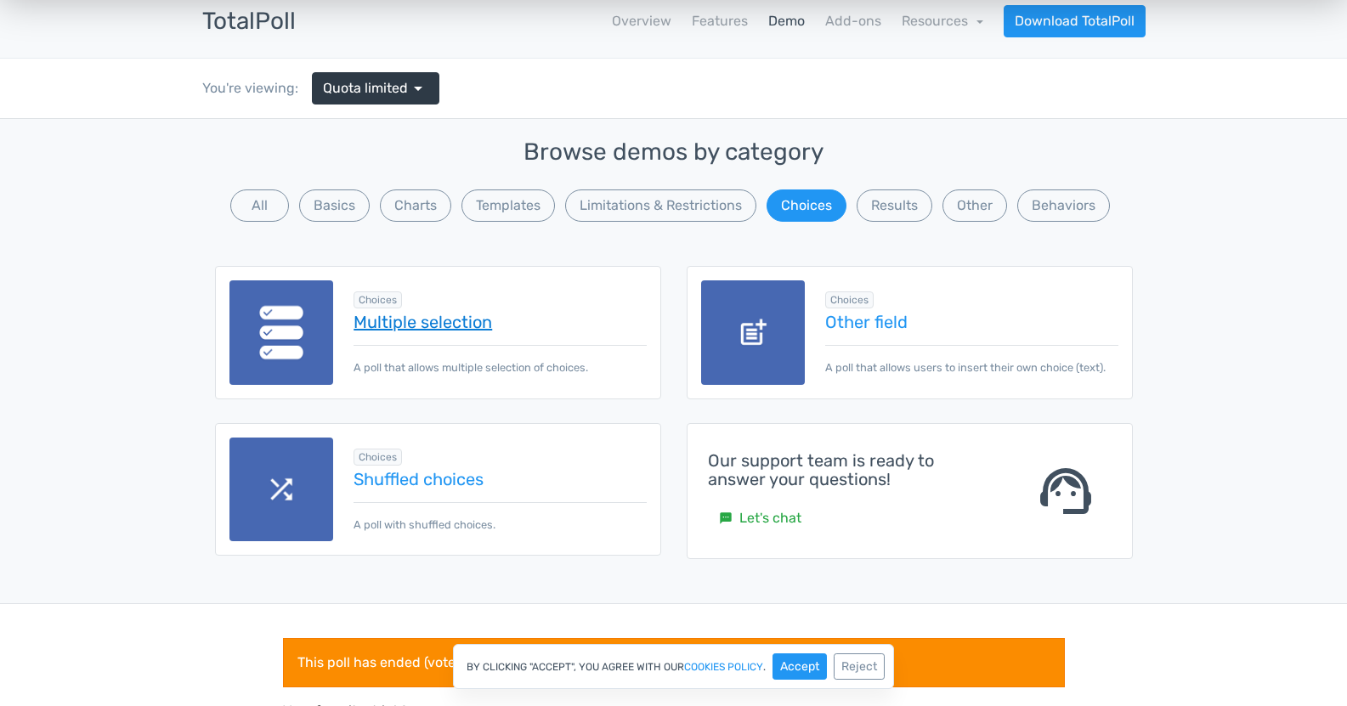
click at [402, 322] on link "Multiple selection" at bounding box center [500, 322] width 292 height 19
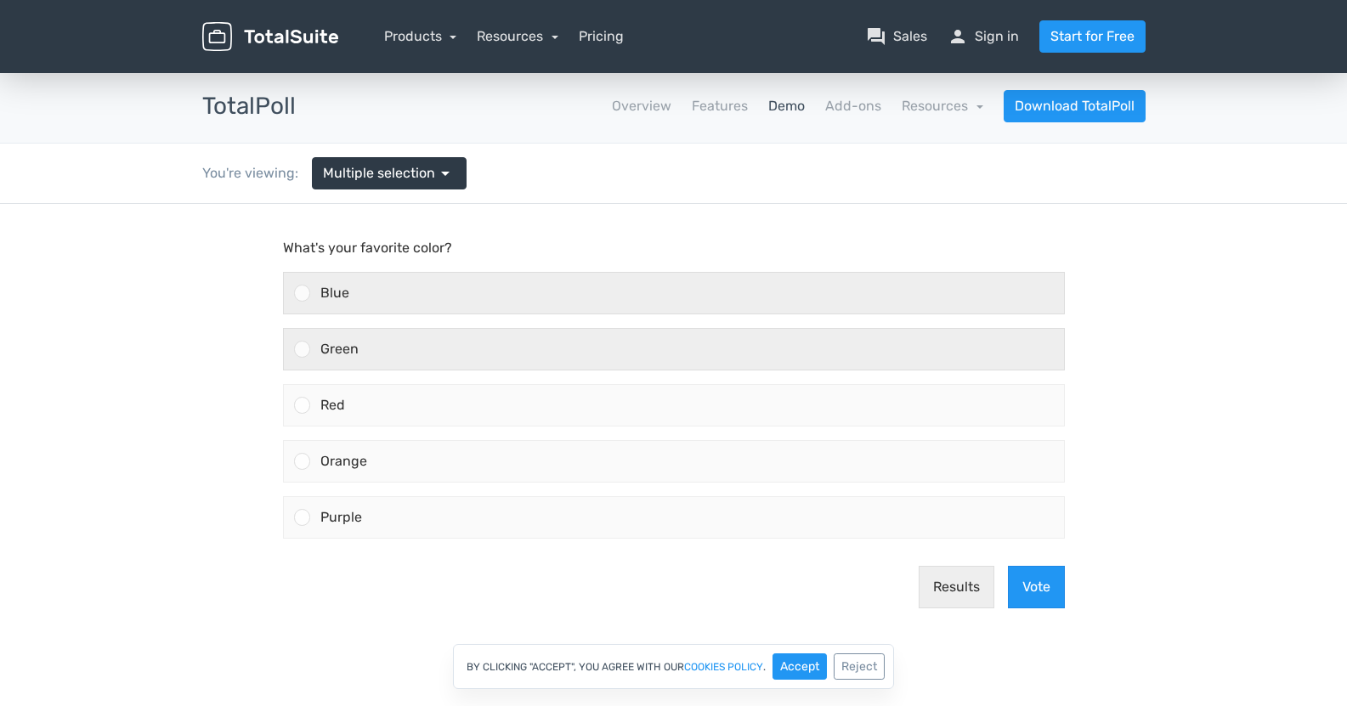
drag, startPoint x: 399, startPoint y: 292, endPoint x: 418, endPoint y: 368, distance: 77.9
click at [398, 293] on div "Blue" at bounding box center [687, 293] width 754 height 41
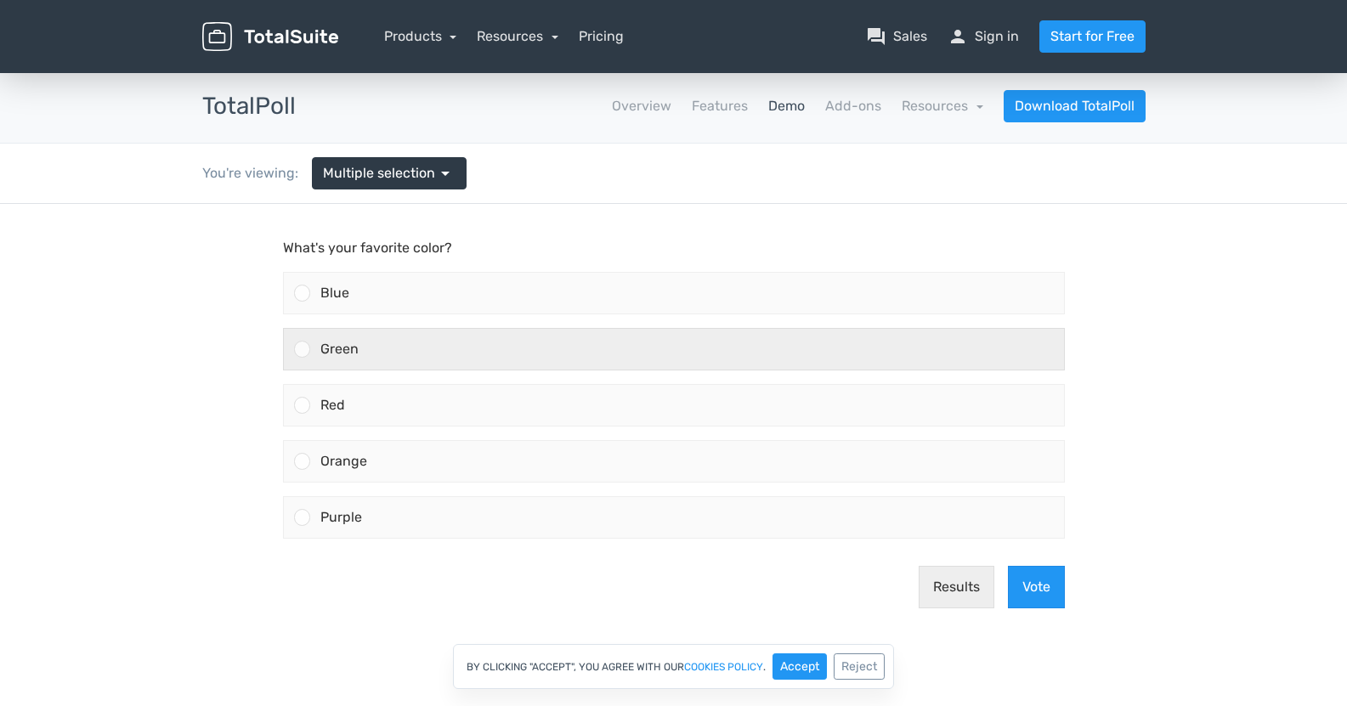
click at [302, 293] on input "Blue" at bounding box center [302, 293] width 0 height 0
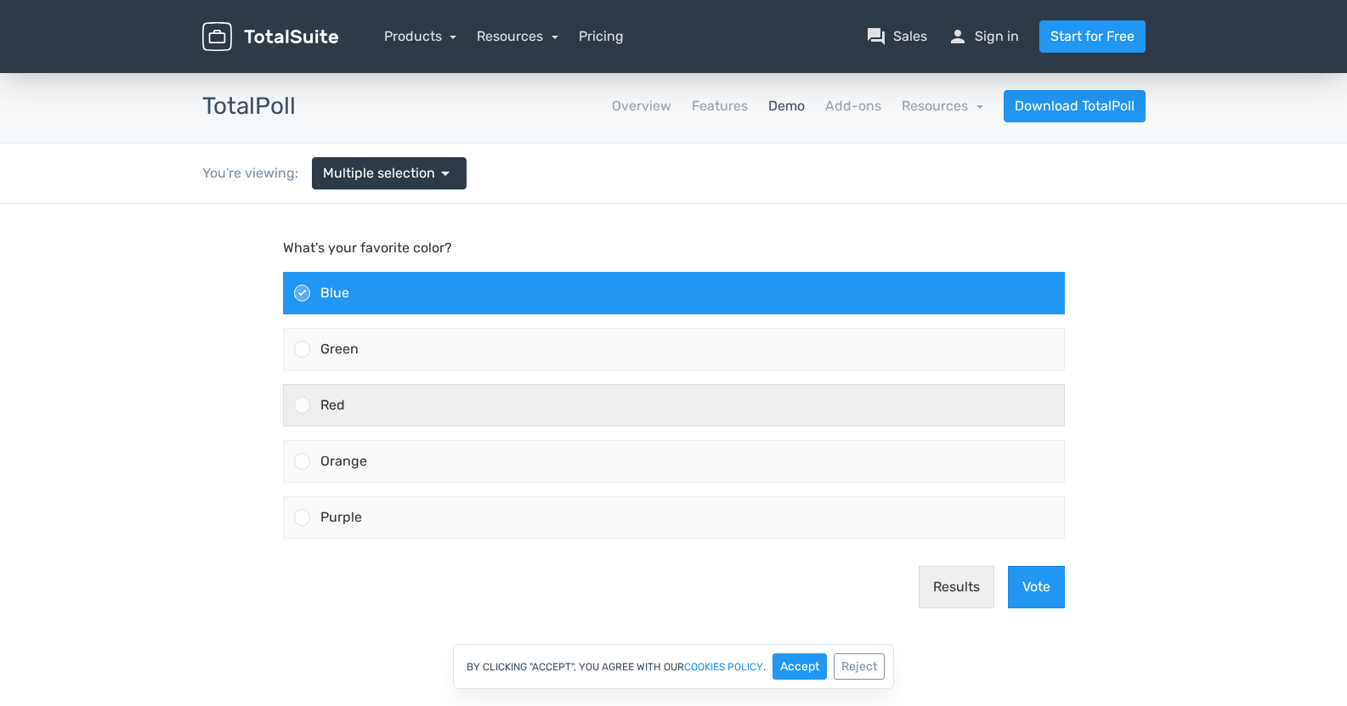
click at [423, 377] on label "Red" at bounding box center [673, 405] width 795 height 56
click at [302, 405] on input "Red" at bounding box center [302, 405] width 0 height 0
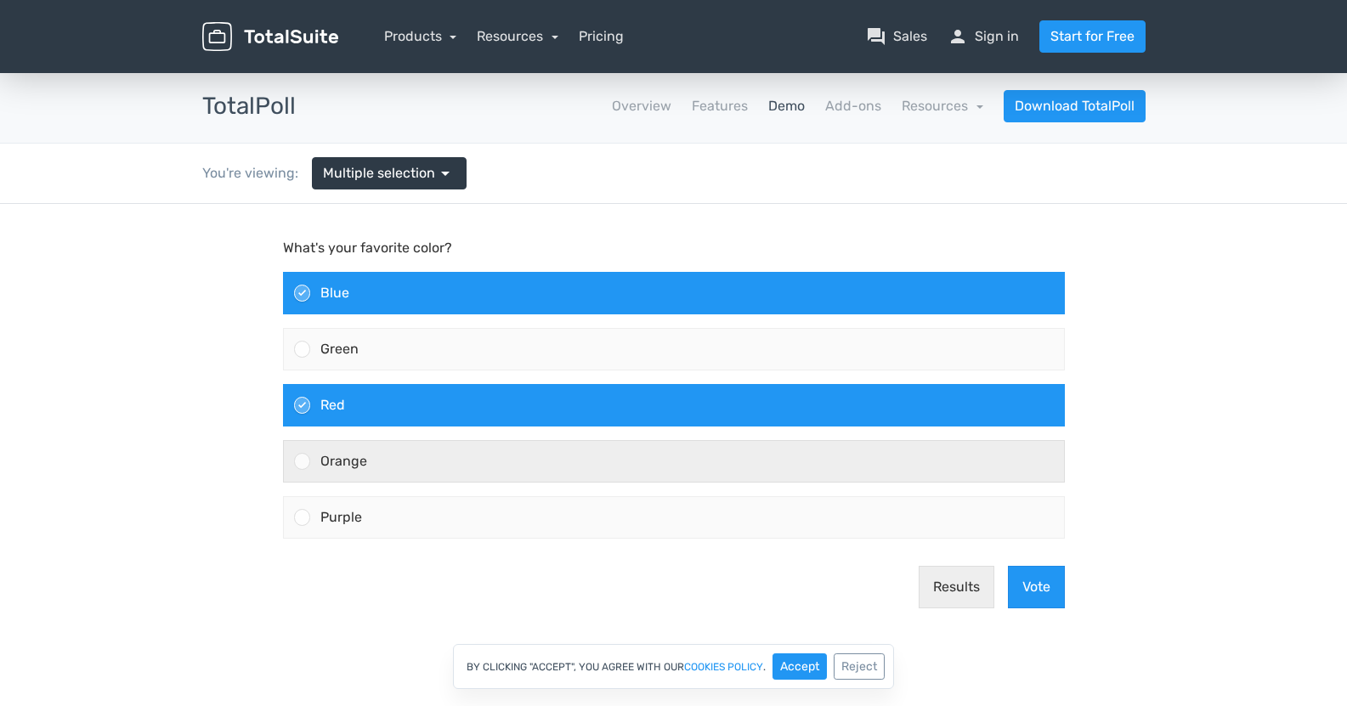
click at [434, 450] on div "Orange" at bounding box center [687, 461] width 754 height 41
click at [302, 461] on input "Orange" at bounding box center [302, 461] width 0 height 0
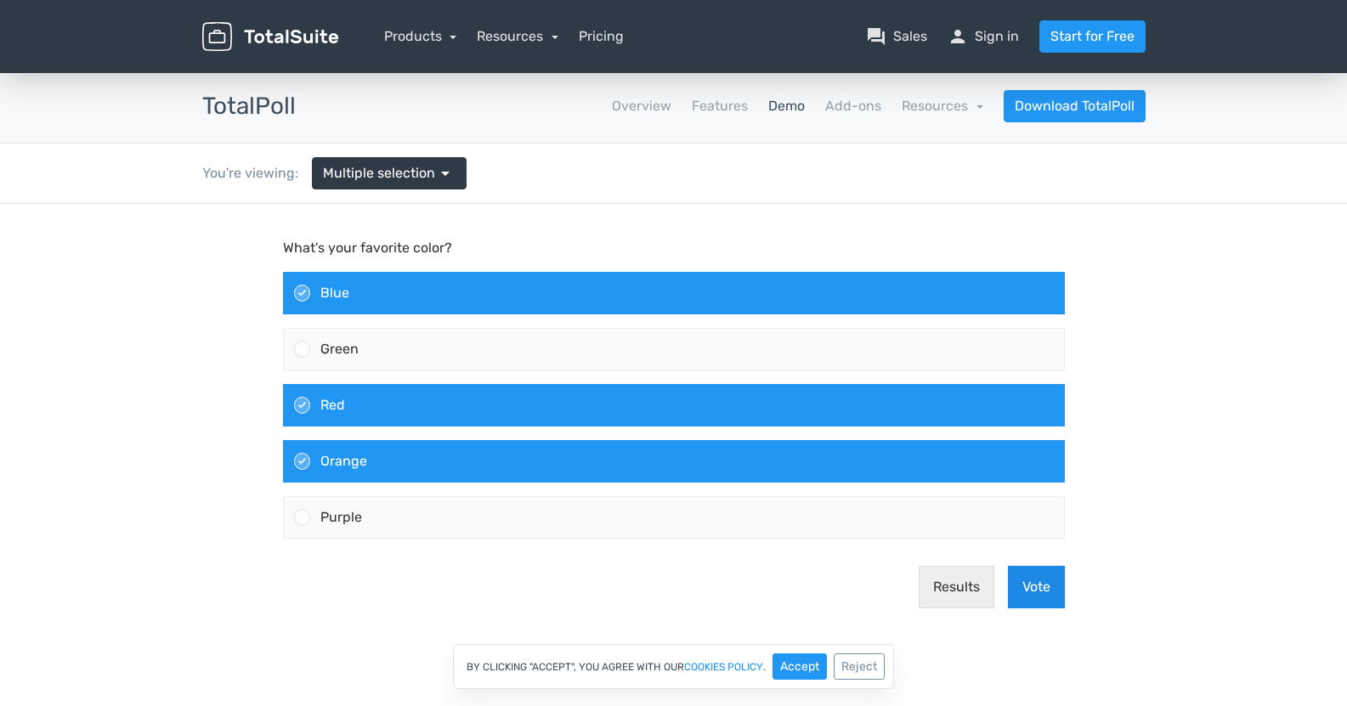
click at [1044, 590] on button "Vote" at bounding box center [1036, 587] width 57 height 42
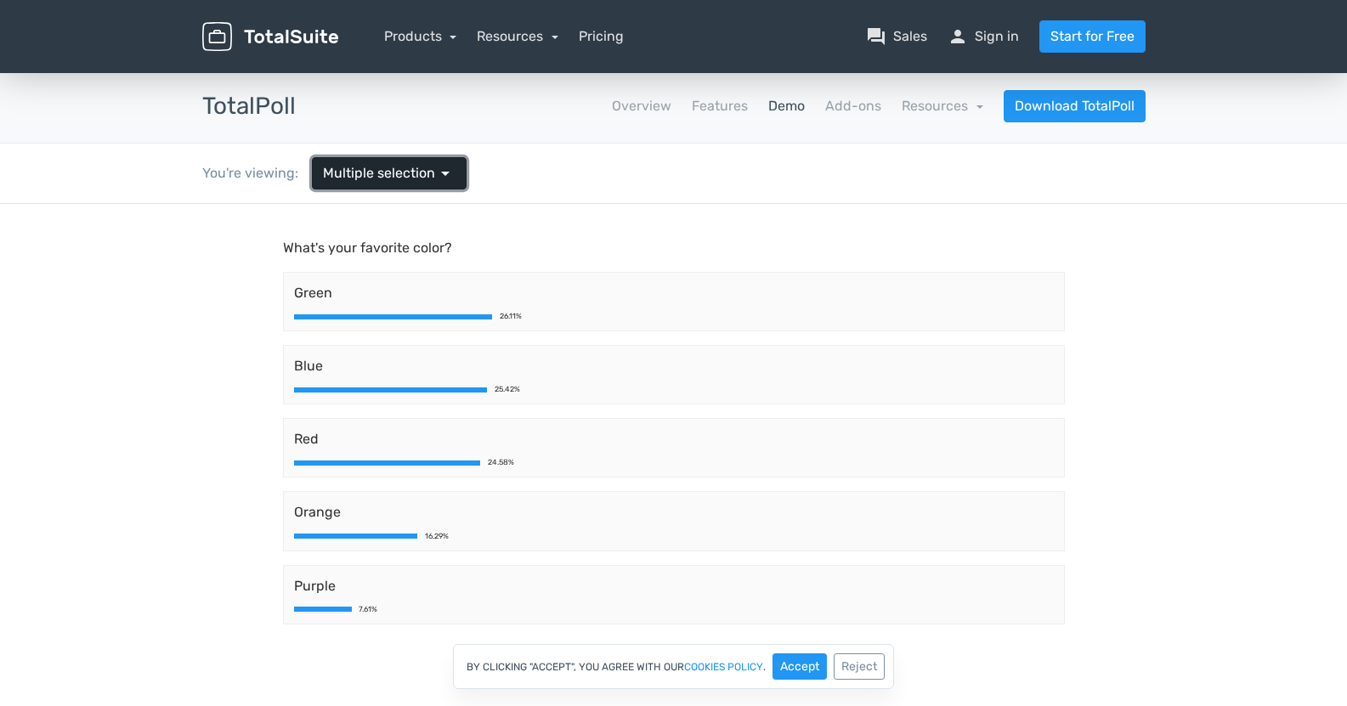
click at [399, 164] on span "Multiple selection" at bounding box center [379, 173] width 112 height 20
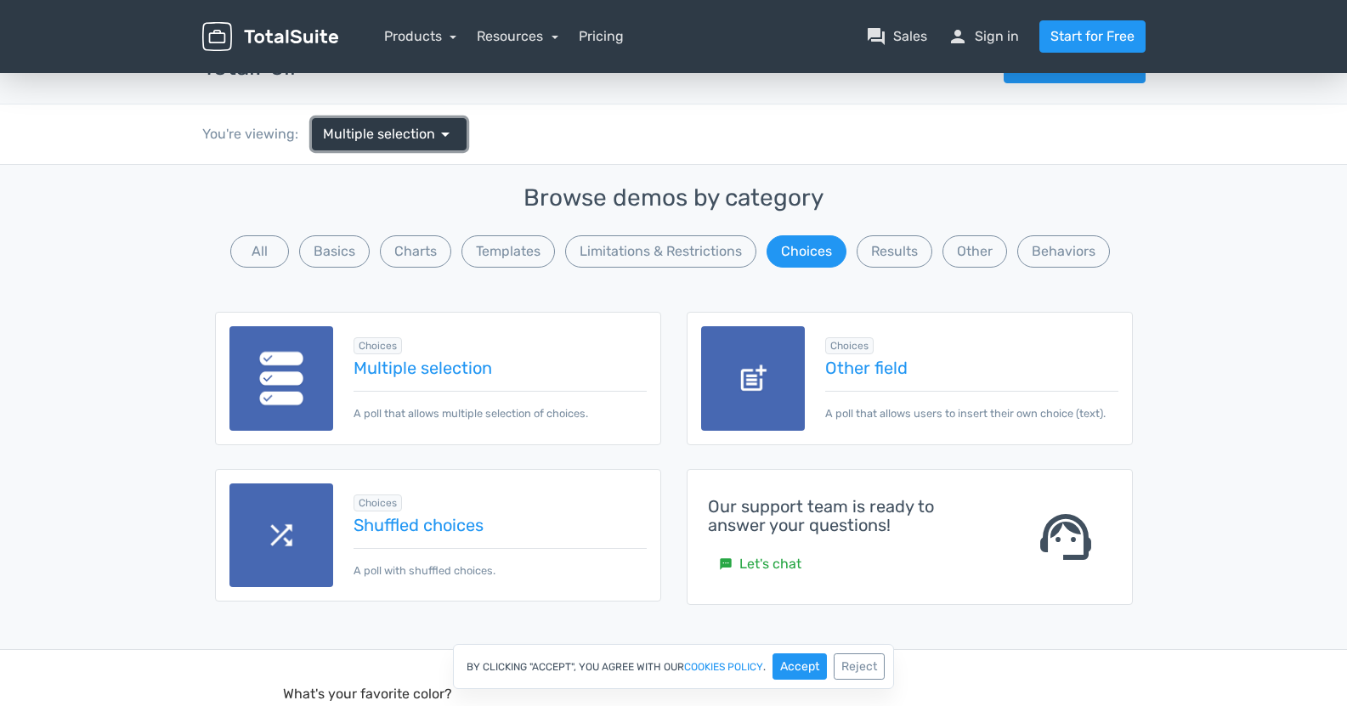
scroll to position [85, 0]
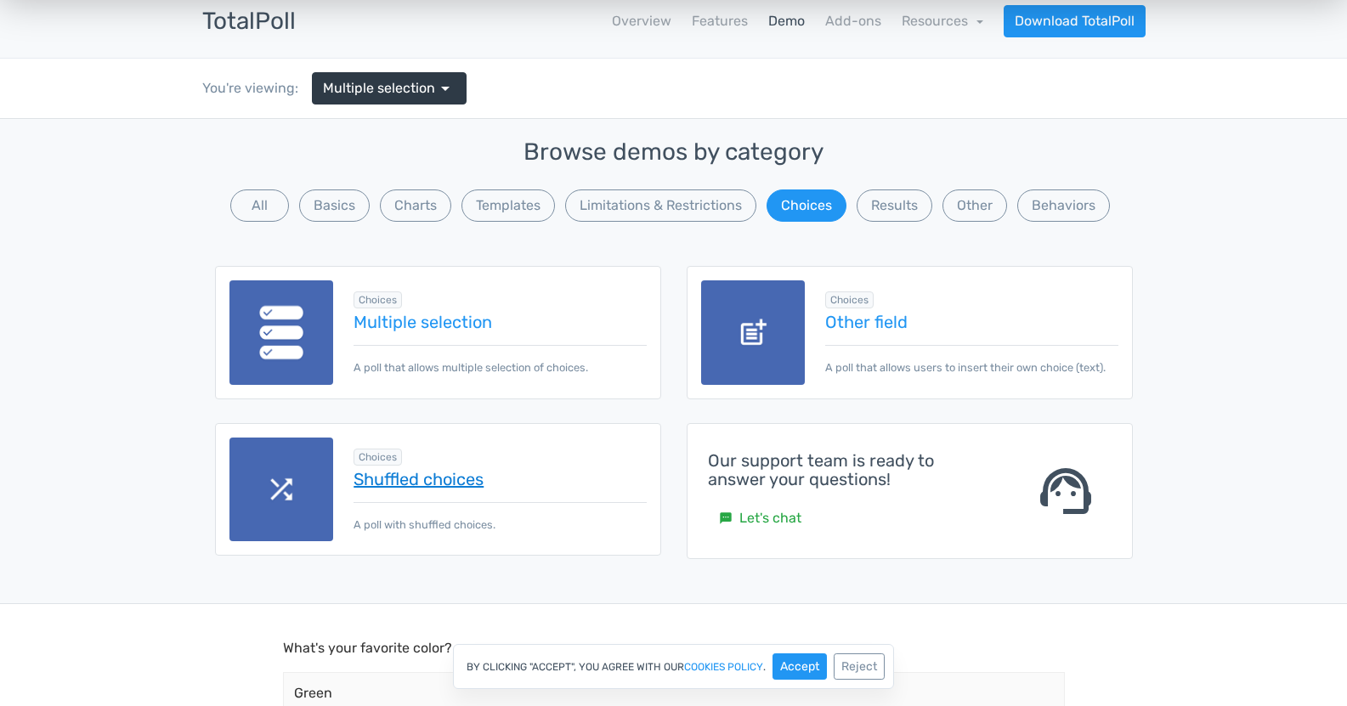
click at [402, 482] on link "Shuffled choices" at bounding box center [500, 479] width 292 height 19
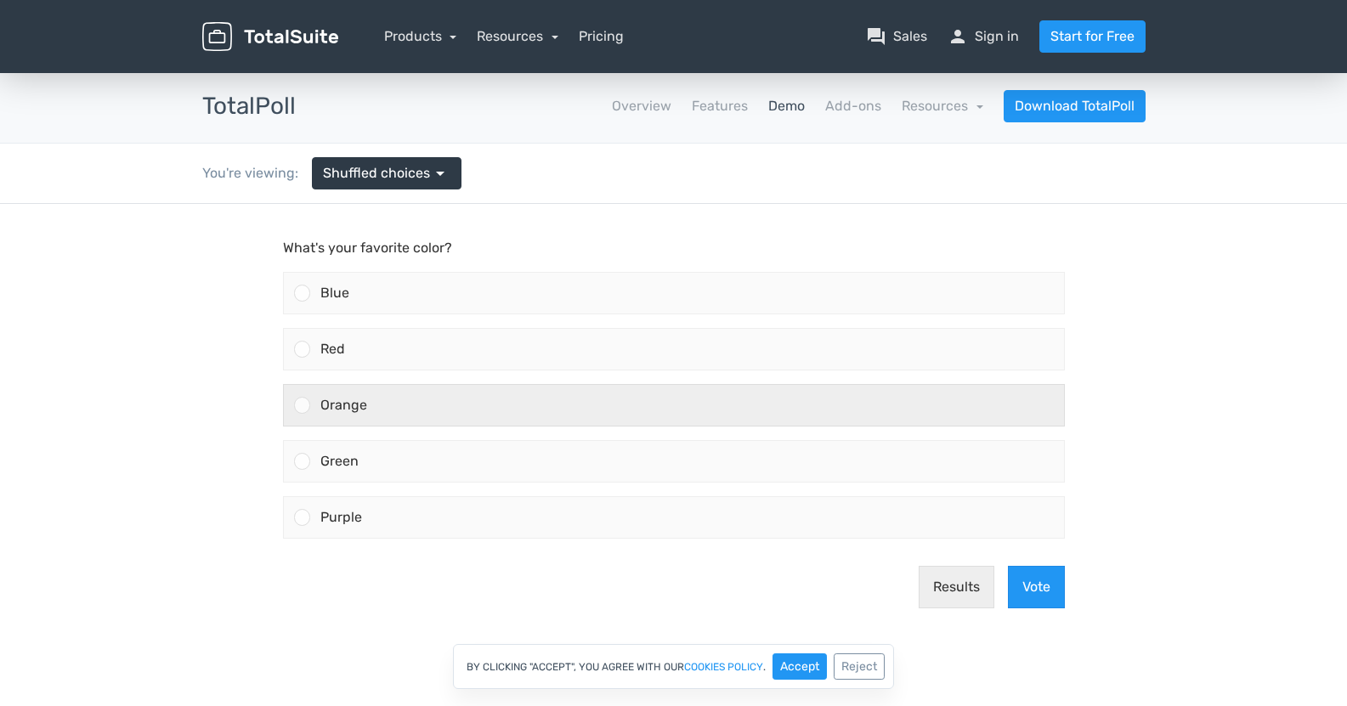
click at [420, 411] on div "Orange" at bounding box center [687, 405] width 754 height 41
click at [302, 405] on input "Orange" at bounding box center [302, 405] width 0 height 0
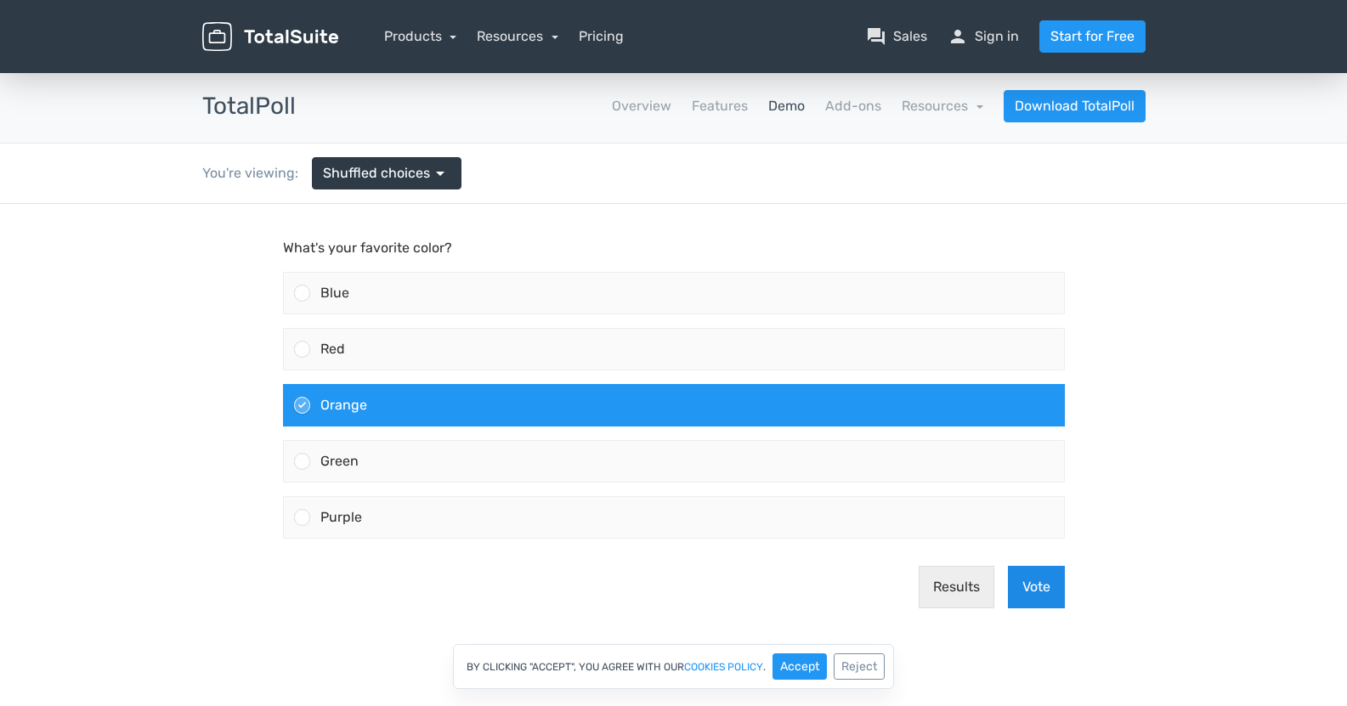
click at [1029, 595] on button "Vote" at bounding box center [1036, 587] width 57 height 42
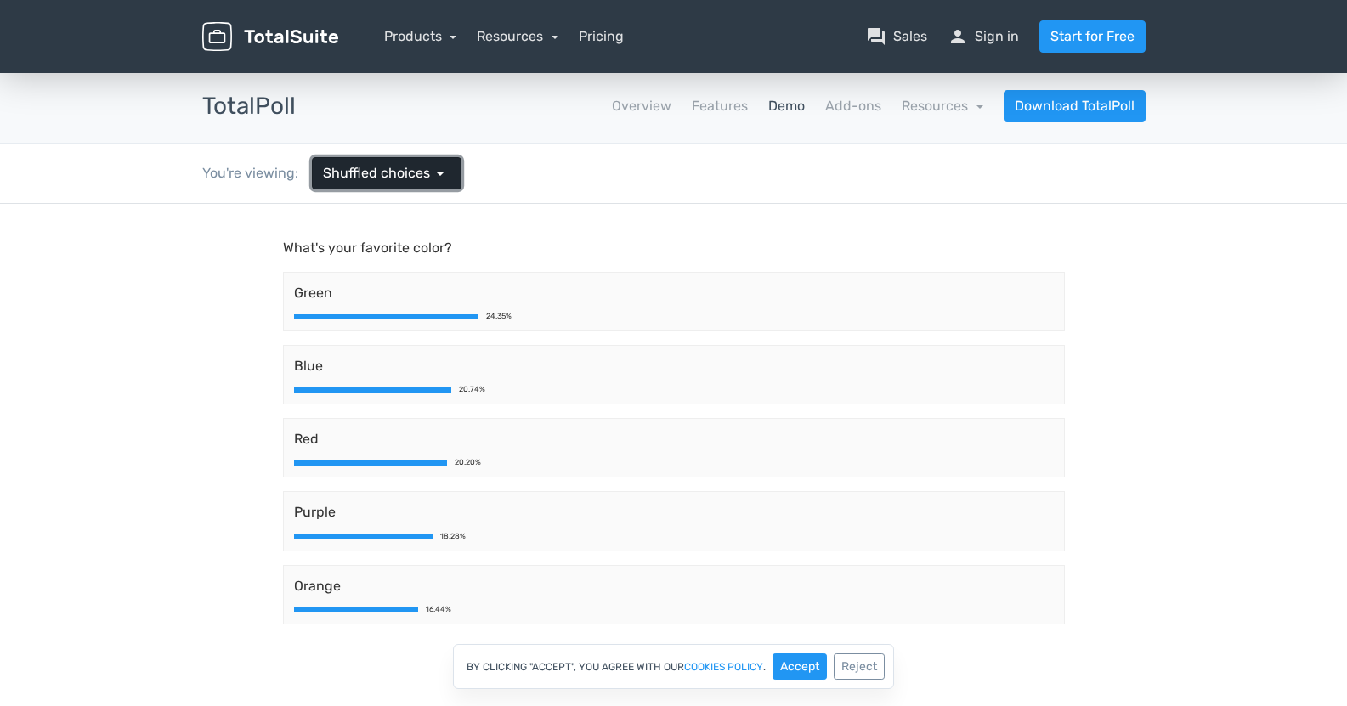
click at [395, 170] on span "Shuffled choices" at bounding box center [376, 173] width 107 height 20
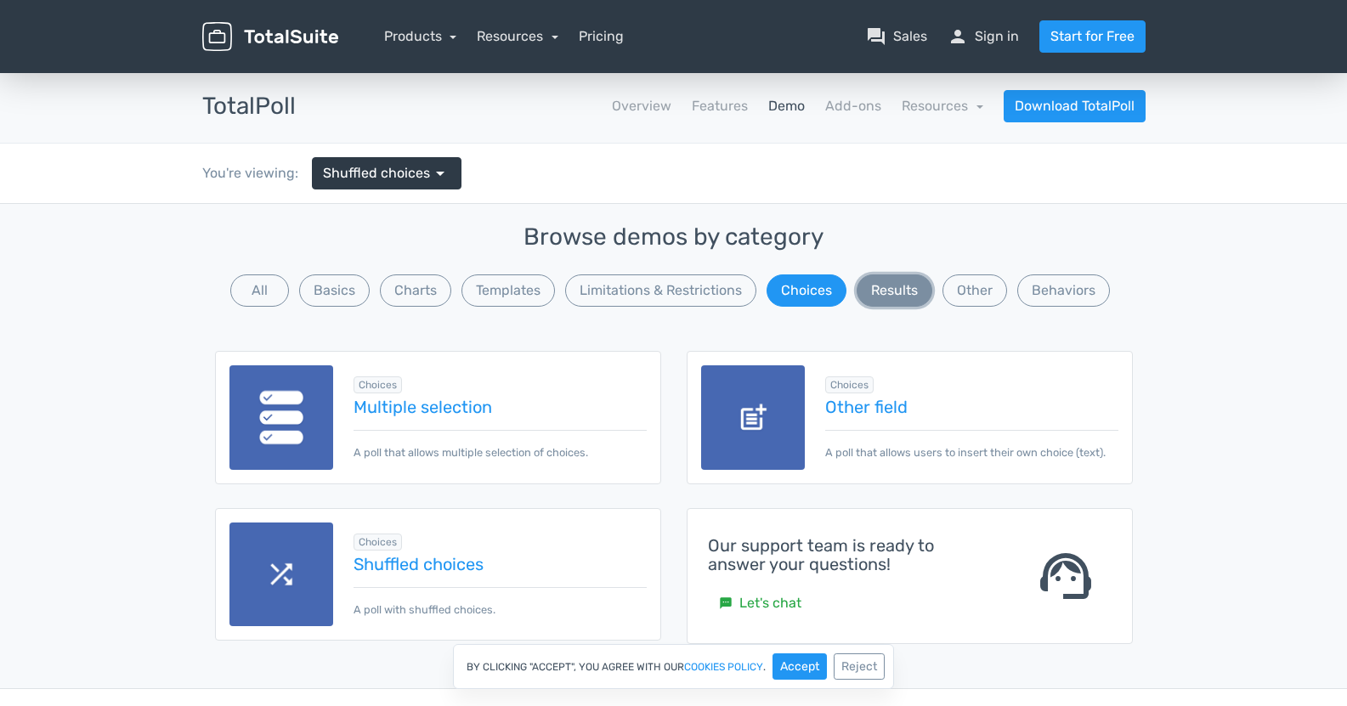
click at [914, 297] on button "Results" at bounding box center [895, 290] width 76 height 32
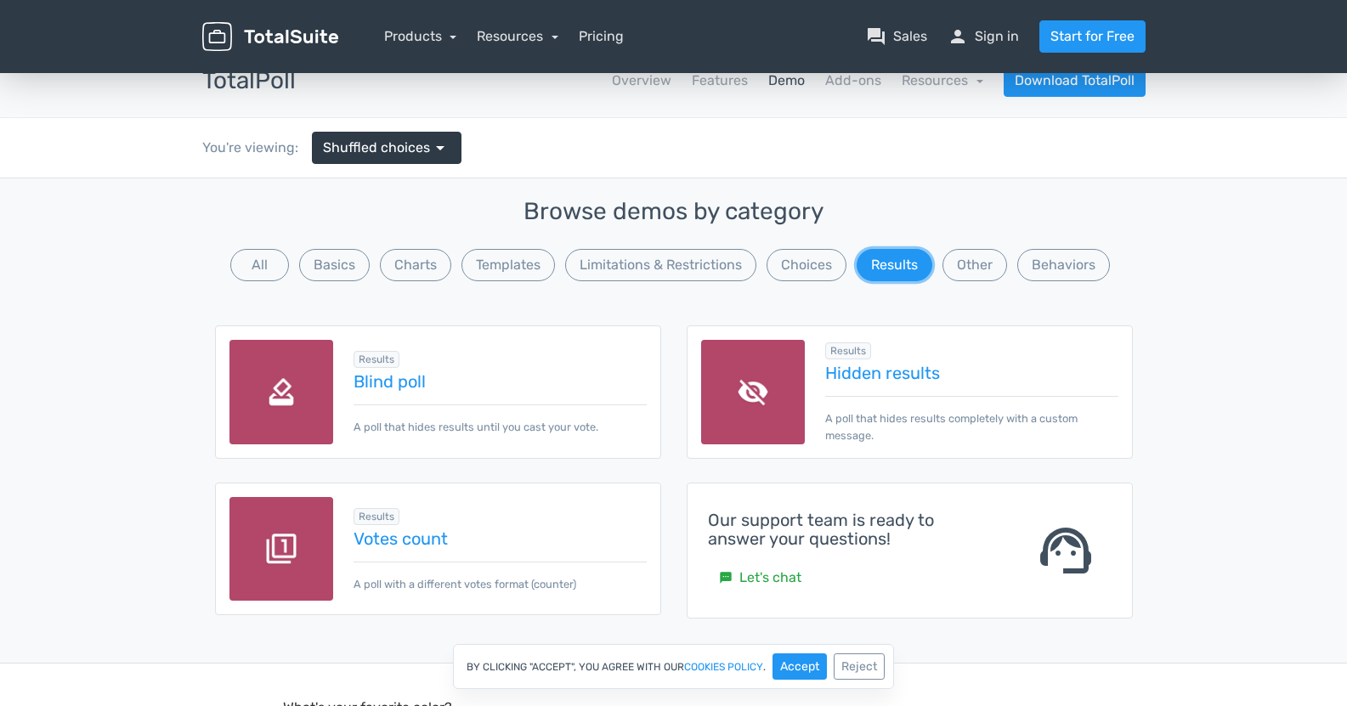
scroll to position [170, 0]
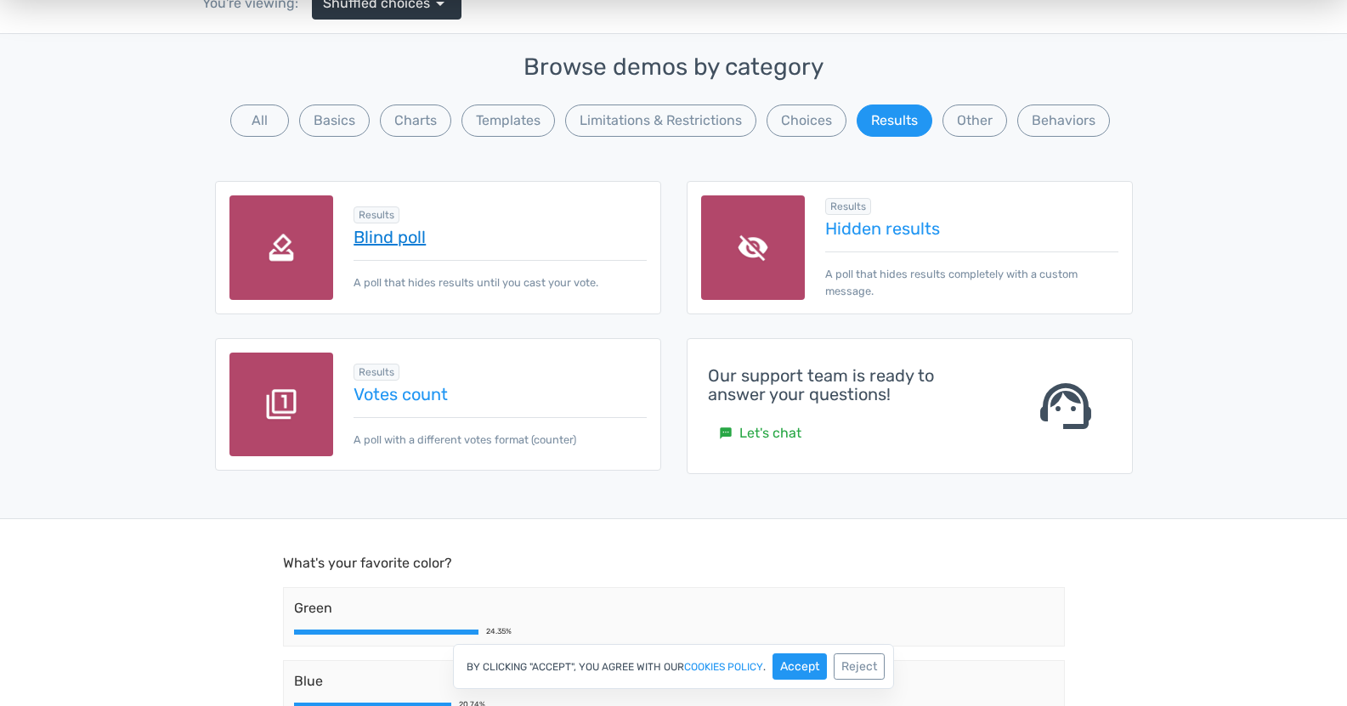
click at [383, 239] on link "Blind poll" at bounding box center [500, 237] width 292 height 19
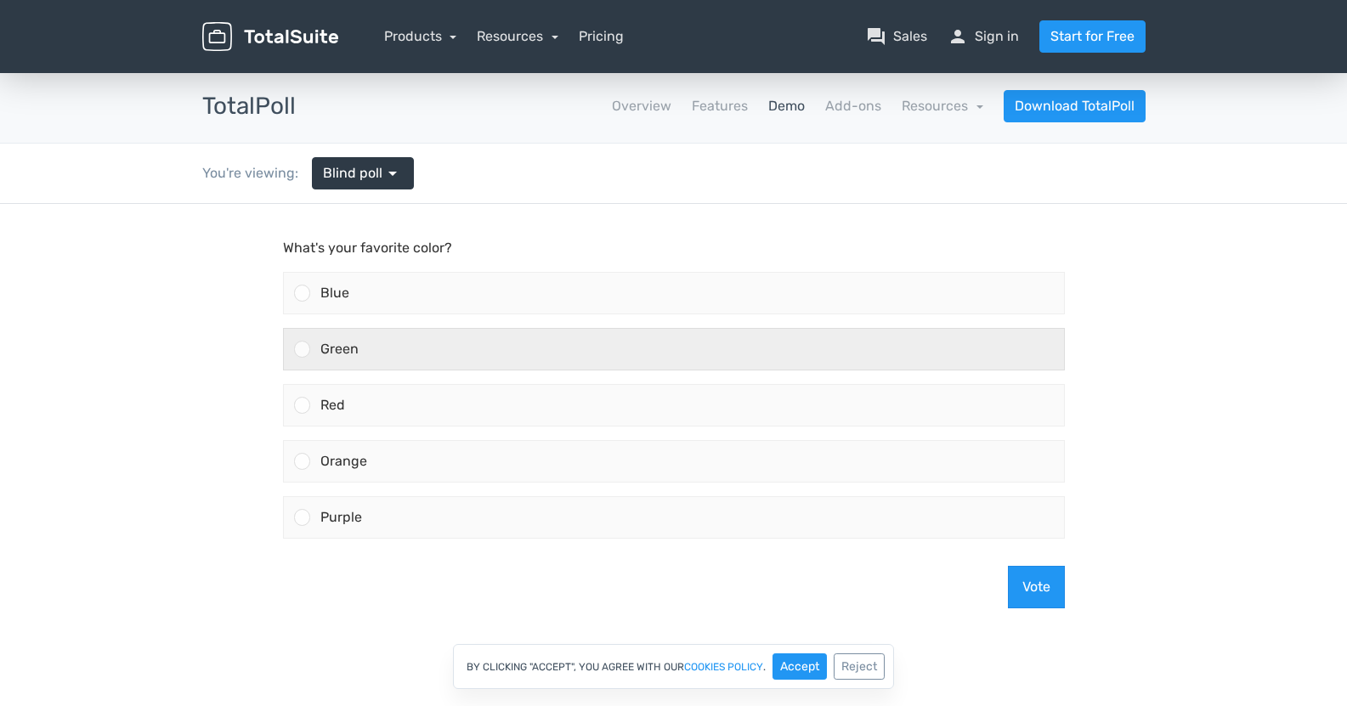
click at [531, 347] on div "Green" at bounding box center [687, 349] width 754 height 41
click at [302, 349] on input "Green" at bounding box center [302, 349] width 0 height 0
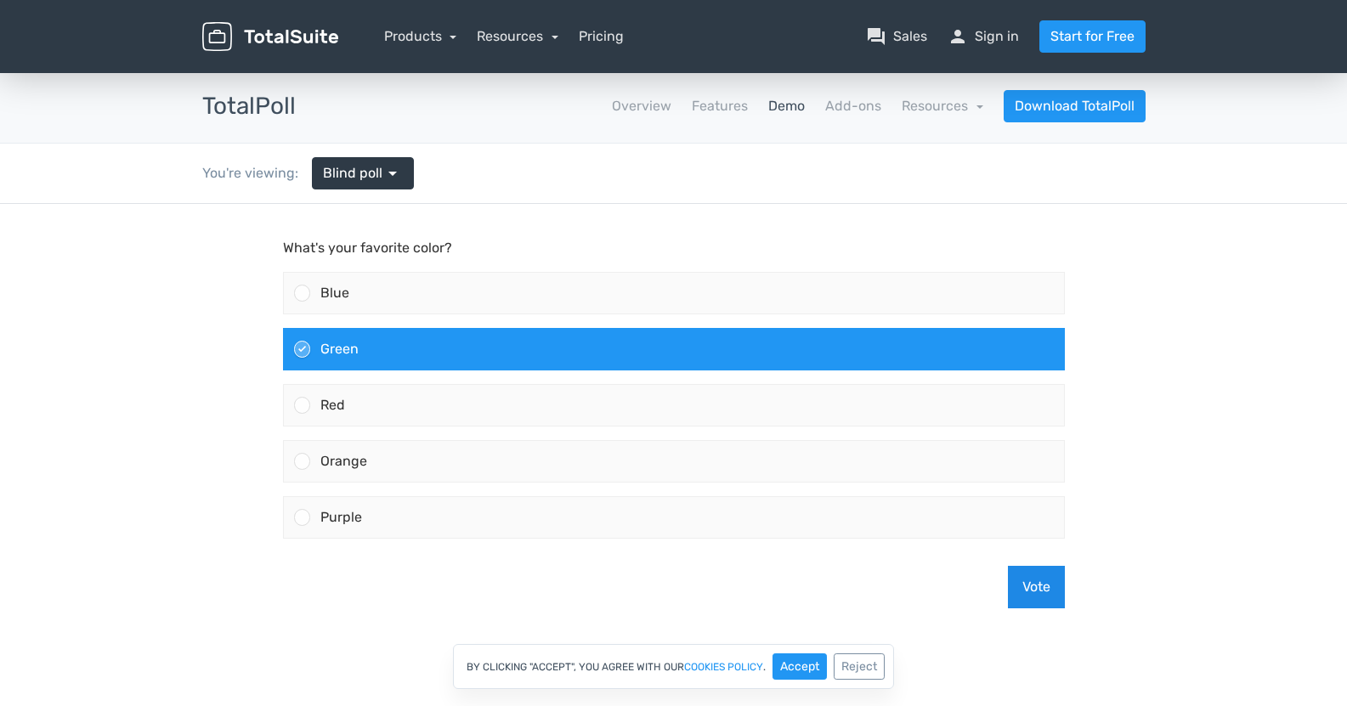
click at [1049, 589] on button "Vote" at bounding box center [1036, 587] width 57 height 42
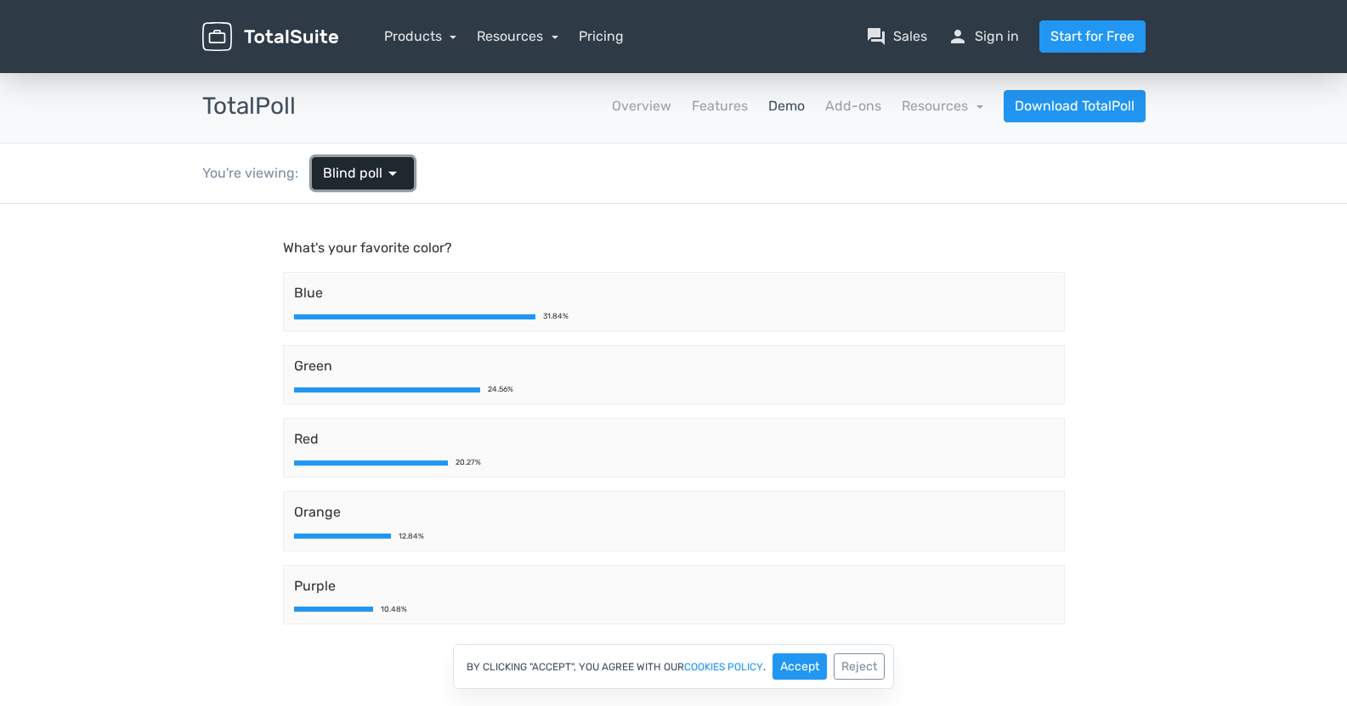
click at [354, 170] on span "Blind poll" at bounding box center [352, 173] width 59 height 20
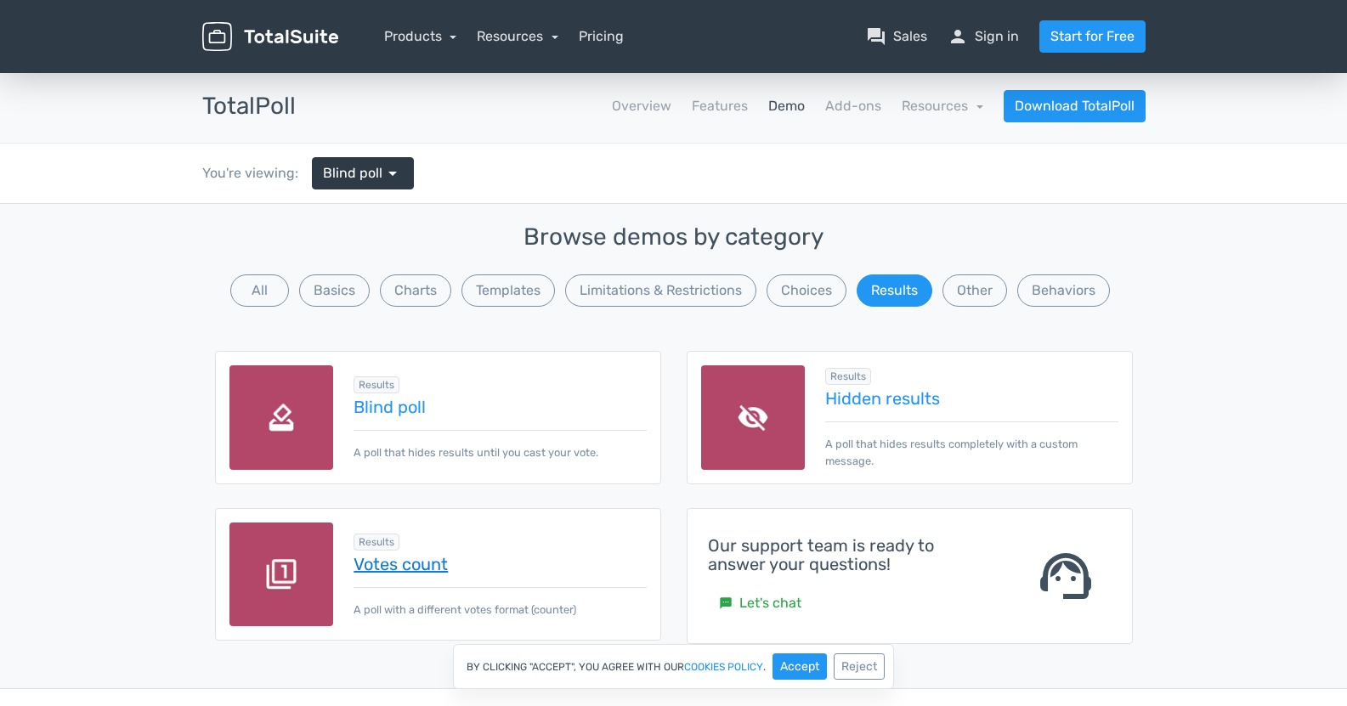
click at [368, 573] on link "Votes count" at bounding box center [500, 564] width 292 height 19
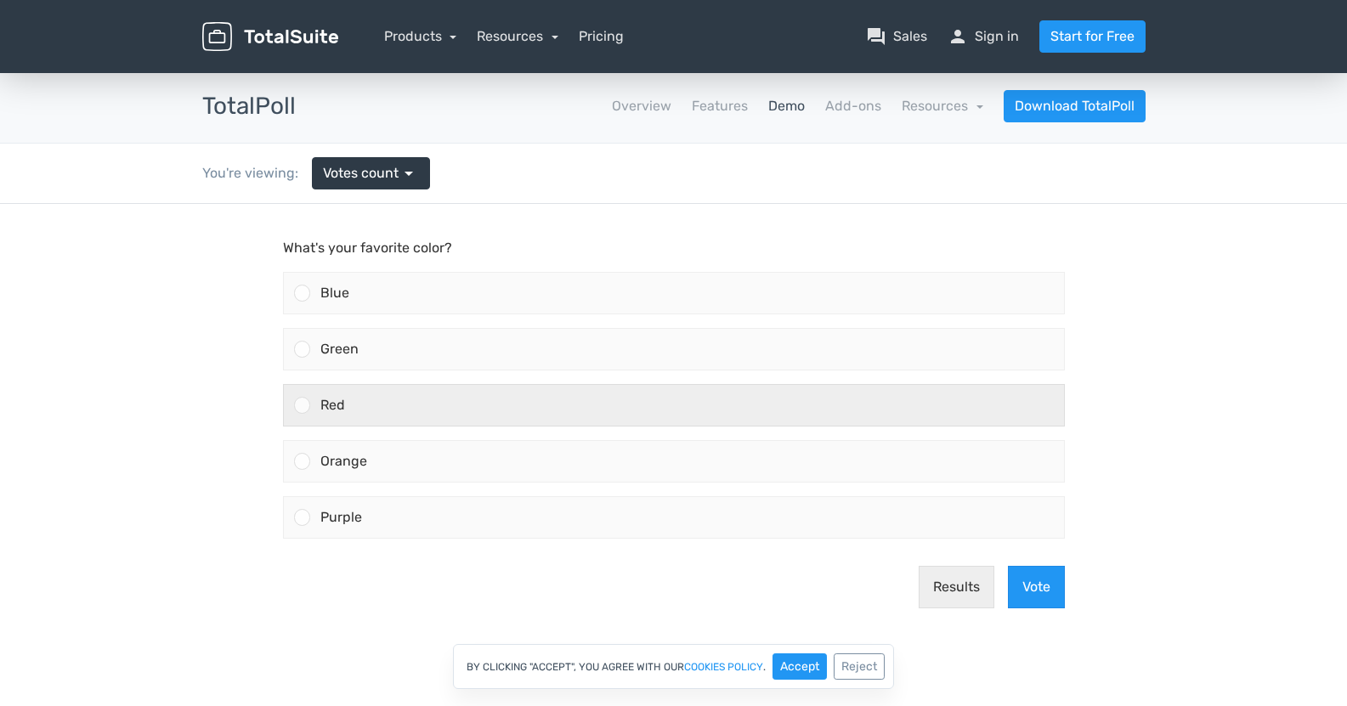
drag, startPoint x: 376, startPoint y: 404, endPoint x: 400, endPoint y: 405, distance: 23.9
click at [376, 402] on div "Red" at bounding box center [687, 405] width 754 height 41
click at [302, 405] on input "Red" at bounding box center [302, 405] width 0 height 0
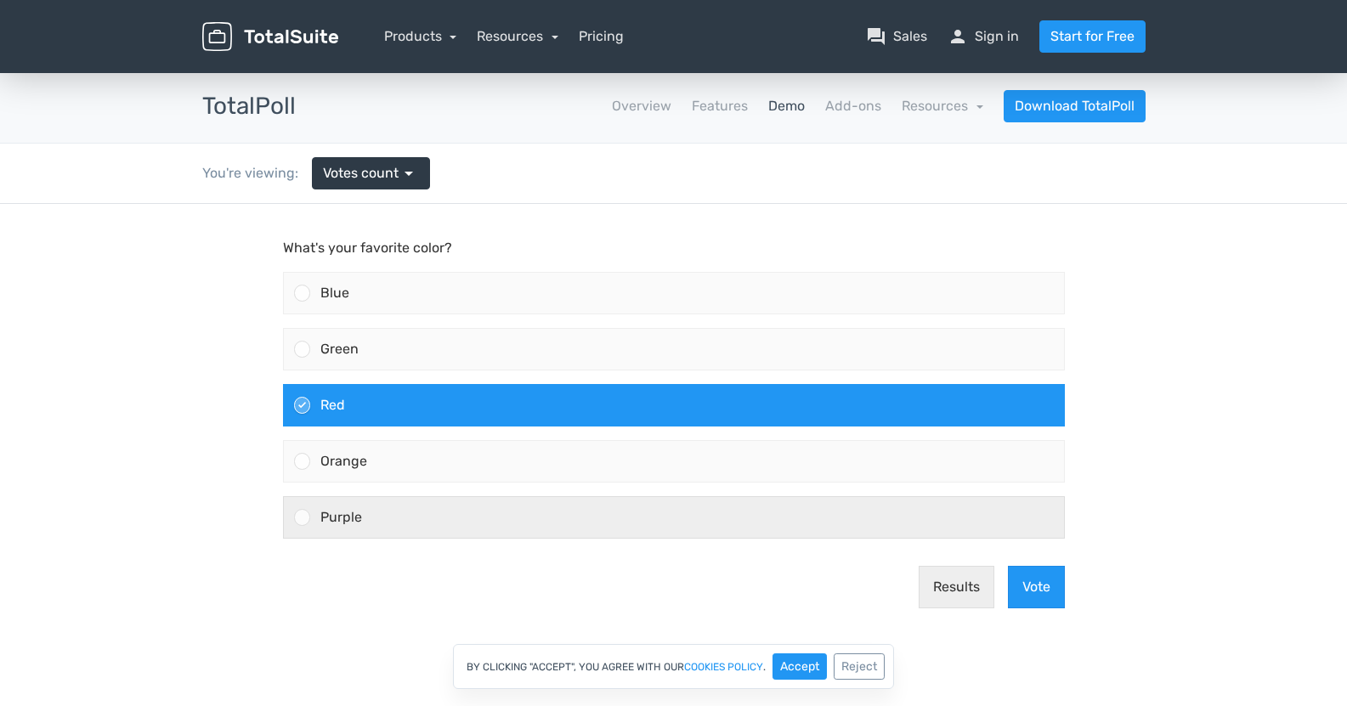
click at [744, 491] on label "Purple" at bounding box center [673, 518] width 795 height 56
click at [302, 518] on input "Purple" at bounding box center [302, 518] width 0 height 0
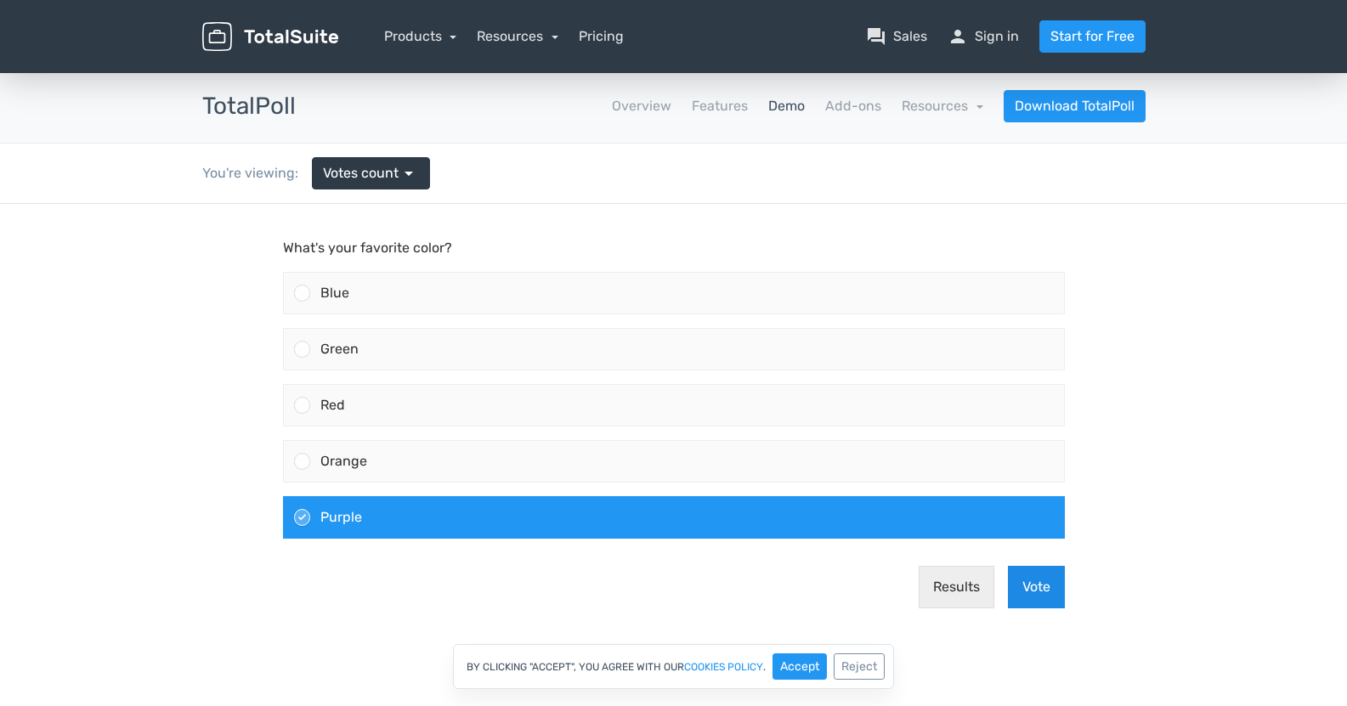
click at [1040, 581] on button "Vote" at bounding box center [1036, 587] width 57 height 42
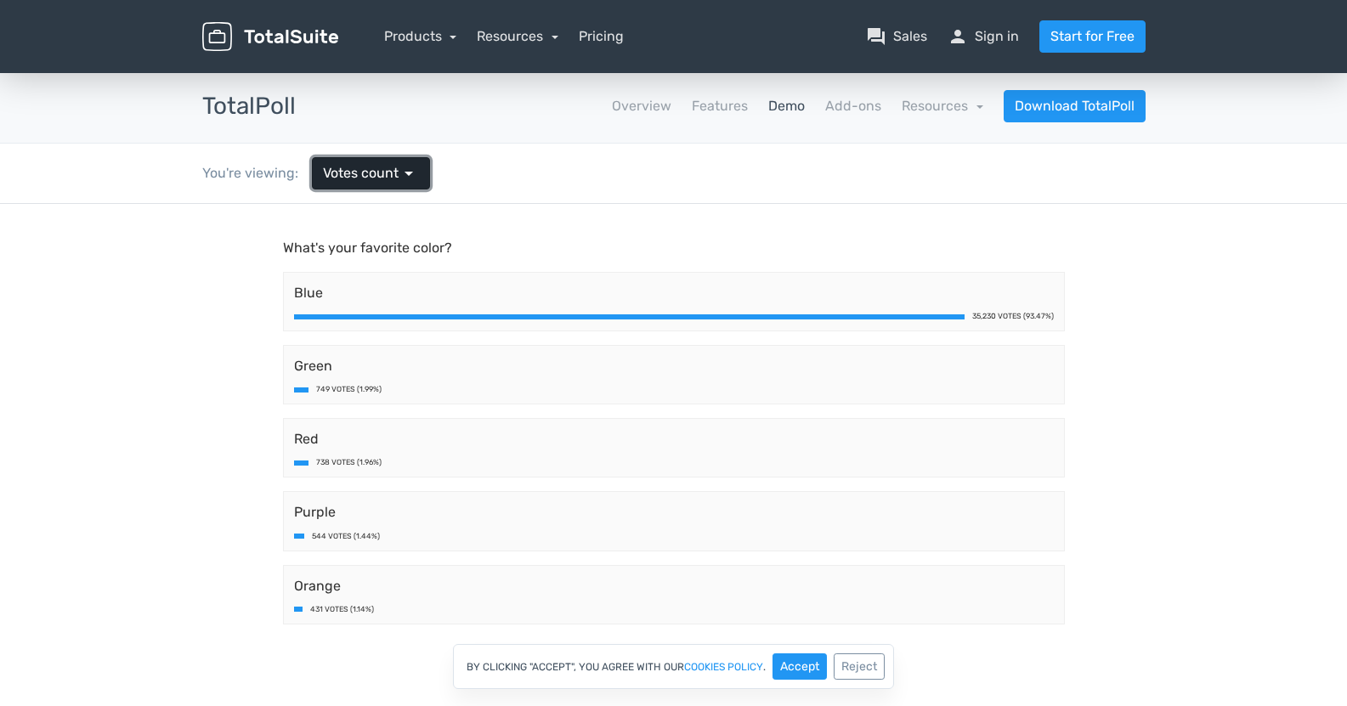
click at [347, 168] on span "Votes count" at bounding box center [361, 173] width 76 height 20
